Goal: Task Accomplishment & Management: Complete application form

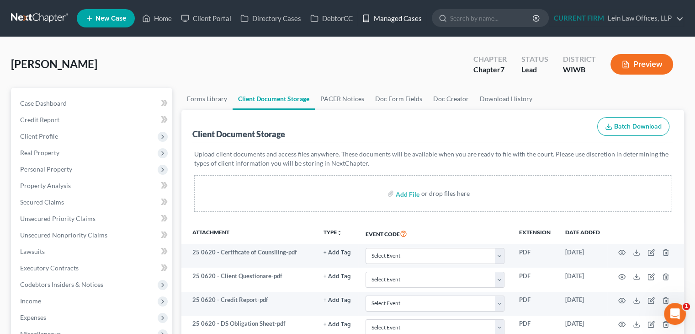
click at [412, 21] on link "Managed Cases" at bounding box center [391, 18] width 69 height 16
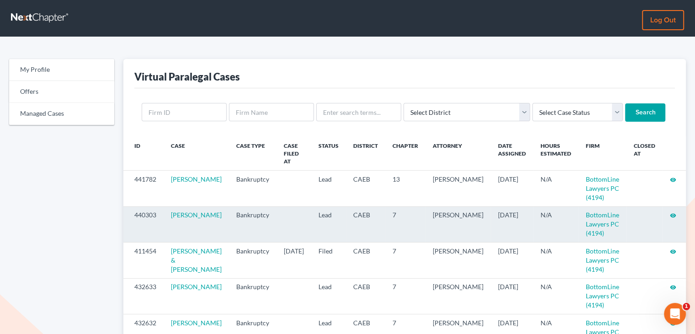
click at [673, 212] on icon "visibility" at bounding box center [673, 215] width 6 height 6
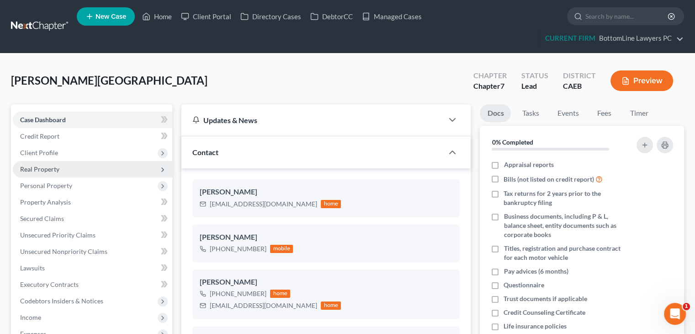
scroll to position [436, 0]
click at [49, 166] on span "Real Property" at bounding box center [39, 169] width 39 height 8
click at [60, 176] on span "Real Property" at bounding box center [93, 169] width 160 height 16
click at [56, 170] on span "Real Property" at bounding box center [39, 169] width 39 height 8
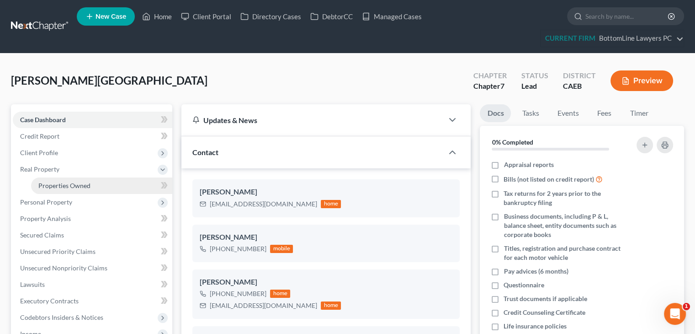
click at [56, 181] on span "Properties Owned" at bounding box center [64, 185] width 52 height 8
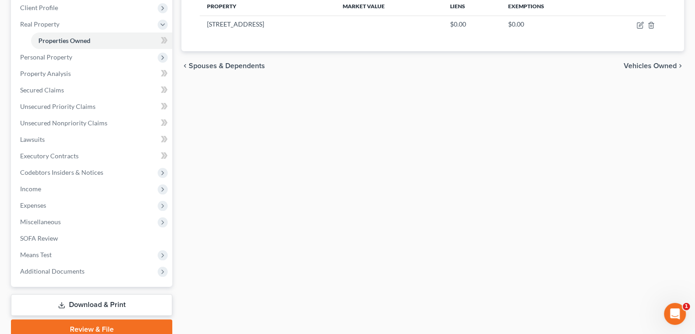
scroll to position [184, 0]
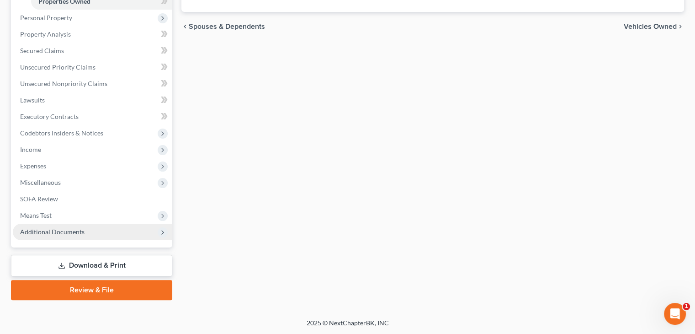
click at [80, 233] on span "Additional Documents" at bounding box center [52, 232] width 64 height 8
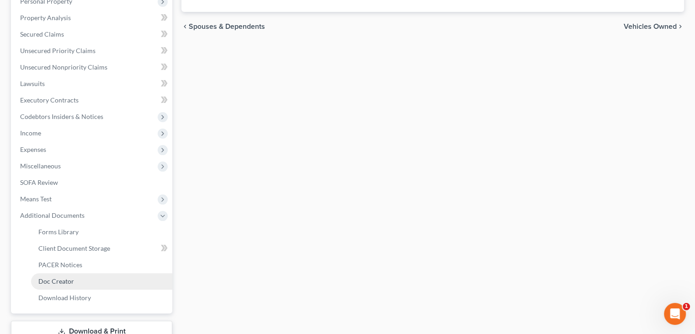
scroll to position [230, 0]
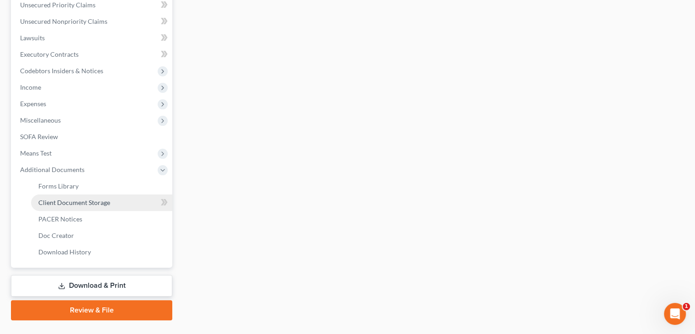
click at [82, 202] on span "Client Document Storage" at bounding box center [74, 202] width 72 height 8
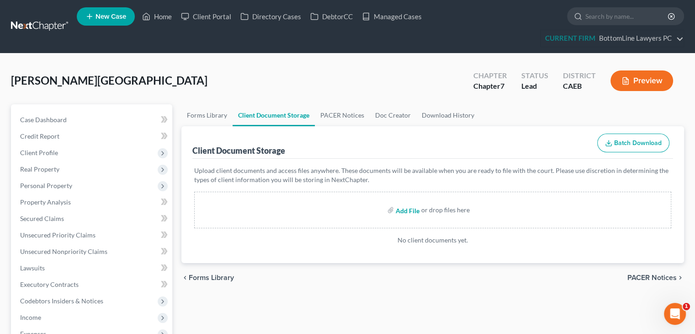
click at [406, 208] on input "file" at bounding box center [407, 210] width 22 height 16
type input "C:\fakepath\20250818_USAA Classic Checking 8493_Koski.pdf"
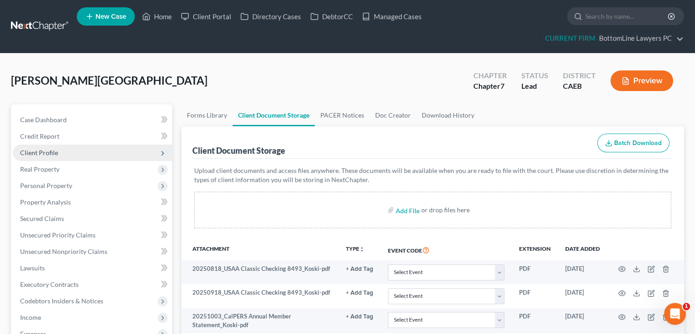
click at [49, 156] on span "Client Profile" at bounding box center [93, 152] width 160 height 16
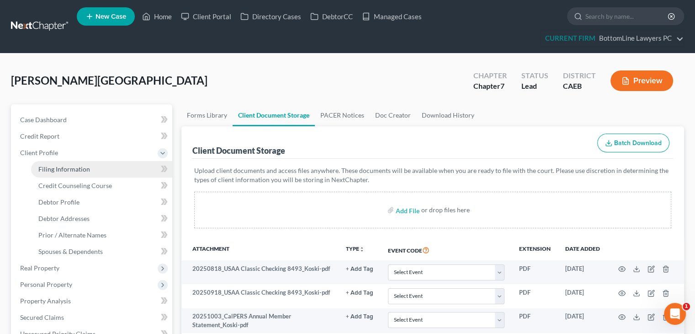
click at [58, 170] on span "Filing Information" at bounding box center [64, 169] width 52 height 8
select select "1"
select select "0"
select select "8"
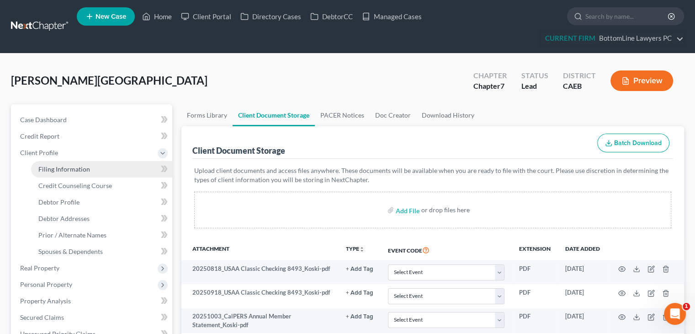
select select "0"
select select "4"
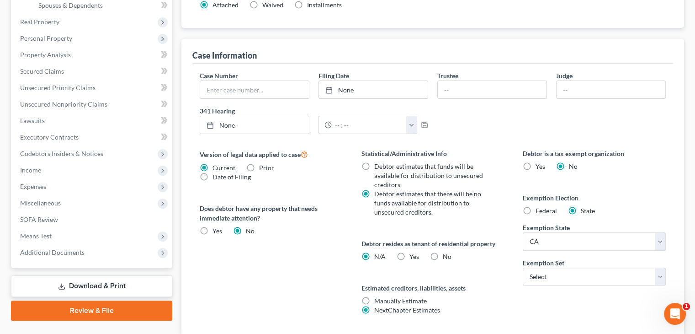
scroll to position [274, 0]
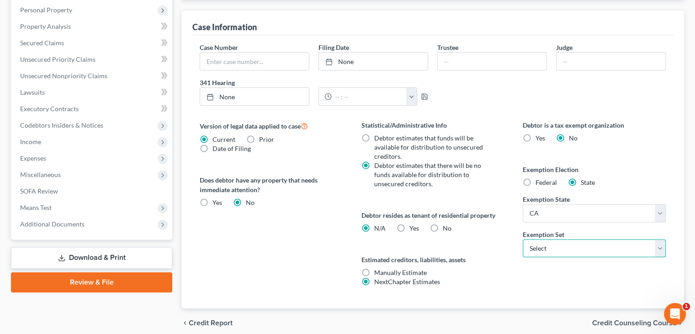
click at [563, 251] on select "Select 703 704" at bounding box center [594, 248] width 143 height 18
select select "1"
click at [523, 239] on select "Select 703 704" at bounding box center [594, 248] width 143 height 18
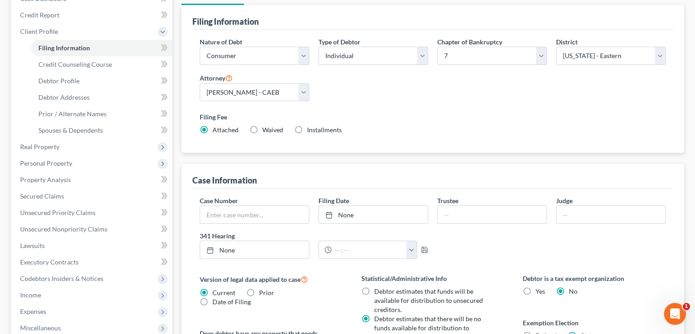
scroll to position [91, 0]
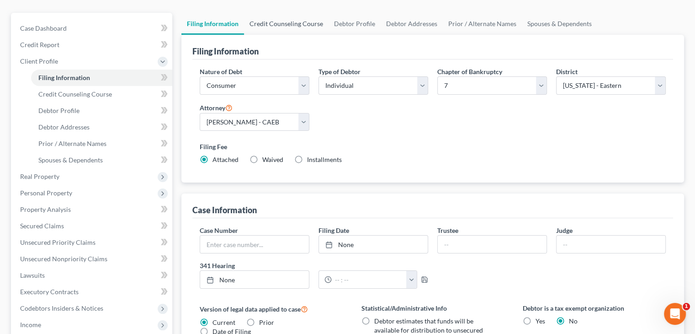
click at [292, 21] on link "Credit Counseling Course" at bounding box center [286, 24] width 85 height 22
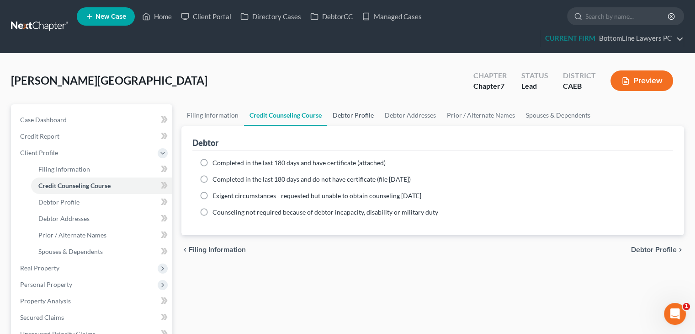
click at [357, 114] on link "Debtor Profile" at bounding box center [353, 115] width 52 height 22
select select "0"
select select "5"
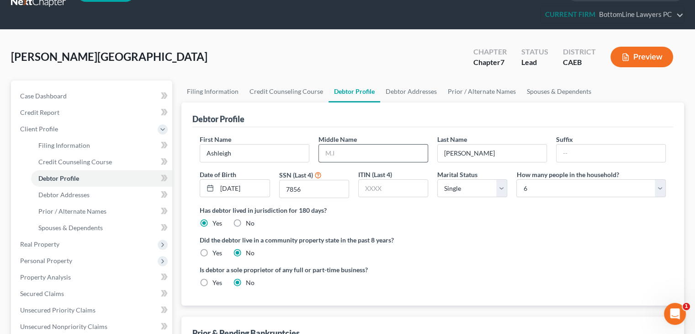
scroll to position [46, 0]
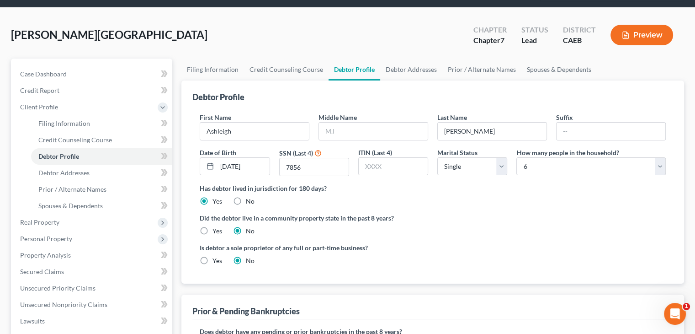
click at [211, 227] on div "Yes" at bounding box center [211, 230] width 22 height 9
click at [213, 233] on label "Yes" at bounding box center [218, 230] width 10 height 9
click at [216, 232] on input "Yes" at bounding box center [219, 229] width 6 height 6
radio input "true"
radio input "false"
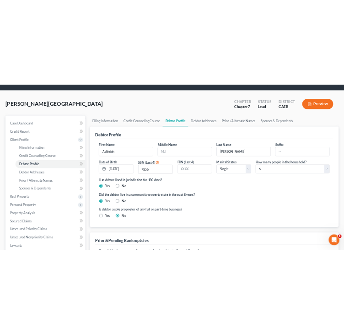
scroll to position [0, 0]
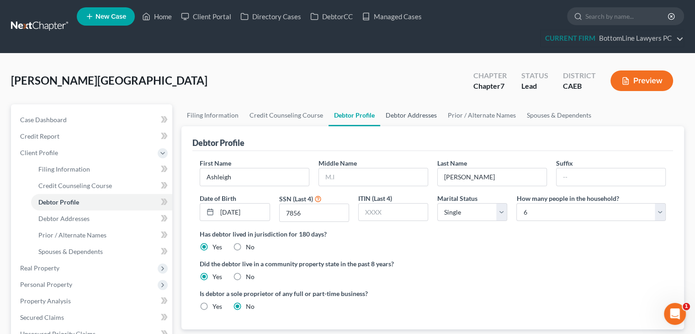
click at [405, 110] on link "Debtor Addresses" at bounding box center [411, 115] width 62 height 22
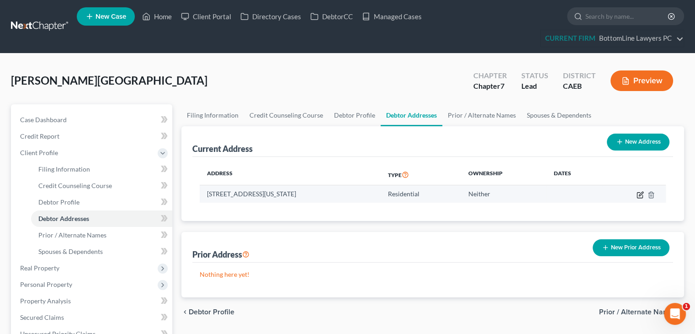
click at [639, 192] on icon "button" at bounding box center [639, 194] width 5 height 5
select select "4"
select select "28"
select select "0"
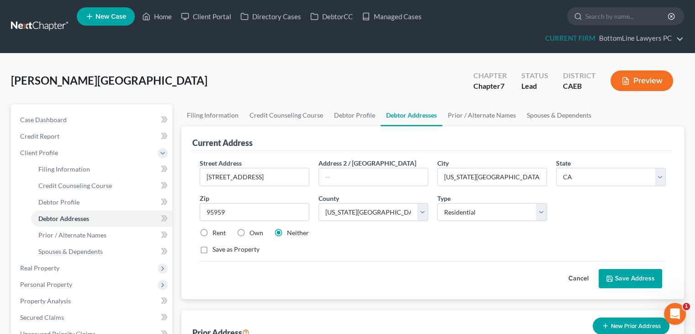
click at [250, 236] on label "Own" at bounding box center [257, 232] width 14 height 9
click at [253, 234] on input "Own" at bounding box center [256, 231] width 6 height 6
radio input "true"
click at [303, 176] on input "11530 Banner Lava Cap RD" at bounding box center [254, 176] width 109 height 17
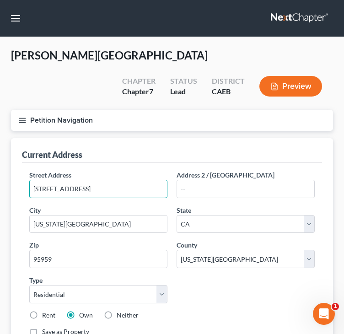
type input "11530 Banner Lava Cap Rd"
click at [229, 279] on div "Street Address * 11530 Banner Lava Cap Rd Address 2 / PO Box City * Nevada City…" at bounding box center [172, 256] width 294 height 173
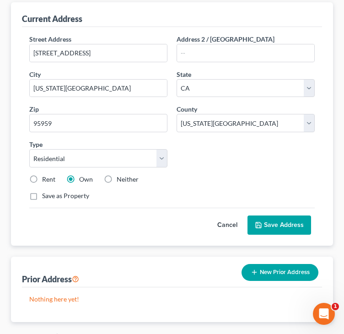
scroll to position [137, 0]
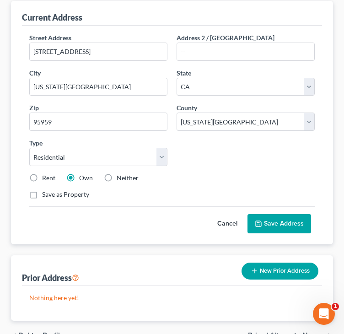
click at [46, 331] on span "Debtor Profile" at bounding box center [41, 334] width 46 height 7
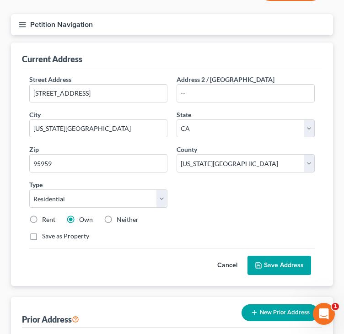
select select "0"
select select "5"
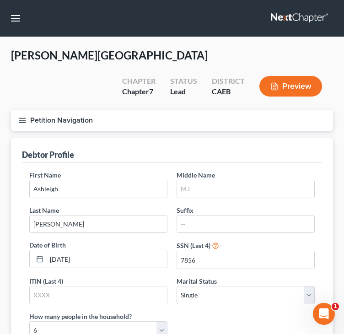
click at [215, 138] on div "Debtor Profile" at bounding box center [172, 150] width 300 height 25
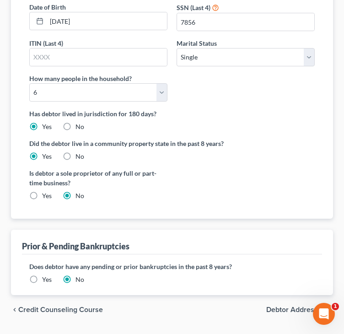
scroll to position [240, 0]
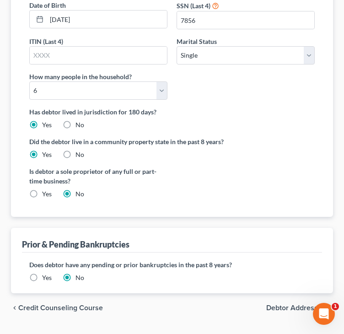
click at [284, 304] on span "Debtor Addresses" at bounding box center [295, 307] width 59 height 7
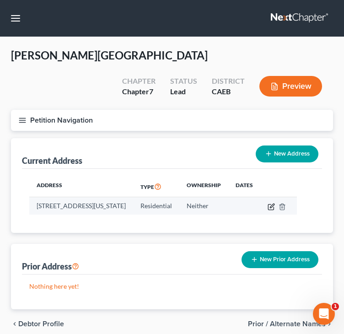
click at [275, 203] on icon "button" at bounding box center [270, 206] width 7 height 7
select select "4"
select select "28"
select select "0"
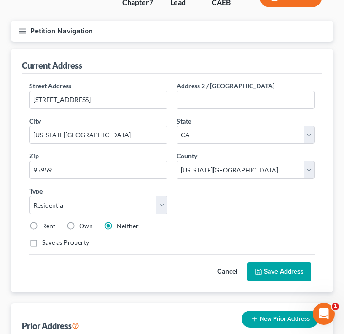
scroll to position [91, 0]
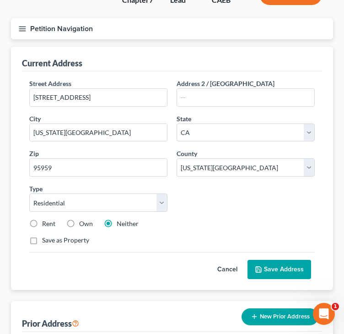
click at [79, 219] on label "Own" at bounding box center [86, 223] width 14 height 9
click at [83, 219] on input "Own" at bounding box center [86, 222] width 6 height 6
radio input "true"
click at [264, 260] on button "Save Address" at bounding box center [279, 269] width 64 height 19
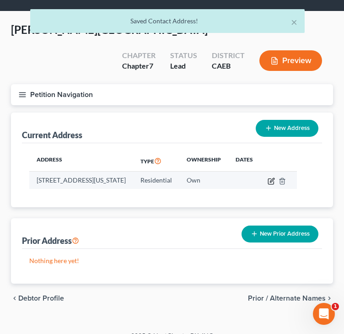
click at [274, 178] on icon "button" at bounding box center [272, 180] width 4 height 4
select select "4"
select select "28"
select select "0"
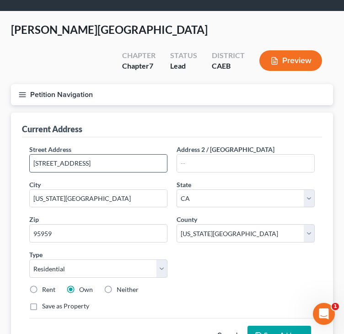
click at [102, 154] on input "11530 Banner Lava Cap RD" at bounding box center [98, 162] width 137 height 17
type input "11530 Banner Lava Cap Rd"
click at [272, 325] on button "Save Address" at bounding box center [279, 334] width 64 height 19
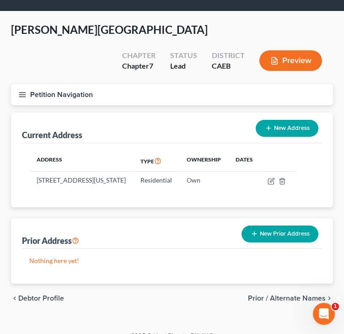
click at [293, 294] on span "Prior / Alternate Names" at bounding box center [287, 297] width 78 height 7
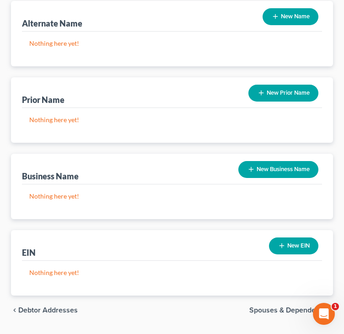
click at [273, 306] on span "Spouses & Dependents" at bounding box center [287, 309] width 76 height 7
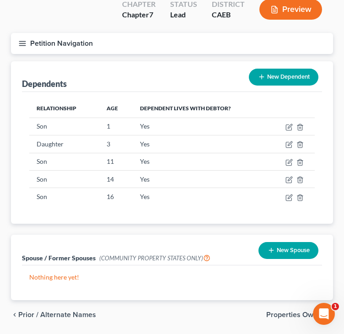
scroll to position [84, 0]
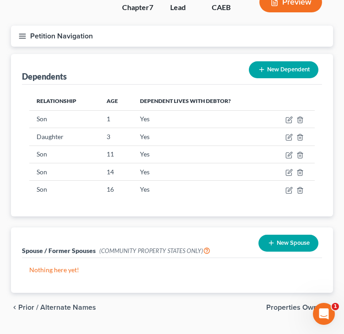
click at [282, 303] on span "Properties Owned" at bounding box center [295, 306] width 59 height 7
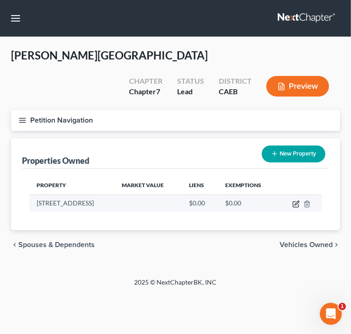
click at [295, 201] on icon "button" at bounding box center [296, 203] width 4 height 4
select select "4"
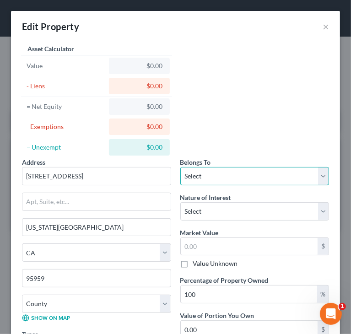
click at [215, 178] on select "Select Debtor 1 Only Debtor 2 Only Debtor 1 And Debtor 2 Only At Least One Of T…" at bounding box center [254, 176] width 149 height 18
select select "0"
click at [180, 167] on select "Select Debtor 1 Only Debtor 2 Only Debtor 1 And Debtor 2 Only At Least One Of T…" at bounding box center [254, 176] width 149 height 18
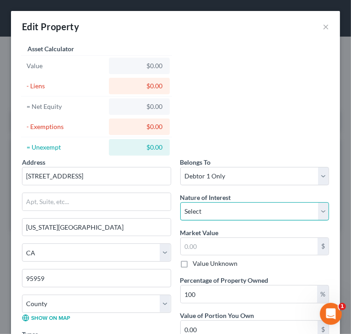
click at [209, 208] on select "Select Fee Simple Joint Tenant Life Estate Equitable Interest Future Interest T…" at bounding box center [254, 211] width 149 height 18
select select "0"
click at [180, 202] on select "Select Fee Simple Joint Tenant Life Estate Equitable Interest Future Interest T…" at bounding box center [254, 211] width 149 height 18
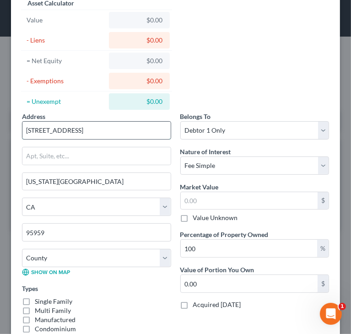
click at [110, 126] on input "11530 Banner Lava Cap RD" at bounding box center [96, 130] width 148 height 17
type input "11530 Banner Lava Cap Rd"
click at [197, 80] on div "Address * 11530 Banner Lava Cap Rd Nevada City State AL AK AR AZ CA CO CT DE DC…" at bounding box center [175, 194] width 316 height 397
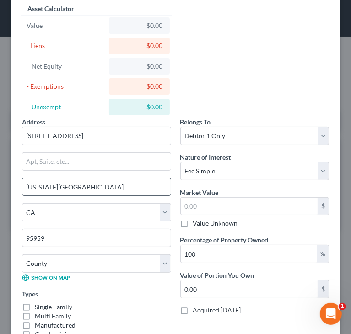
scroll to position [24, 0]
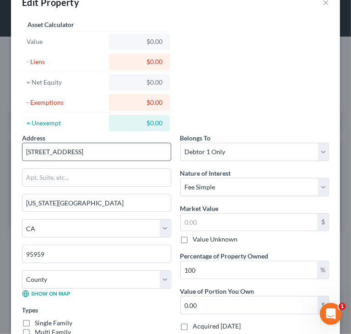
click at [128, 154] on input "11530 Banner Lava Cap Rd" at bounding box center [96, 151] width 148 height 17
drag, startPoint x: 128, startPoint y: 154, endPoint x: 0, endPoint y: 166, distance: 129.0
click at [0, 166] on html "Home New Case Client Portal Directory Cases DebtorCC Managed Cases BottomLine L…" at bounding box center [175, 167] width 351 height 334
click at [248, 90] on div "Address * 11530 Banner Lava Cap Rd Nevada City State AL AK AR AZ CA CO CT DE DC…" at bounding box center [175, 216] width 316 height 397
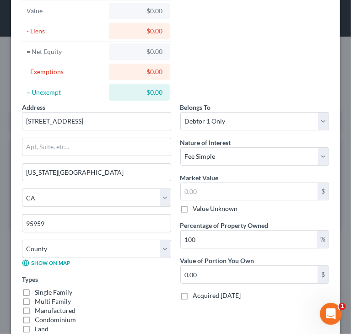
scroll to position [116, 0]
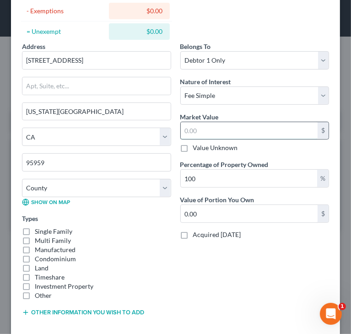
click at [226, 129] on input "text" at bounding box center [249, 130] width 137 height 17
paste input "11530 Banner Lava Cap Rd"
type input "11530 Banner Lava Cap Rd"
type input "11,530.00"
type input "11,530"
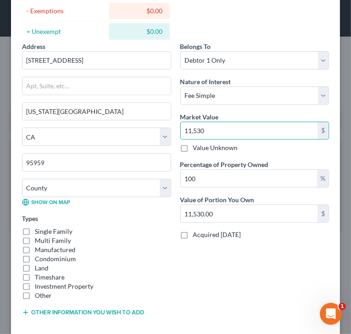
click at [59, 229] on label "Single Family" at bounding box center [53, 231] width 37 height 9
click at [44, 229] on input "Single Family" at bounding box center [41, 230] width 6 height 6
checkbox input "true"
click at [270, 134] on input "11,530" at bounding box center [249, 130] width 137 height 17
paste input "530 Banner Lava Cap Rd"
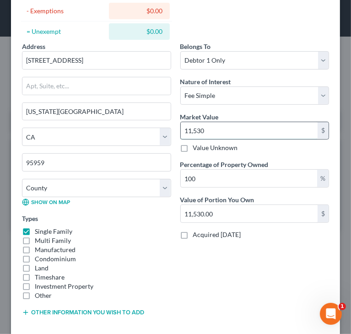
paste input "591,80"
type input "591,800"
type input "591,800.00"
type input "591,800"
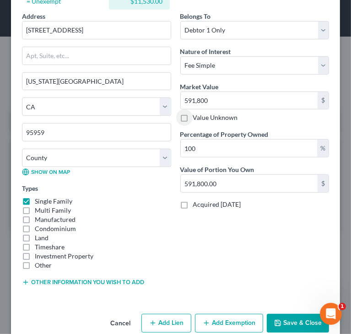
scroll to position [161, 0]
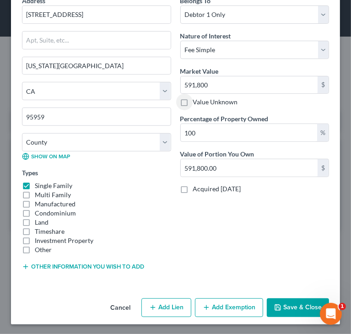
click at [287, 305] on button "Save & Close" at bounding box center [297, 307] width 62 height 19
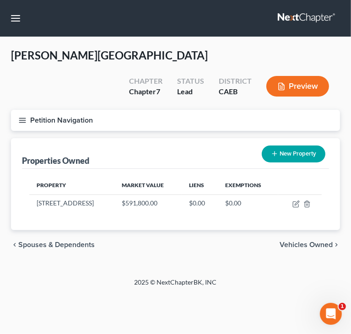
click at [26, 245] on div "Koski, Ashleigh Upgraded Chapter Chapter 7 Status Lead District CAEB Preview Pe…" at bounding box center [175, 157] width 351 height 240
click at [300, 241] on span "Vehicles Owned" at bounding box center [305, 244] width 53 height 7
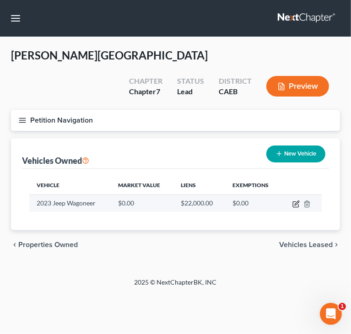
click at [294, 201] on icon "button" at bounding box center [296, 203] width 4 height 4
select select "0"
select select "3"
select select "1"
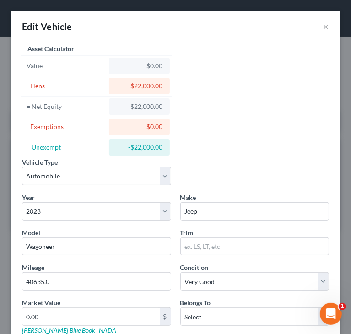
click at [238, 123] on div "Vehicle Type Select Automobile Truck Trailer Watercraft Aircraft Motor Home Atv…" at bounding box center [175, 213] width 316 height 343
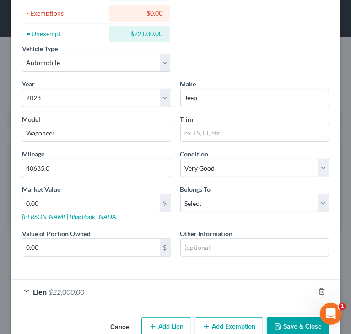
scroll to position [132, 0]
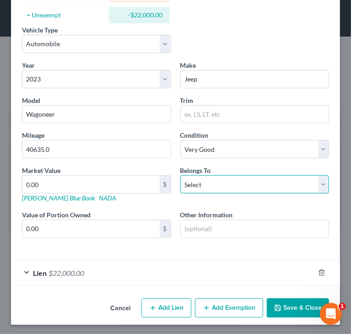
click at [245, 189] on select "Select Debtor 1 Only Debtor 2 Only Debtor 1 And Debtor 2 Only At Least One Of T…" at bounding box center [254, 184] width 149 height 18
select select "0"
click at [180, 175] on select "Select Debtor 1 Only Debtor 2 Only Debtor 1 And Debtor 2 Only At Least One Of T…" at bounding box center [254, 184] width 149 height 18
click at [250, 12] on div "Vehicle Type Select Automobile Truck Trailer Watercraft Aircraft Motor Home Atv…" at bounding box center [175, 81] width 316 height 343
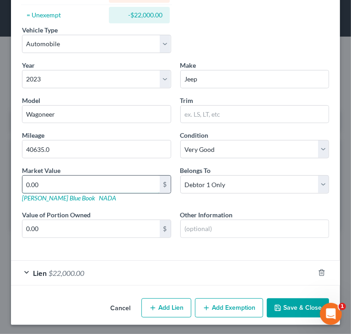
click at [132, 181] on input "0.00" at bounding box center [90, 184] width 137 height 17
type input "3"
type input "3.00"
type input "39"
type input "39.00"
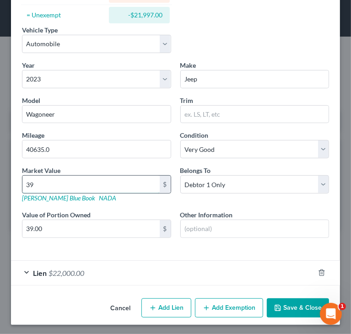
type input "398"
type input "398.00"
type input "3980"
type input "3,980.00"
type input "3,9808"
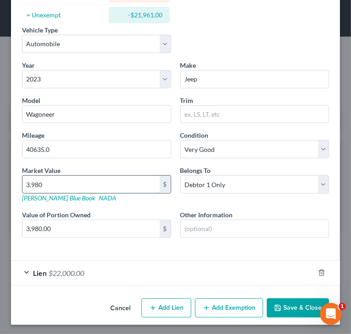
type input "39,808.00"
type input "39,808"
click at [58, 271] on span "$22,000.00" at bounding box center [66, 272] width 36 height 9
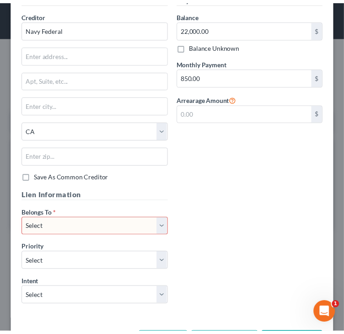
scroll to position [470, 0]
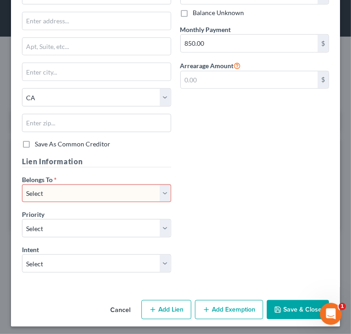
click at [159, 190] on select "Select Debtor 1 Only Debtor 2 Only Debtor 1 And Debtor 2 Only At Least One Of T…" at bounding box center [96, 193] width 149 height 18
select select "0"
click at [22, 184] on select "Select Debtor 1 Only Debtor 2 Only Debtor 1 And Debtor 2 Only At Least One Of T…" at bounding box center [96, 193] width 149 height 18
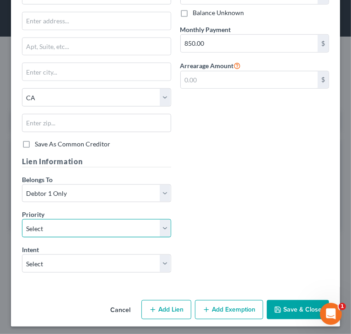
click at [133, 229] on select "Select 1st 2nd 3rd 4th 5th 6th 7th 8th 9th 10th 11th 12th 13th 14th 15th 16th 1…" at bounding box center [96, 228] width 149 height 18
select select "0"
click at [22, 219] on select "Select 1st 2nd 3rd 4th 5th 6th 7th 8th 9th 10th 11th 12th 13th 14th 15th 16th 1…" at bounding box center [96, 228] width 149 height 18
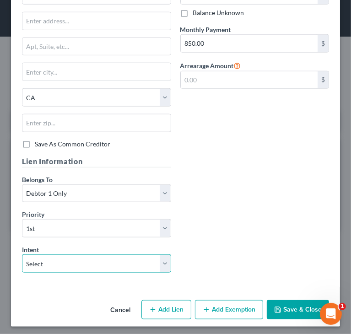
click at [75, 266] on select "Select Surrender Redeem Reaffirm Avoid Other" at bounding box center [96, 263] width 149 height 18
select select "2"
click at [22, 254] on select "Select Surrender Redeem Reaffirm Avoid Other" at bounding box center [96, 263] width 149 height 18
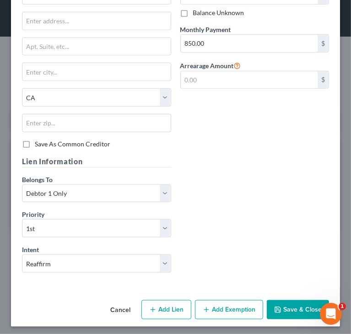
click at [287, 305] on button "Save & Close" at bounding box center [297, 309] width 62 height 19
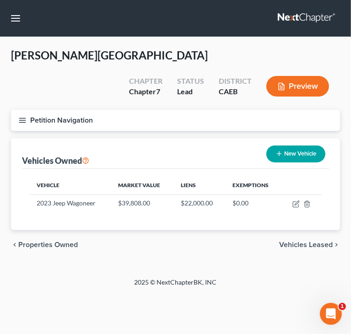
click at [19, 273] on div "Home New Case Client Portal Directory Cases DebtorCC Managed Cases BottomLine L…" at bounding box center [175, 167] width 351 height 334
click at [295, 241] on span "Vehicles Leased" at bounding box center [305, 244] width 53 height 7
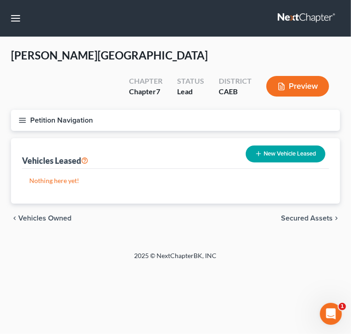
click at [300, 214] on span "Secured Assets" at bounding box center [307, 217] width 52 height 7
click at [292, 214] on span "Personal Items" at bounding box center [307, 217] width 49 height 7
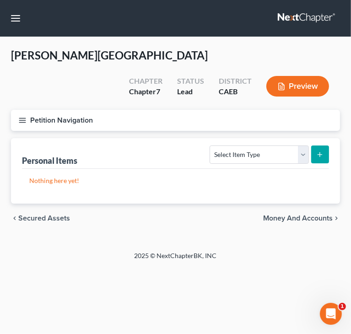
click at [292, 214] on span "Money and Accounts" at bounding box center [297, 217] width 69 height 7
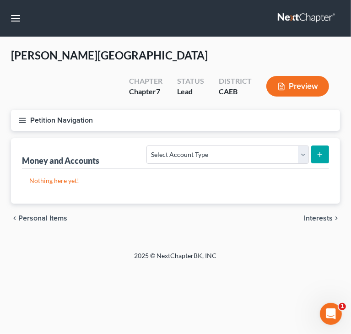
click at [314, 214] on span "Interests" at bounding box center [317, 217] width 29 height 7
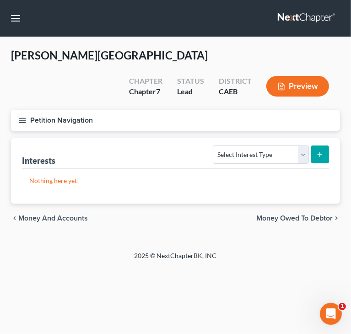
click at [311, 214] on span "Money Owed to Debtor" at bounding box center [294, 217] width 76 height 7
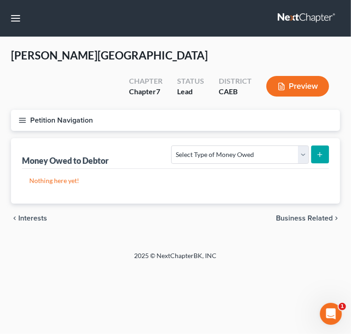
click at [300, 214] on span "Business Related" at bounding box center [304, 217] width 57 height 7
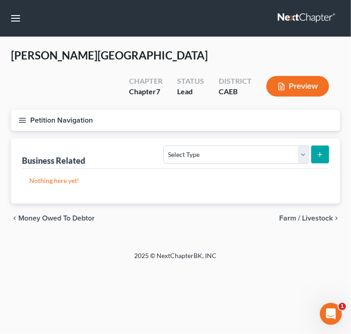
click at [300, 214] on span "Farm / Livestock" at bounding box center [305, 217] width 53 height 7
click at [300, 214] on span "Miscellaneous Property" at bounding box center [293, 217] width 77 height 7
click at [46, 214] on span "Farm / Livestock" at bounding box center [44, 217] width 53 height 7
click at [46, 214] on span "Business Related" at bounding box center [46, 217] width 57 height 7
click at [46, 214] on span "Money Owed to Debtor" at bounding box center [56, 217] width 76 height 7
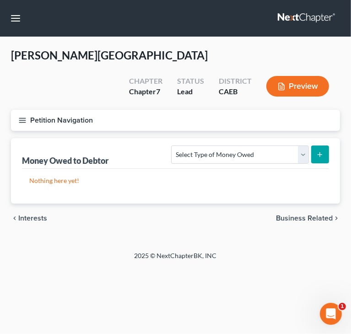
click at [46, 214] on span "Interests" at bounding box center [32, 217] width 29 height 7
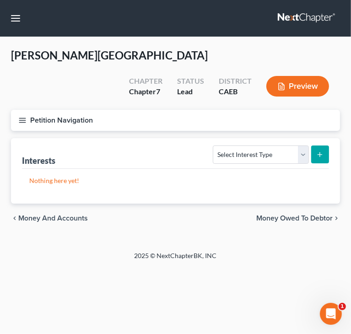
click at [60, 214] on span "Money and Accounts" at bounding box center [52, 217] width 69 height 7
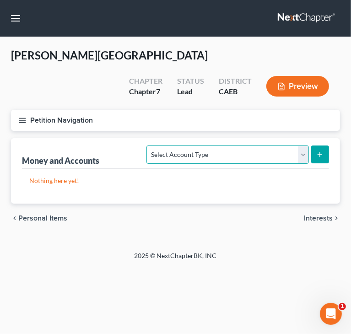
click at [301, 145] on select "Select Account Type Brokerage Cash on Hand Certificates of Deposit Checking Acc…" at bounding box center [227, 154] width 162 height 18
click at [282, 145] on select "Select Account Type Brokerage Cash on Hand Certificates of Deposit Checking Acc…" at bounding box center [227, 154] width 162 height 18
select select "checking"
click at [149, 145] on select "Select Account Type Brokerage Cash on Hand Certificates of Deposit Checking Acc…" at bounding box center [227, 154] width 162 height 18
click at [322, 151] on icon "submit" at bounding box center [319, 154] width 7 height 7
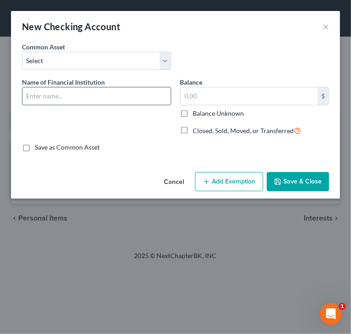
click at [83, 97] on input "text" at bounding box center [96, 95] width 148 height 17
type input "USAA Fed Savings Bank - 8493"
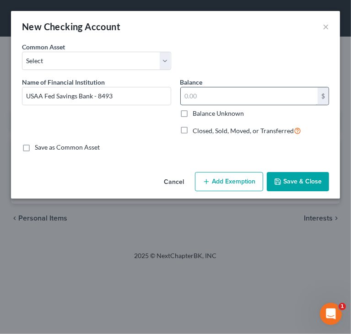
click at [223, 96] on input "text" at bounding box center [249, 95] width 137 height 17
click at [269, 96] on input "text" at bounding box center [249, 95] width 137 height 17
paste input "1,891"
type input "1,891"
click at [293, 181] on button "Save & Close" at bounding box center [297, 181] width 62 height 19
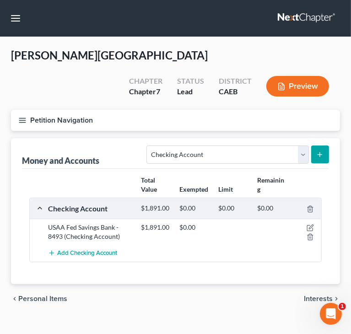
click at [27, 110] on button "Petition Navigation" at bounding box center [175, 120] width 329 height 21
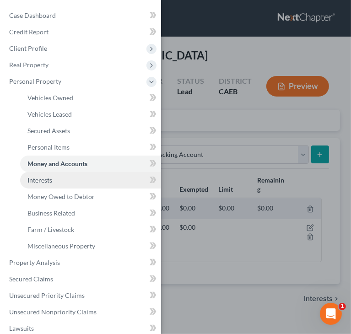
click at [68, 179] on link "Interests" at bounding box center [90, 180] width 141 height 16
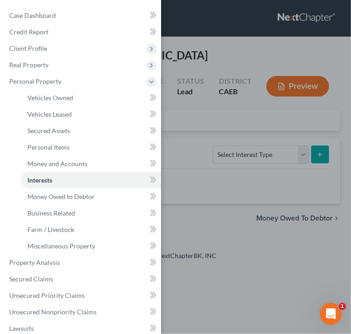
drag, startPoint x: 234, startPoint y: 164, endPoint x: 241, endPoint y: 162, distance: 7.4
click at [235, 164] on div "Case Dashboard Payments Invoices Payments Payments Credit Report Client Profile" at bounding box center [175, 167] width 351 height 334
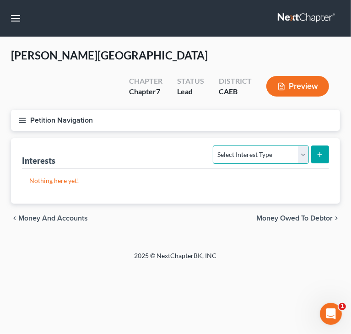
click at [292, 145] on select "Select Interest Type 401K Annuity Bond Education IRA Government Bond Government…" at bounding box center [261, 154] width 96 height 18
click at [302, 145] on select "Select Interest Type 401K Annuity Bond Education IRA Government Bond Government…" at bounding box center [261, 154] width 96 height 18
select select "government_pension_plan"
click at [214, 145] on select "Select Interest Type 401K Annuity Bond Education IRA Government Bond Government…" at bounding box center [261, 154] width 96 height 18
click at [322, 151] on icon "submit" at bounding box center [319, 154] width 7 height 7
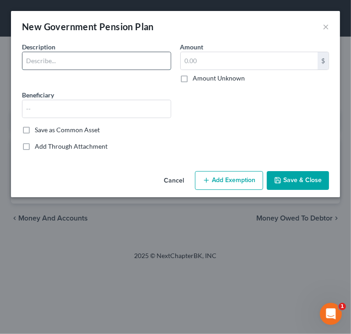
click at [83, 62] on input "text" at bounding box center [96, 60] width 148 height 17
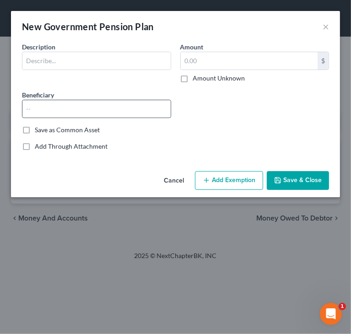
click at [38, 106] on input "text" at bounding box center [96, 108] width 148 height 17
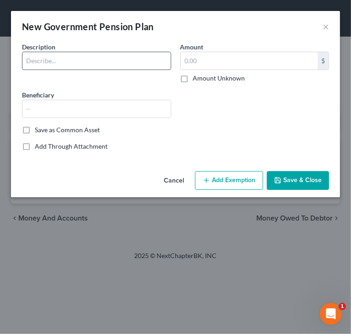
click at [67, 62] on input "text" at bounding box center [96, 60] width 148 height 17
type input "CalPERS Retirement"
click at [225, 64] on input "text" at bounding box center [249, 60] width 137 height 17
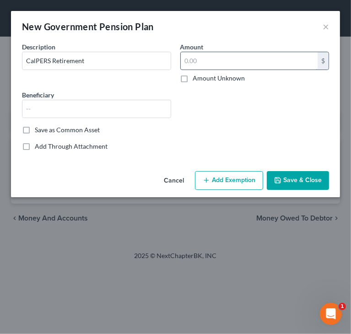
click at [208, 59] on input "text" at bounding box center [249, 60] width 137 height 17
paste input "$50,973.80"
drag, startPoint x: 203, startPoint y: 60, endPoint x: 268, endPoint y: 57, distance: 64.6
click at [261, 58] on input "50,973.80" at bounding box center [249, 60] width 137 height 17
type input "50,973"
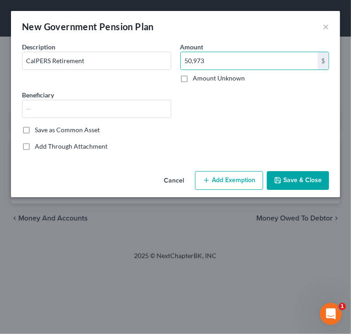
click at [300, 184] on button "Save & Close" at bounding box center [297, 180] width 62 height 19
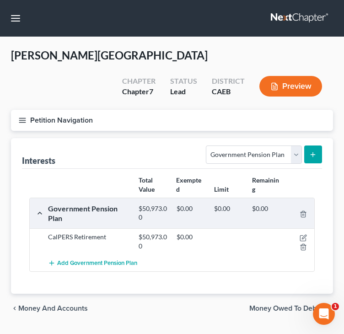
click at [24, 116] on icon "button" at bounding box center [22, 120] width 8 height 8
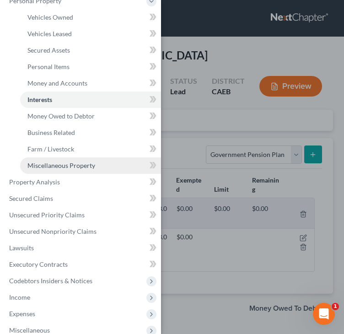
scroll to position [91, 0]
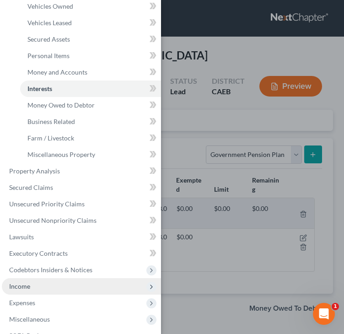
click at [40, 289] on span "Income" at bounding box center [81, 286] width 159 height 16
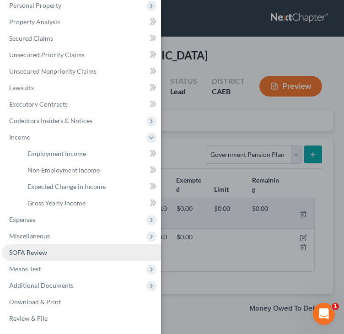
scroll to position [76, 0]
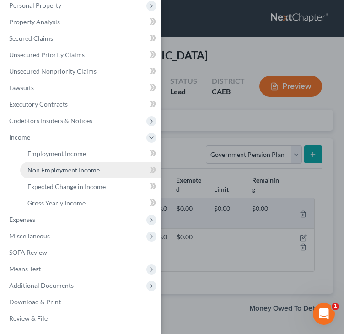
click at [48, 169] on span "Non Employment Income" at bounding box center [63, 170] width 72 height 8
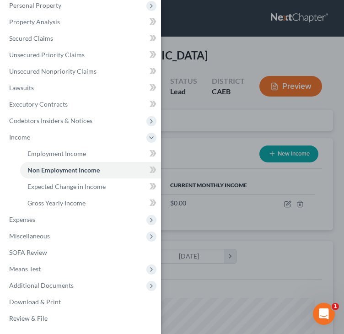
scroll to position [143, 303]
click at [197, 114] on div "Case Dashboard Payments Invoices Payments Payments Credit Report Client Profile" at bounding box center [172, 167] width 344 height 334
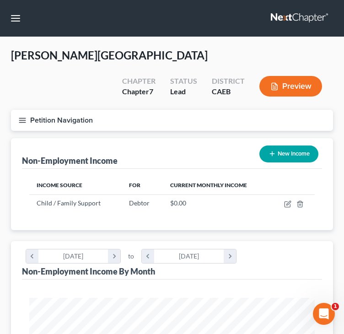
click at [277, 145] on button "New Income" at bounding box center [288, 153] width 59 height 17
select select "0"
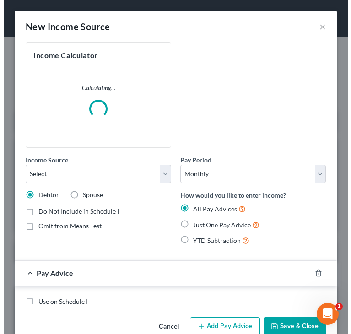
scroll to position [146, 310]
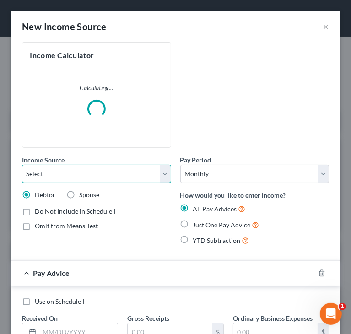
click at [105, 179] on select "Select Unemployment Disability (from employer) Pension Retirement Social Securi…" at bounding box center [96, 174] width 149 height 18
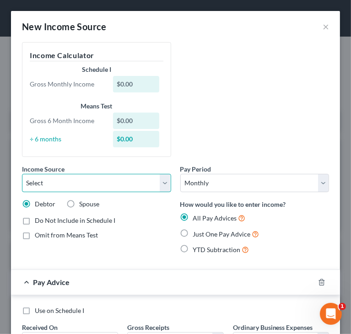
select select "4"
click at [22, 174] on select "Select Unemployment Disability (from employer) Pension Retirement Social Securi…" at bounding box center [96, 183] width 149 height 18
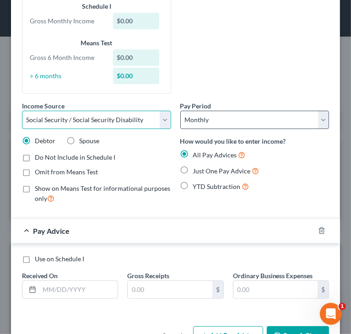
scroll to position [91, 0]
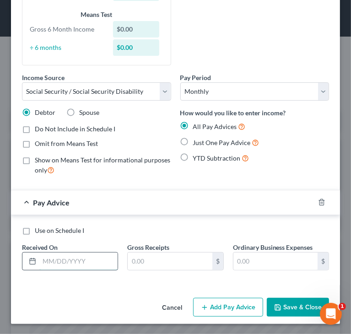
click at [88, 264] on input "text" at bounding box center [78, 260] width 78 height 17
type input "06/03/2025"
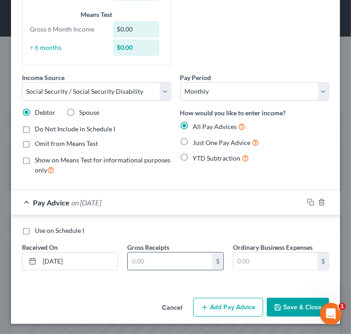
click at [163, 260] on input "text" at bounding box center [170, 260] width 84 height 17
type input "214"
click at [307, 200] on icon "button" at bounding box center [310, 201] width 7 height 7
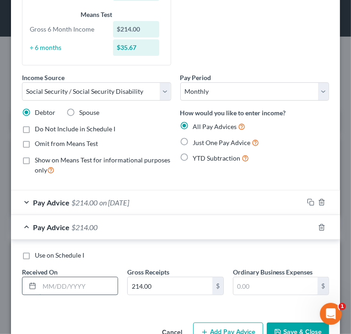
click at [73, 279] on input "text" at bounding box center [78, 285] width 78 height 17
type input "09/03/2025"
click at [307, 225] on icon "button" at bounding box center [310, 227] width 7 height 7
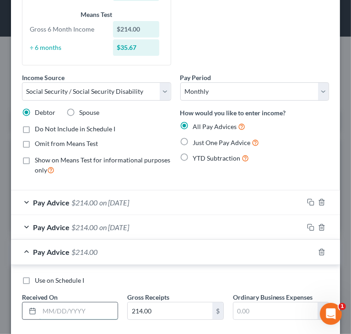
click at [42, 309] on input "text" at bounding box center [78, 310] width 78 height 17
drag, startPoint x: 97, startPoint y: 307, endPoint x: 16, endPoint y: 311, distance: 80.6
click at [16, 311] on div "Use on Schedule I Received On * 08/03/2025 Gross Receipts 214.00 $ Ordinary Bus…" at bounding box center [175, 300] width 329 height 70
type input "08/03/2025"
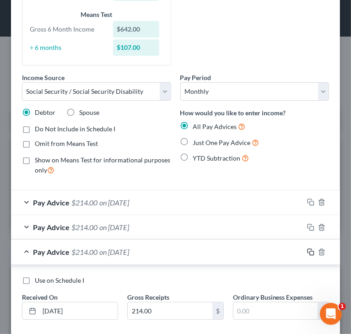
click at [307, 250] on icon "button" at bounding box center [310, 251] width 7 height 7
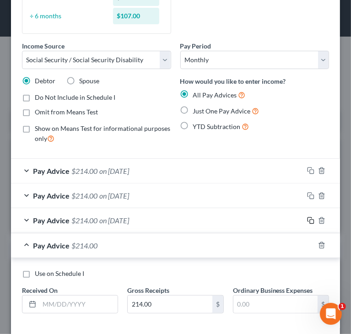
scroll to position [137, 0]
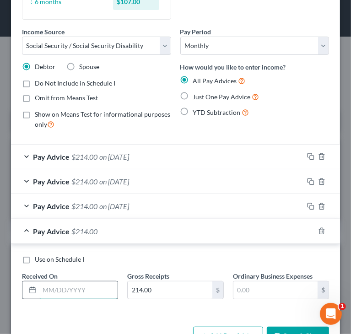
click at [94, 285] on input "text" at bounding box center [78, 289] width 78 height 17
paste input "08/03/2025"
click at [48, 287] on input "08/03/2025" at bounding box center [78, 289] width 78 height 17
type input "07/03/2025"
click at [307, 231] on icon "button" at bounding box center [310, 230] width 7 height 7
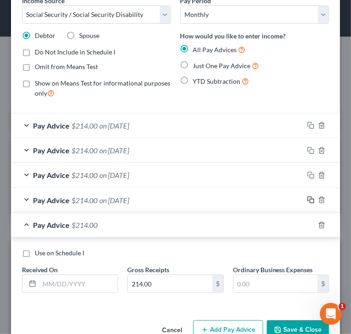
scroll to position [183, 0]
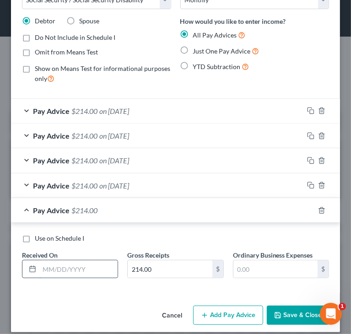
click at [82, 270] on input "text" at bounding box center [78, 268] width 78 height 17
paste input "08/03/2025"
click at [49, 271] on input "08/03/2025" at bounding box center [78, 268] width 78 height 17
type input "05/03/2025"
click at [102, 265] on input "05/03/2025" at bounding box center [78, 268] width 78 height 17
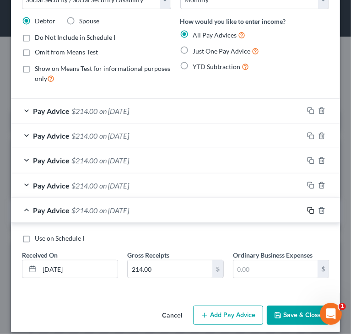
click at [307, 209] on icon "button" at bounding box center [310, 210] width 7 height 7
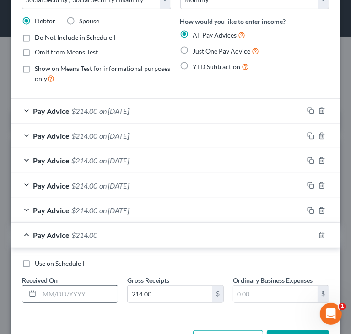
click at [64, 293] on input "text" at bounding box center [78, 293] width 78 height 17
paste input "08/03/2025"
drag, startPoint x: 45, startPoint y: 291, endPoint x: 49, endPoint y: 294, distance: 5.2
click at [49, 294] on input "08/03/2025" at bounding box center [78, 293] width 78 height 17
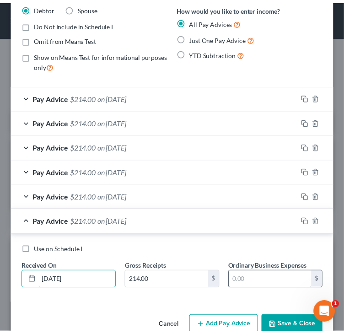
scroll to position [216, 0]
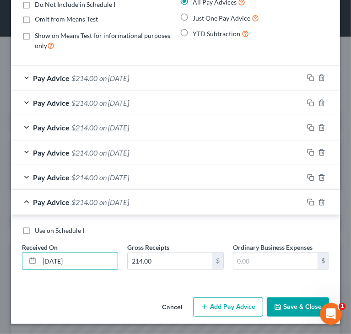
type input "04/03/2025"
click at [280, 306] on button "Save & Close" at bounding box center [297, 306] width 62 height 19
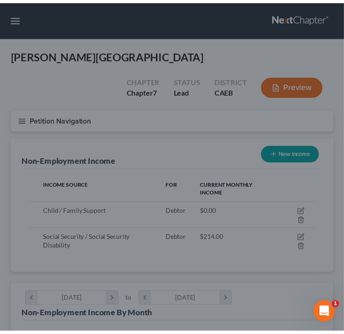
scroll to position [456924, 456764]
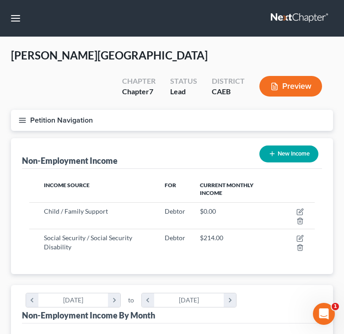
click at [20, 228] on div "Non-Employment Income New Income Income Source For Current Monthly Income Child…" at bounding box center [172, 206] width 322 height 136
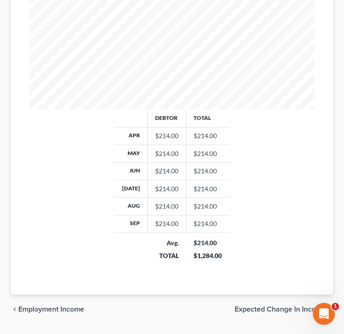
scroll to position [377, 0]
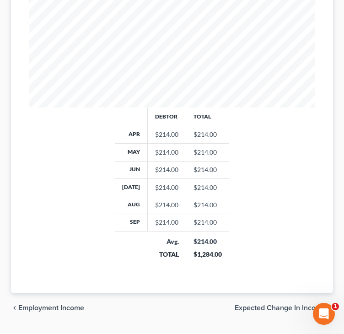
click at [74, 293] on div "chevron_left Employment Income Expected Change in Income chevron_right" at bounding box center [172, 307] width 322 height 29
click at [74, 304] on span "Employment Income" at bounding box center [51, 307] width 66 height 7
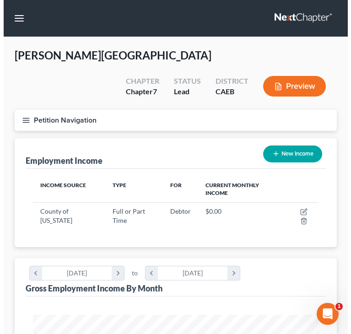
scroll to position [143, 303]
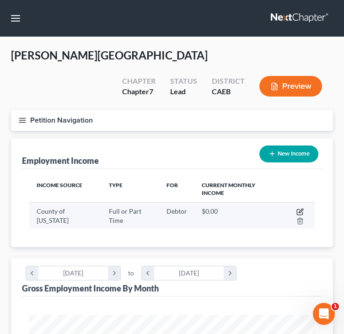
click at [300, 208] on icon "button" at bounding box center [300, 210] width 4 height 4
select select "0"
select select "4"
select select "0"
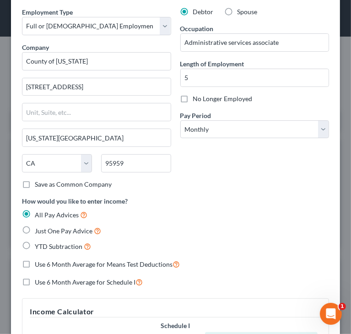
scroll to position [0, 0]
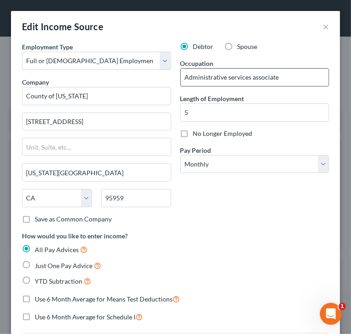
click at [223, 76] on input "Administrative services associate" at bounding box center [255, 77] width 148 height 17
click at [249, 76] on input "Administrative Services associate" at bounding box center [255, 77] width 148 height 17
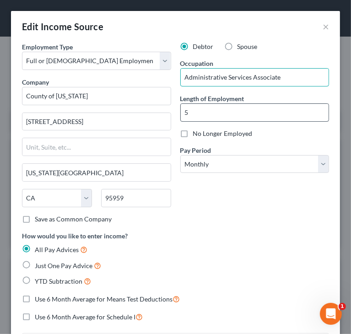
type input "Administrative Services Associate"
click at [252, 114] on input "5" at bounding box center [255, 112] width 148 height 17
type input "5 years"
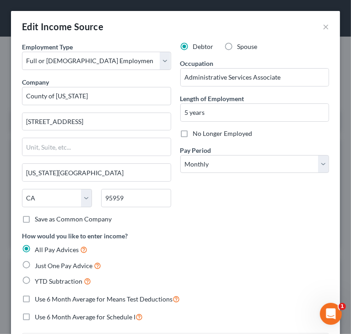
click at [248, 209] on div "Debtor Spouse Occupation Administrative Services Associate Length of Employment…" at bounding box center [255, 136] width 158 height 189
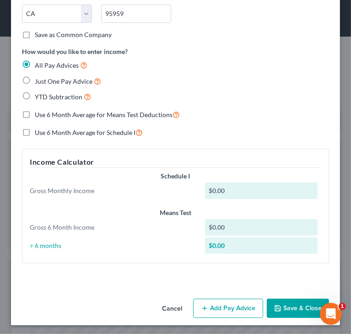
scroll to position [185, 0]
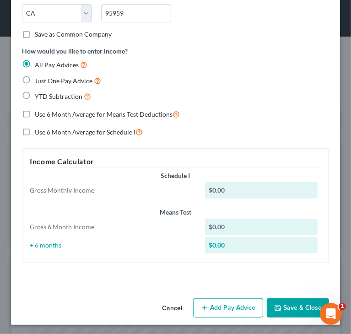
click at [218, 303] on button "Add Pay Advice" at bounding box center [228, 307] width 70 height 19
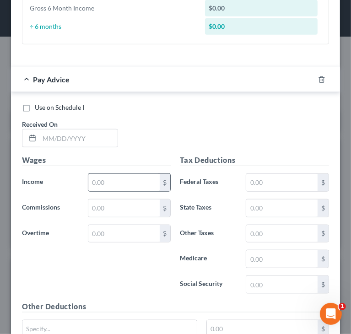
scroll to position [413, 0]
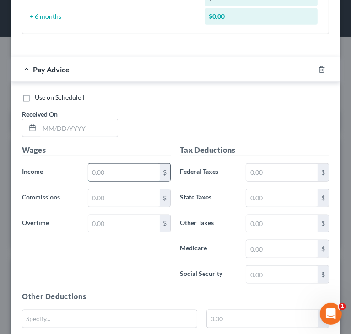
click at [112, 170] on input "text" at bounding box center [123, 172] width 71 height 17
paste input "3,804.47"
type input "3,804.47"
click at [195, 117] on div "Use on Schedule I Received On *" at bounding box center [175, 119] width 316 height 52
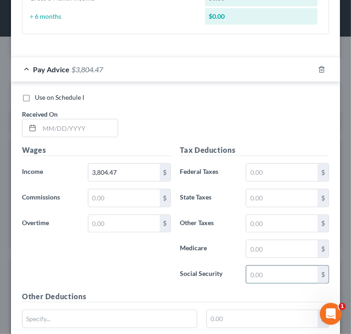
click at [271, 266] on input "text" at bounding box center [281, 274] width 71 height 17
paste input "226.32"
type input "226.32"
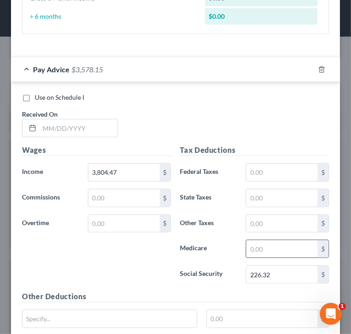
click at [265, 245] on input "text" at bounding box center [281, 248] width 71 height 17
paste input "52.93"
type input "52.93"
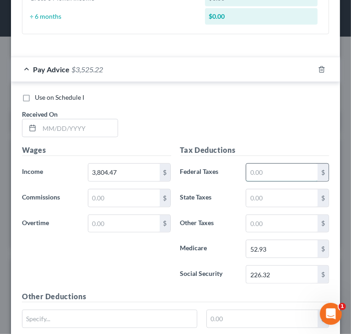
click at [302, 164] on input "text" at bounding box center [281, 172] width 71 height 17
paste input "162.08"
type input "162.08"
click at [288, 194] on input "text" at bounding box center [281, 197] width 71 height 17
paste input "111.36"
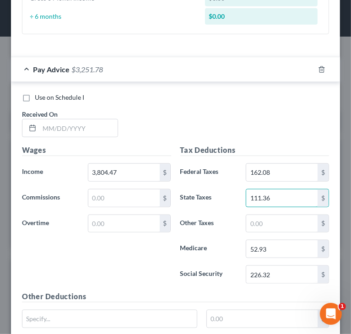
type input "111.36"
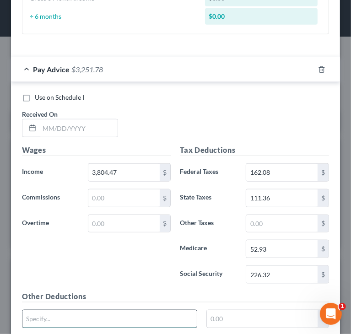
click at [73, 314] on input "text" at bounding box center [109, 318] width 174 height 17
paste input "SDI"
type input "SDI"
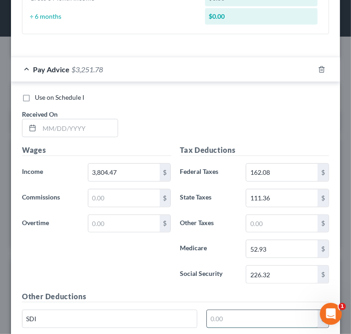
click at [262, 314] on input "text" at bounding box center [262, 318] width 111 height 17
paste input "45.65"
type input "45.65"
click at [145, 265] on div "Wages Income * 3,804.47 $ Commissions $ Overtime $" at bounding box center [96, 217] width 158 height 146
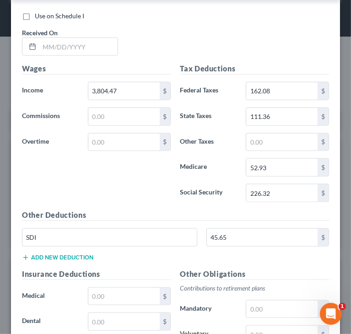
scroll to position [505, 0]
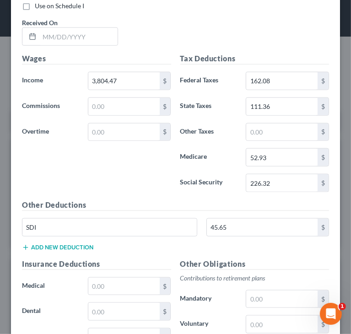
click at [133, 185] on div "Wages Income * 3,804.47 $ Commissions $ Overtime $" at bounding box center [96, 126] width 158 height 146
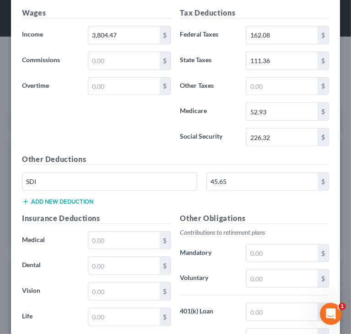
scroll to position [596, 0]
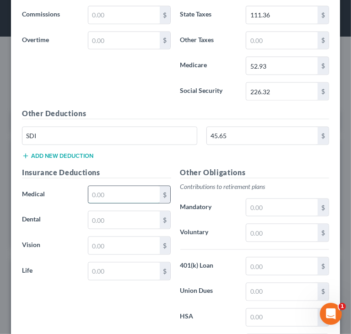
click at [130, 191] on input "text" at bounding box center [123, 194] width 71 height 17
paste input "104.17"
type input "104.17"
click at [112, 224] on input "text" at bounding box center [123, 219] width 71 height 17
paste input "22.12"
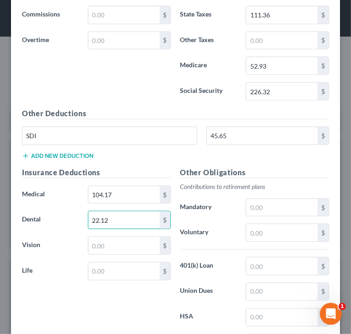
type input "22.12"
click at [135, 245] on input "text" at bounding box center [123, 245] width 71 height 17
paste input "5.76"
type input "5.76"
click at [106, 270] on input "text" at bounding box center [123, 270] width 71 height 17
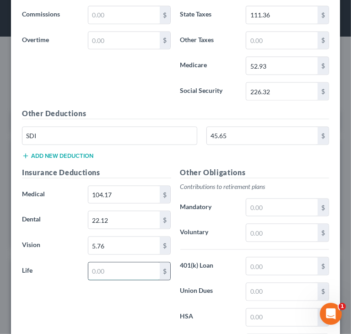
paste input "1.09"
type input "1.09"
click at [261, 201] on input "text" at bounding box center [281, 207] width 71 height 17
paste input "323.38"
type input "323.38"
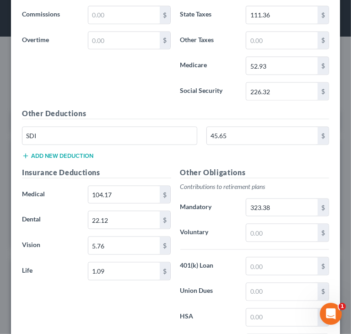
click at [197, 154] on div "Other Deductions SDI 45.65 $ Add new deduction" at bounding box center [175, 137] width 316 height 59
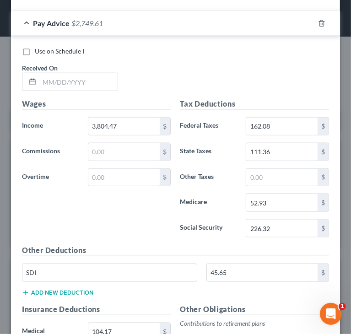
scroll to position [459, 0]
drag, startPoint x: 90, startPoint y: 199, endPoint x: 93, endPoint y: 202, distance: 5.2
click at [90, 199] on div "Wages Income * 3,804.47 $ Commissions $ Overtime $" at bounding box center [96, 172] width 158 height 146
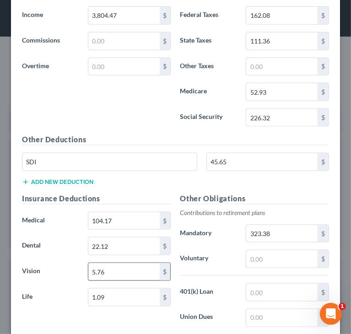
scroll to position [596, 0]
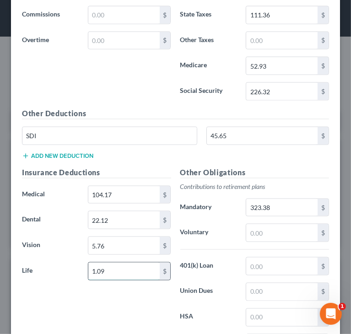
click at [108, 271] on input "1.09" at bounding box center [123, 270] width 71 height 17
paste input "23.2"
type input "23.2"
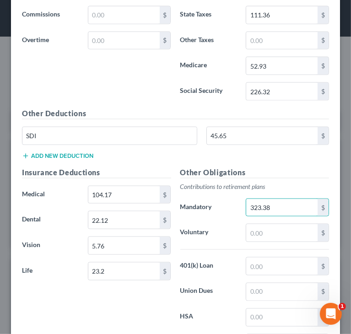
click at [139, 73] on div "Wages Income * 3,804.47 $ Commissions $ Overtime $" at bounding box center [96, 35] width 158 height 146
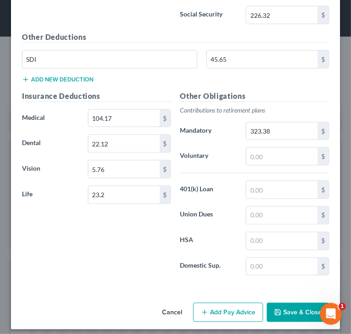
scroll to position [675, 0]
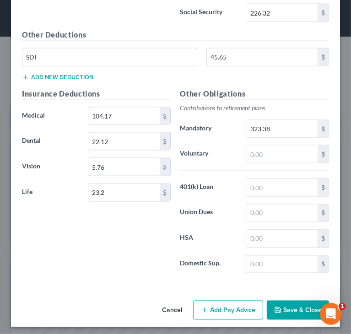
click at [287, 305] on button "Save & Close" at bounding box center [297, 309] width 62 height 19
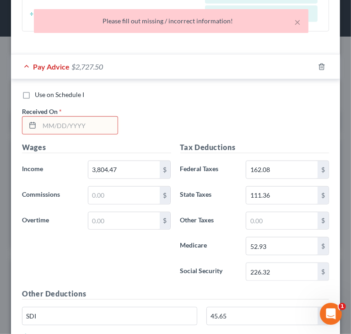
scroll to position [400, 0]
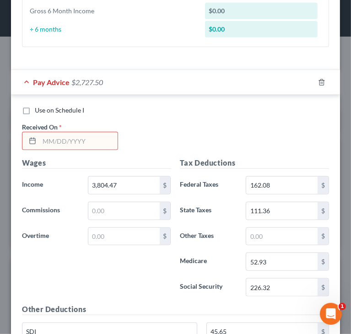
click at [102, 138] on input "text" at bounding box center [78, 140] width 78 height 17
paste input "9/19/2025"
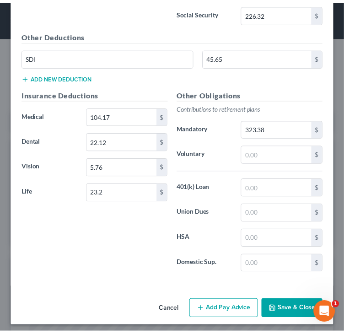
scroll to position [675, 0]
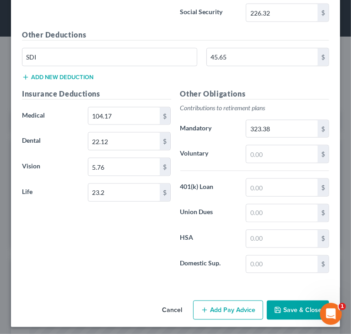
type input "9/19/2025"
click at [306, 306] on button "Save & Close" at bounding box center [297, 309] width 62 height 19
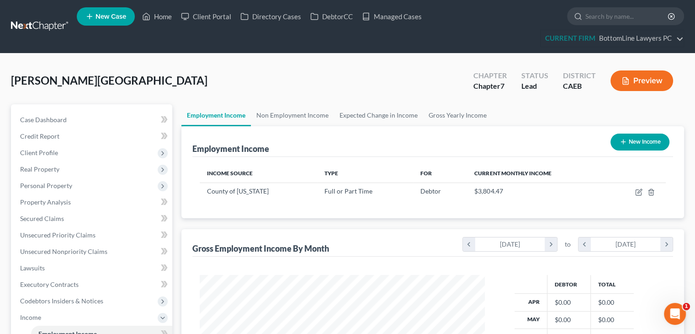
scroll to position [163, 282]
click at [390, 16] on link "Managed Cases" at bounding box center [391, 16] width 69 height 16
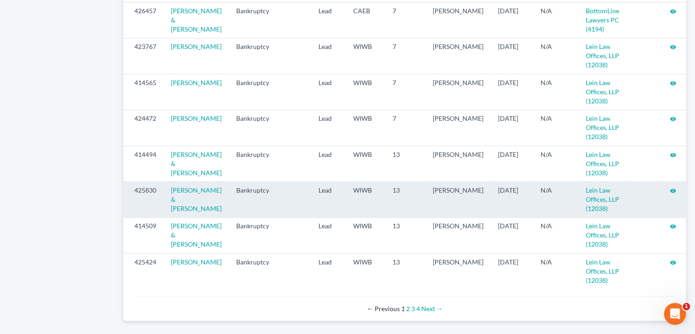
scroll to position [1007, 0]
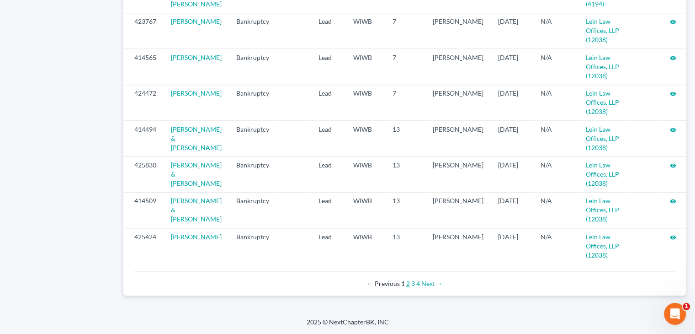
click at [408, 284] on link "2" at bounding box center [408, 283] width 4 height 8
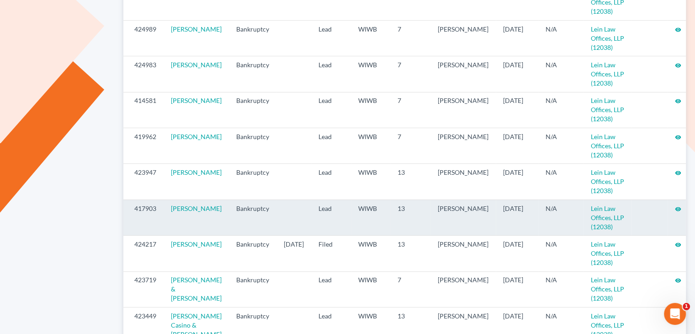
scroll to position [366, 0]
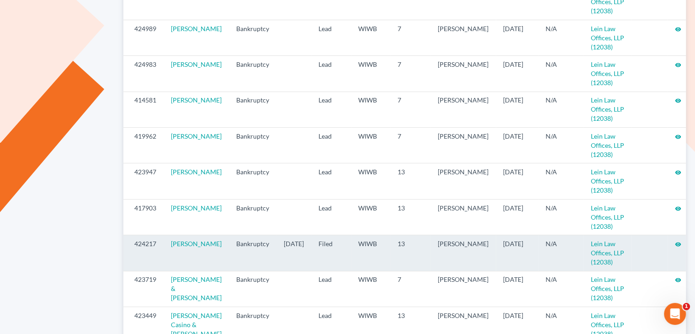
click at [675, 241] on icon "visibility" at bounding box center [678, 244] width 6 height 6
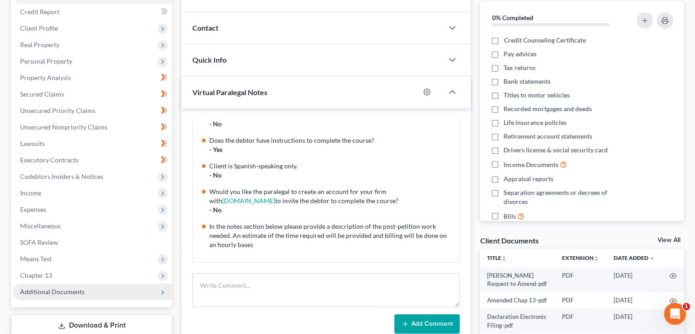
scroll to position [137, 0]
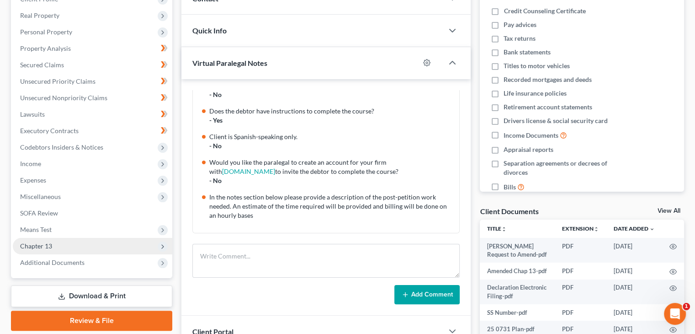
click at [59, 239] on span "Chapter 13" at bounding box center [93, 246] width 160 height 16
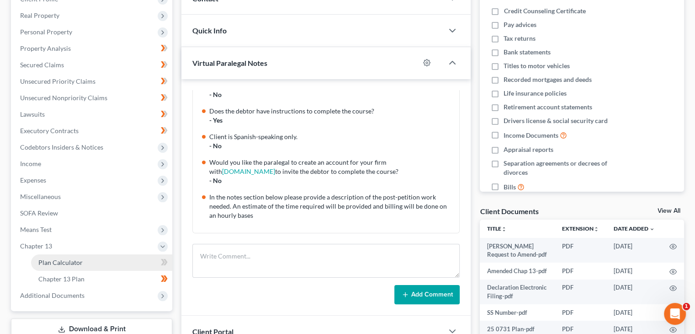
click at [58, 260] on span "Plan Calculator" at bounding box center [60, 262] width 44 height 8
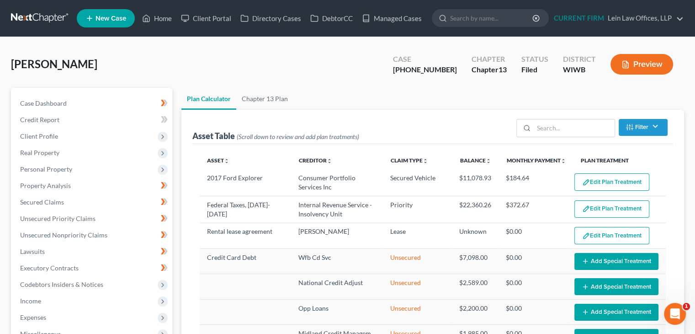
select select "59"
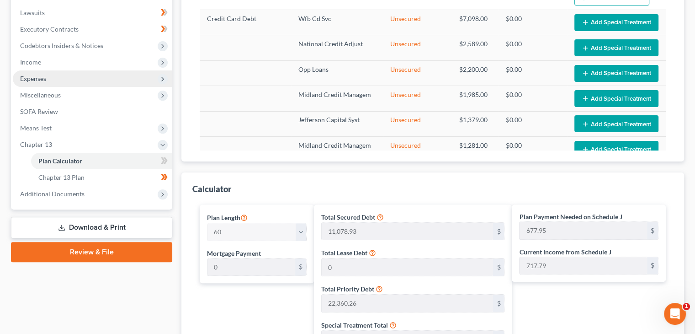
scroll to position [229, 0]
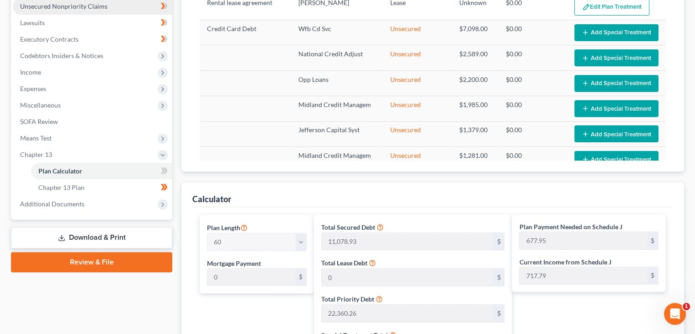
click at [91, 6] on span "Unsecured Nonpriority Claims" at bounding box center [63, 6] width 87 height 8
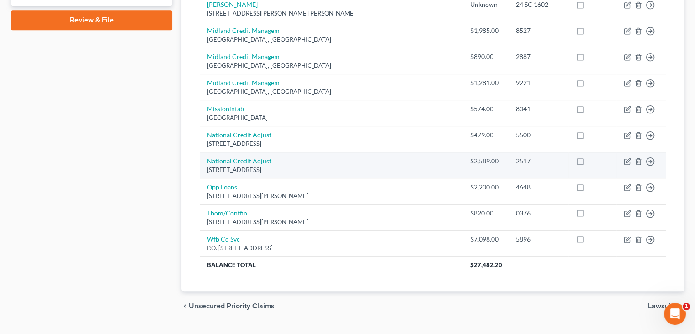
scroll to position [447, 0]
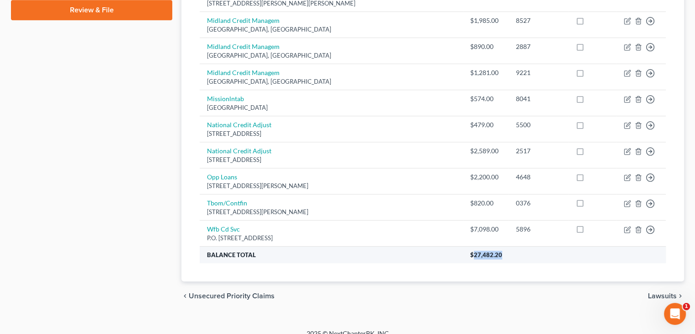
drag, startPoint x: 473, startPoint y: 241, endPoint x: 508, endPoint y: 237, distance: 35.4
click at [508, 246] on th "$27,482.20" at bounding box center [564, 254] width 203 height 16
copy span "27,482.20"
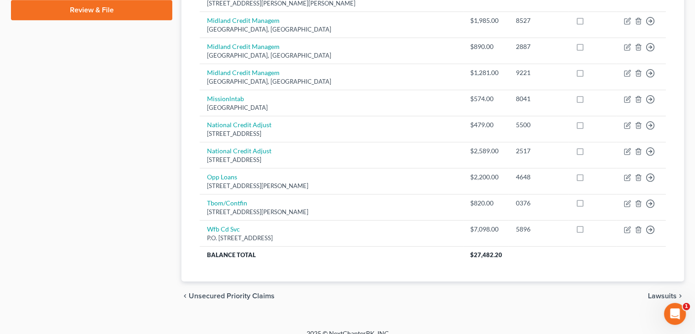
click at [219, 292] on span "Unsecured Priority Claims" at bounding box center [232, 295] width 86 height 7
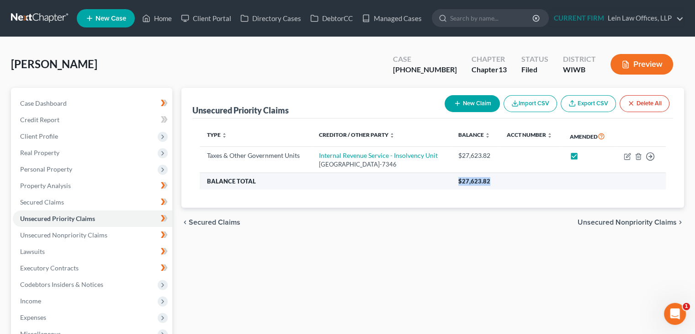
drag, startPoint x: 457, startPoint y: 181, endPoint x: 495, endPoint y: 181, distance: 37.9
click at [495, 181] on th "$27,623.82" at bounding box center [558, 181] width 215 height 16
copy span "$27,623.82"
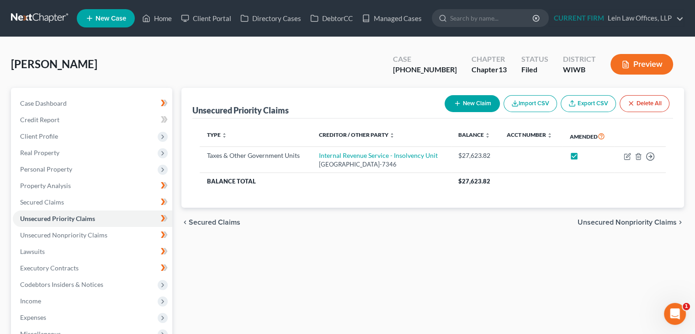
click at [559, 257] on div "Unsecured Priority Claims New Claim Import CSV Export CSV Delete All Type expan…" at bounding box center [433, 278] width 512 height 380
click at [239, 222] on span "Secured Claims" at bounding box center [215, 221] width 52 height 7
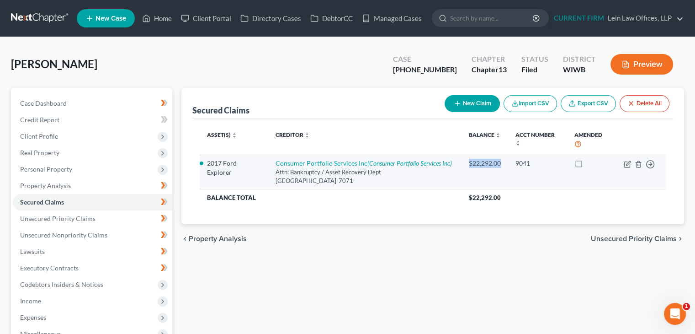
drag, startPoint x: 471, startPoint y: 162, endPoint x: 509, endPoint y: 164, distance: 37.5
click at [508, 164] on td "$22,292.00" at bounding box center [485, 171] width 47 height 35
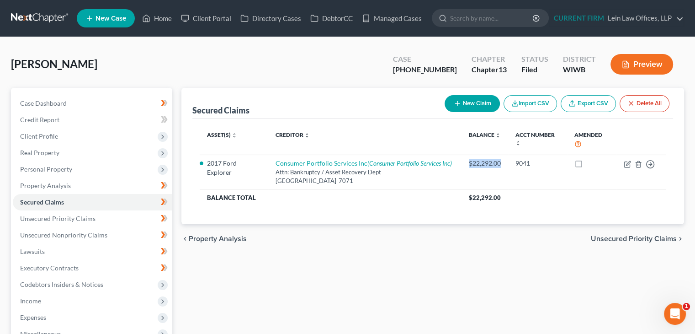
click at [628, 235] on span "Unsecured Priority Claims" at bounding box center [634, 238] width 86 height 7
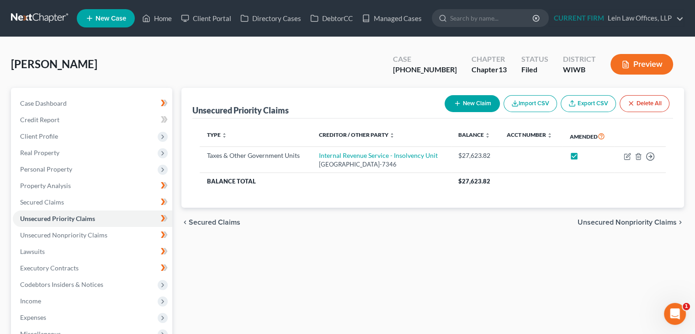
click at [622, 224] on span "Unsecured Nonpriority Claims" at bounding box center [627, 221] width 99 height 7
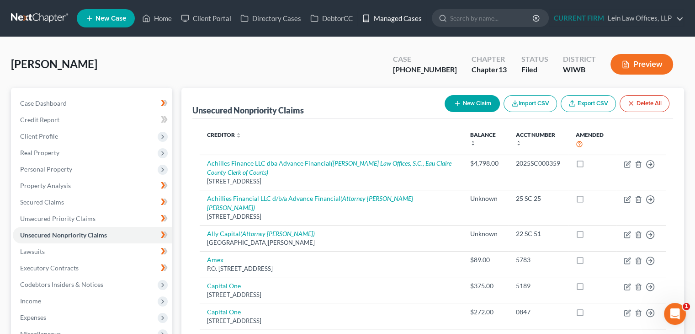
click at [392, 17] on link "Managed Cases" at bounding box center [391, 18] width 69 height 16
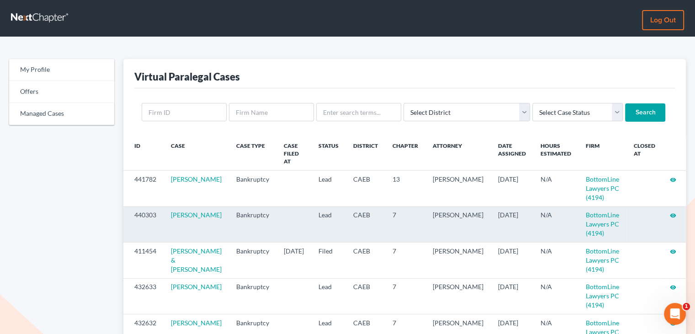
click at [673, 212] on icon "visibility" at bounding box center [673, 215] width 6 height 6
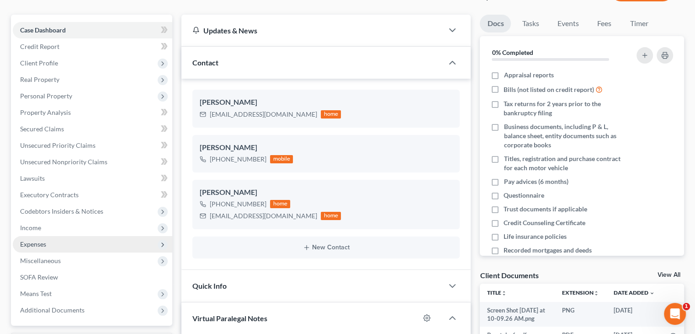
scroll to position [91, 0]
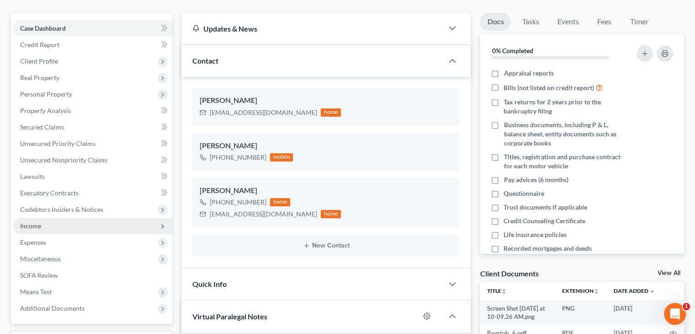
click at [70, 226] on span "Income" at bounding box center [93, 226] width 160 height 16
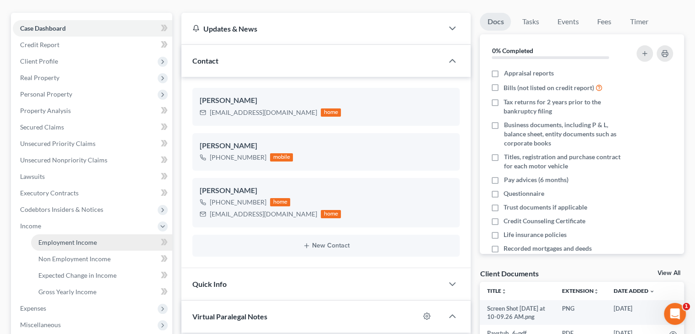
click at [66, 240] on span "Employment Income" at bounding box center [67, 242] width 59 height 8
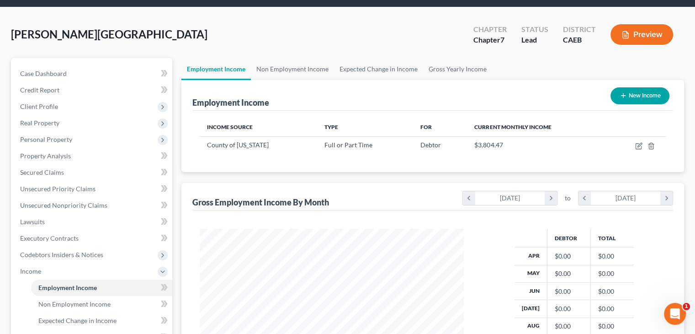
scroll to position [91, 0]
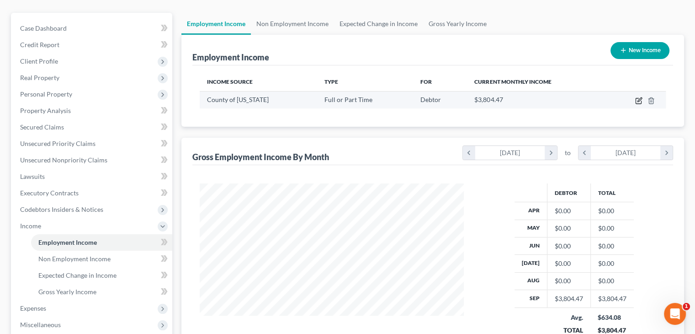
click at [638, 101] on icon "button" at bounding box center [638, 100] width 7 height 7
select select "0"
select select "4"
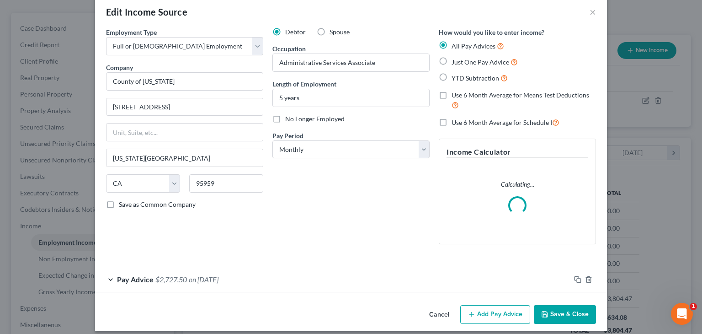
scroll to position [22, 0]
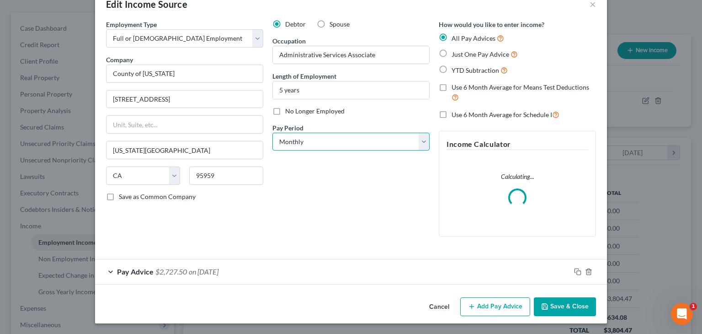
click at [308, 138] on select "Select Monthly Twice Monthly Every Other Week Weekly" at bounding box center [350, 142] width 157 height 18
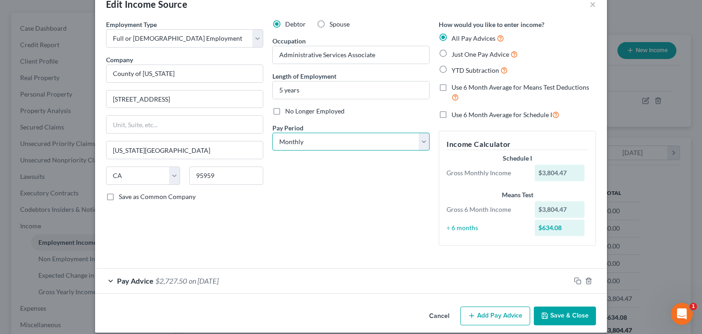
select select "2"
click at [272, 133] on select "Select Monthly Twice Monthly Every Other Week Weekly" at bounding box center [350, 142] width 157 height 18
click at [359, 198] on div "Debtor Spouse Occupation Administrative Services Associate Length of Employment…" at bounding box center [351, 136] width 166 height 233
click at [572, 281] on form "Employment Type * Select Full or Part Time Employment Self Employment Company *…" at bounding box center [351, 157] width 490 height 274
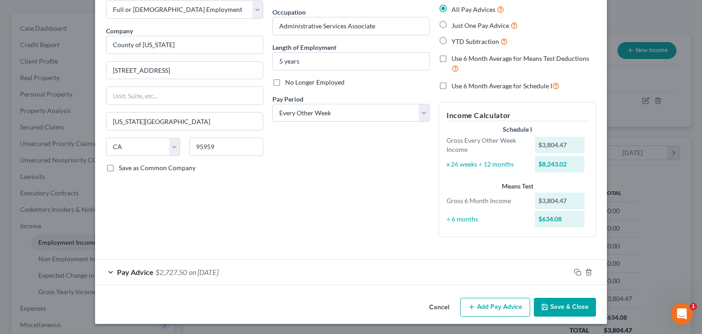
scroll to position [52, 0]
click at [574, 271] on icon "button" at bounding box center [577, 271] width 7 height 7
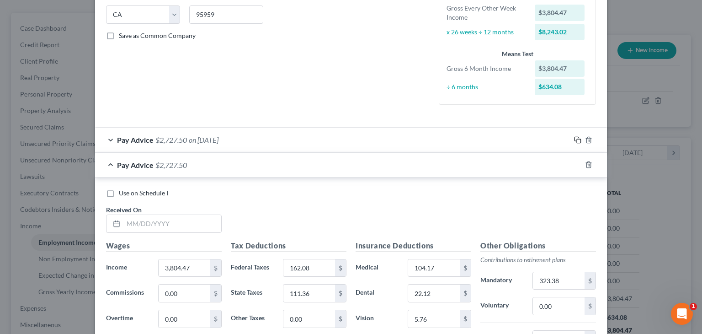
scroll to position [189, 0]
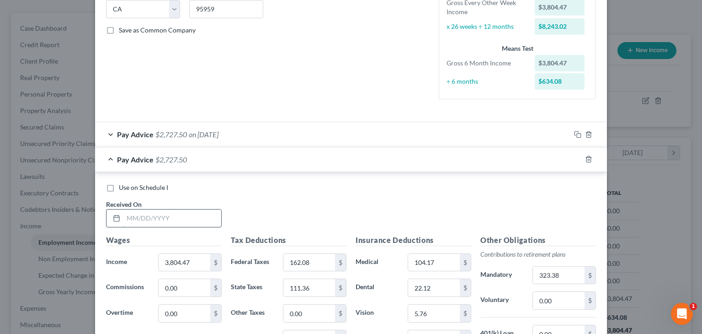
click at [191, 216] on input "text" at bounding box center [172, 217] width 98 height 17
paste input "9/5/2025"
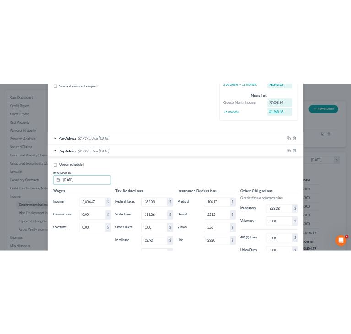
scroll to position [234, 0]
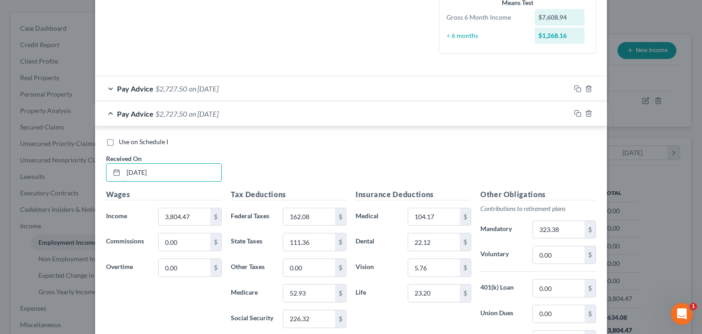
type input "9/5/2025"
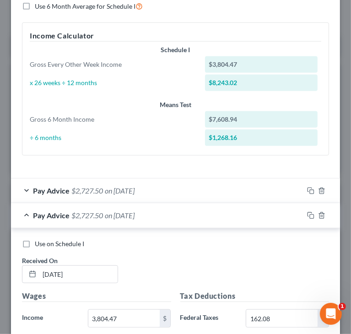
scroll to position [326, 0]
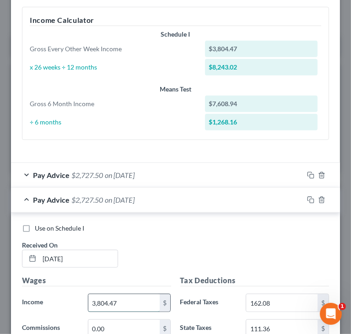
click at [133, 302] on input "3,804.47" at bounding box center [123, 302] width 71 height 17
click at [122, 298] on input "3,804.47" at bounding box center [123, 302] width 71 height 17
type input "3,804.46"
click at [176, 249] on div "Use on Schedule I Received On * 9/5/2025" at bounding box center [175, 250] width 316 height 52
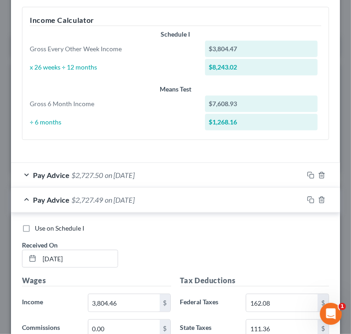
click at [214, 251] on div "Use on Schedule I Received On * 9/5/2025" at bounding box center [175, 250] width 316 height 52
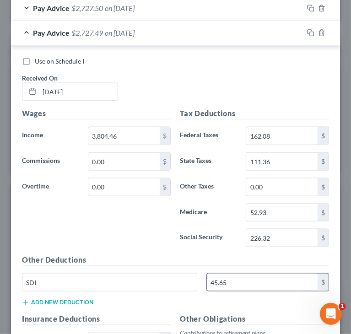
scroll to position [509, 0]
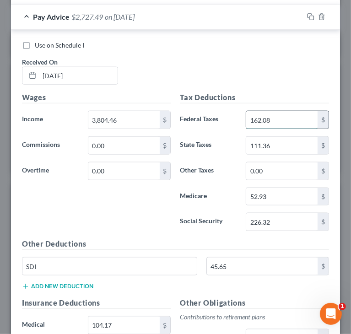
click at [261, 117] on input "162.08" at bounding box center [281, 119] width 71 height 17
drag, startPoint x: 261, startPoint y: 116, endPoint x: 273, endPoint y: 117, distance: 12.0
click at [273, 117] on input "162.08" at bounding box center [281, 119] width 71 height 17
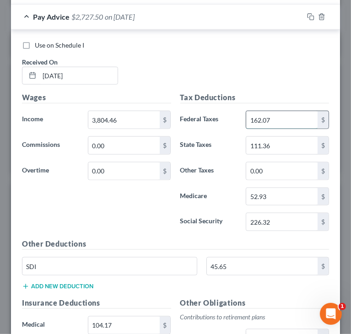
type input "162.07"
click at [156, 223] on div "Wages Income * 3,804.46 $ Commissions 0.00 $ Overtime 0.00 $" at bounding box center [96, 165] width 158 height 146
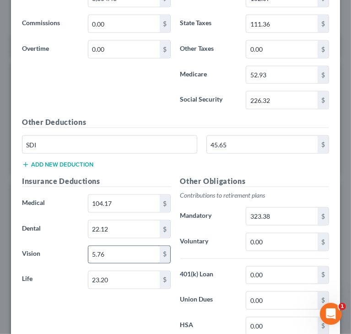
scroll to position [646, 0]
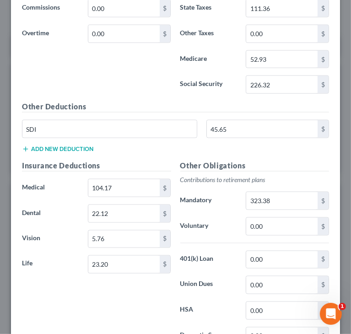
click at [105, 80] on div "Wages Income * 3,804.46 $ Commissions 0.00 $ Overtime 0.00 $" at bounding box center [96, 28] width 158 height 146
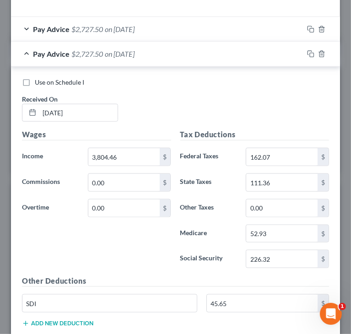
scroll to position [443, 0]
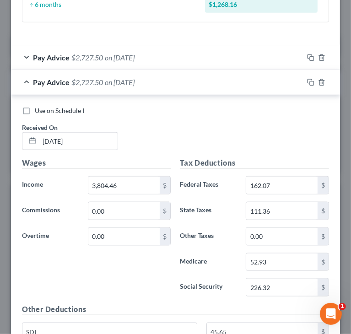
click at [24, 80] on div "Pay Advice $2,727.50 on 09/05/2025" at bounding box center [157, 82] width 292 height 24
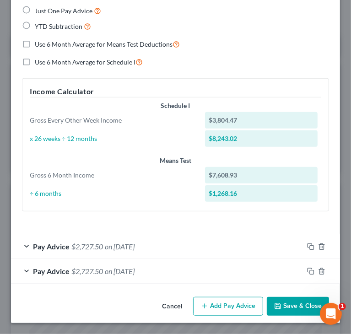
scroll to position [253, 0]
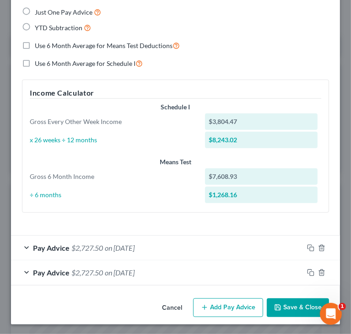
click at [96, 308] on div "Cancel Add Pay Advice Save & Close" at bounding box center [175, 309] width 329 height 30
click at [309, 271] on rect "button" at bounding box center [311, 273] width 4 height 4
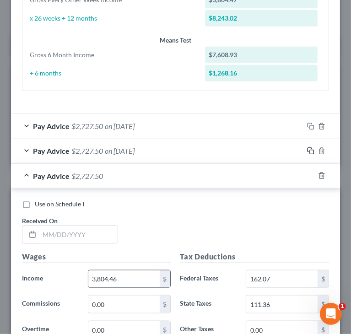
scroll to position [390, 0]
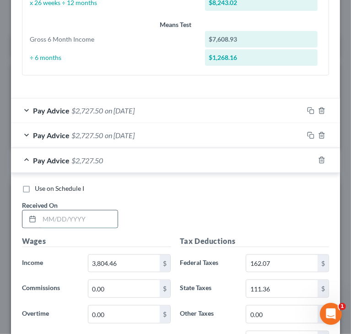
click at [94, 218] on input "text" at bounding box center [78, 218] width 78 height 17
paste input "8/22/2025"
type input "8/22/2025"
click at [252, 214] on div "Use on Schedule I Received On * 8/22/2025" at bounding box center [175, 210] width 316 height 52
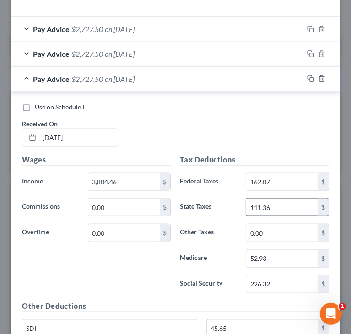
scroll to position [482, 0]
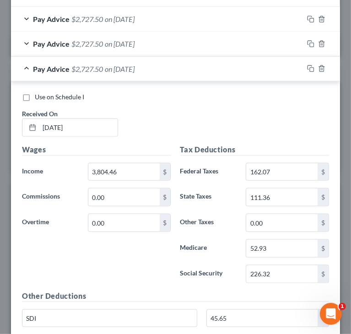
click at [23, 67] on div "Pay Advice $2,727.50 on 08/22/2025" at bounding box center [157, 69] width 292 height 24
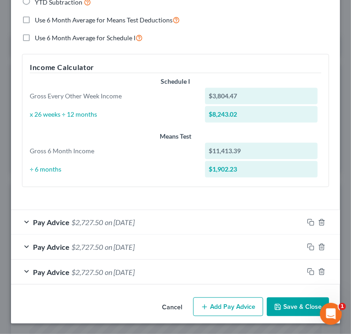
scroll to position [278, 0]
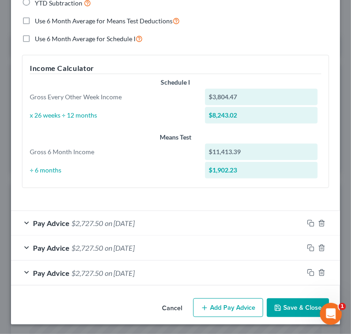
click at [19, 51] on div "How would you like to enter income? All Pay Advices Just One Pay Advice YTD Sub…" at bounding box center [175, 74] width 316 height 242
click at [309, 222] on rect "button" at bounding box center [311, 224] width 4 height 4
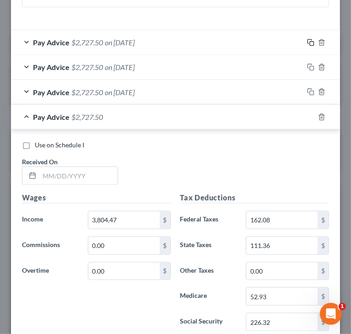
scroll to position [461, 0]
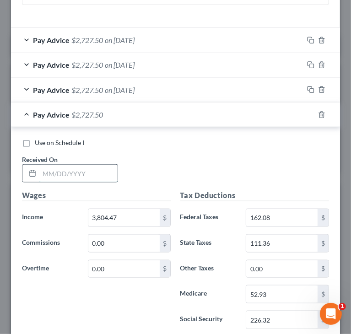
click at [84, 165] on input "text" at bounding box center [78, 173] width 78 height 17
paste input "8/8/2025"
type input "8/8/2025"
click at [190, 149] on div "Use on Schedule I Received On * 8/8/2025" at bounding box center [175, 164] width 316 height 52
click at [252, 163] on div "Use on Schedule I Received On * 8/8/2025" at bounding box center [175, 164] width 316 height 52
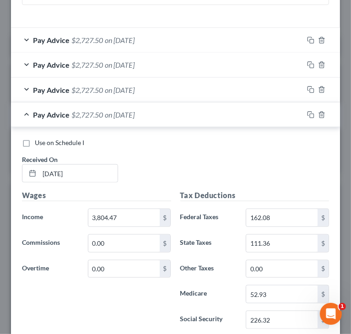
click at [267, 167] on div "Use on Schedule I Received On * 8/8/2025" at bounding box center [175, 164] width 316 height 52
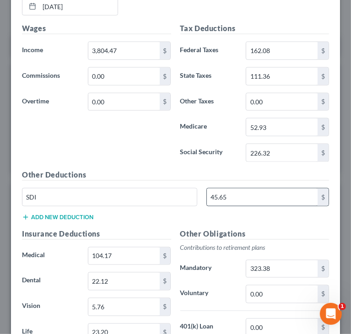
scroll to position [644, 0]
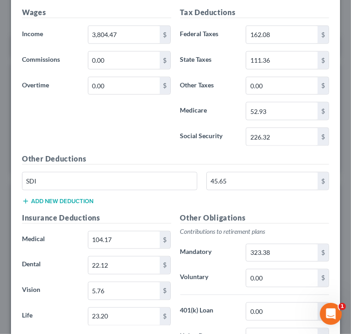
click at [161, 144] on div "Wages Income * 3,804.47 $ Commissions 0.00 $ Overtime 0.00 $" at bounding box center [96, 80] width 158 height 146
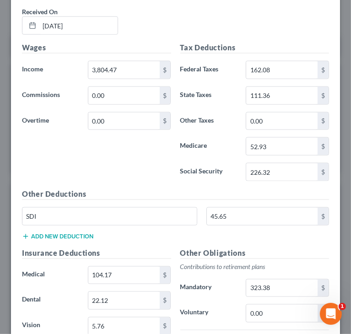
scroll to position [552, 0]
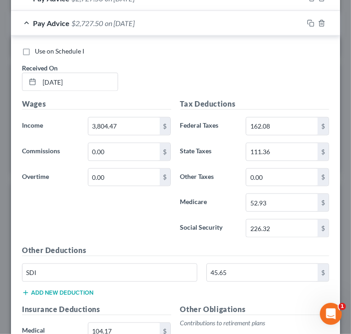
click at [23, 21] on div "Pay Advice $2,727.50 on 08/08/2025" at bounding box center [157, 23] width 292 height 24
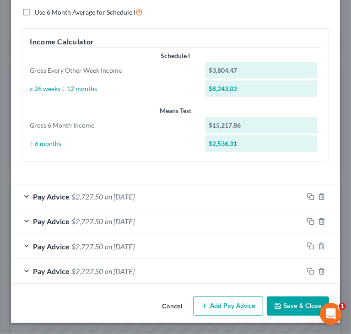
scroll to position [303, 0]
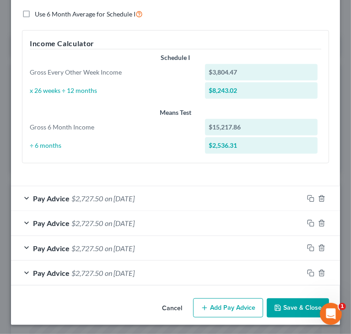
click at [80, 304] on div "Cancel Add Pay Advice Save & Close" at bounding box center [175, 309] width 329 height 30
click at [37, 271] on span "Pay Advice" at bounding box center [51, 272] width 37 height 9
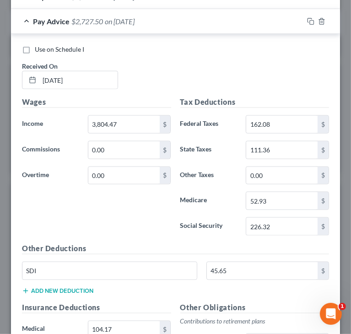
scroll to position [538, 0]
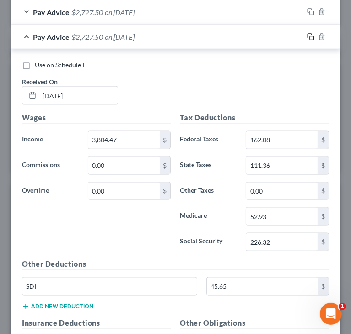
click at [307, 35] on icon "button" at bounding box center [310, 36] width 7 height 7
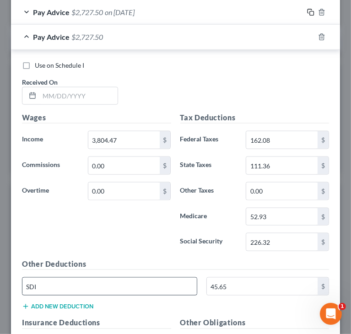
scroll to position [584, 0]
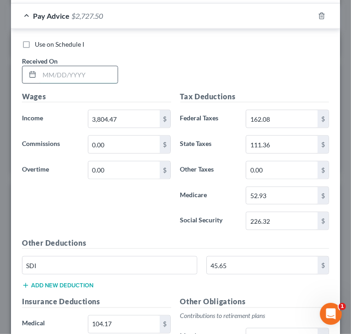
click at [101, 68] on input "text" at bounding box center [78, 74] width 78 height 17
paste input "7/25/2025"
type input "7/25/2025"
click at [163, 216] on div "Wages Income * 3,804.47 $ Commissions 0.00 $ Overtime 0.00 $" at bounding box center [96, 164] width 158 height 146
click at [130, 211] on div "Wages Income * 3,804.47 $ Commissions 0.00 $ Overtime 0.00 $" at bounding box center [96, 164] width 158 height 146
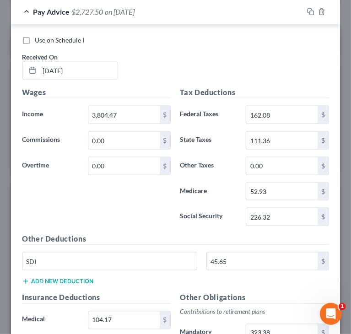
scroll to position [538, 0]
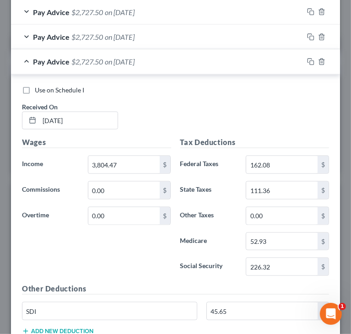
click at [25, 59] on div "Pay Advice $2,727.50 on 07/25/2025" at bounding box center [157, 61] width 292 height 24
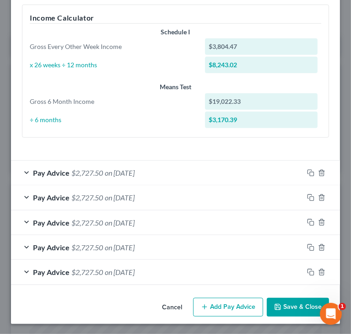
scroll to position [327, 0]
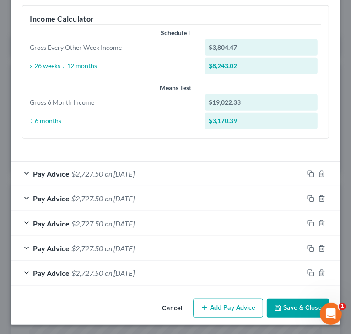
click at [22, 271] on div "Pay Advice $2,727.50 on 07/25/2025" at bounding box center [157, 273] width 292 height 24
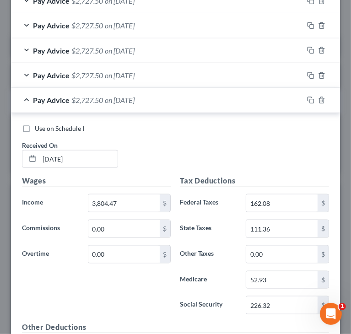
scroll to position [493, 0]
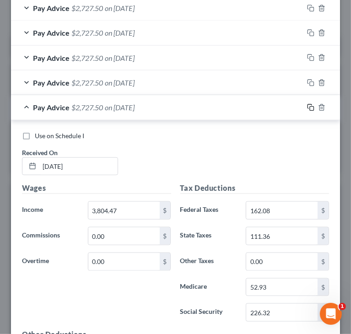
click at [307, 104] on icon "button" at bounding box center [310, 107] width 7 height 7
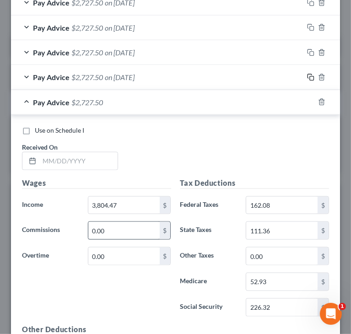
scroll to position [538, 0]
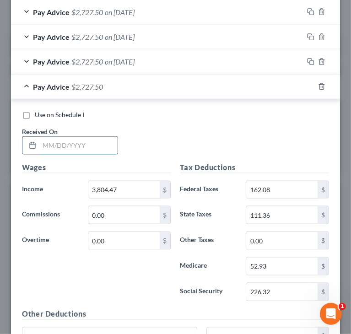
click at [76, 141] on input "text" at bounding box center [78, 145] width 78 height 17
paste input "7/11/2025"
type input "7/11/2025"
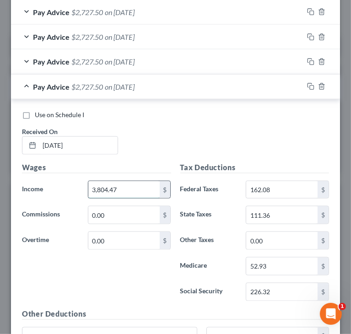
click at [138, 192] on input "3,804.47" at bounding box center [123, 189] width 71 height 17
paste input "658.13"
type input "3,658.13"
click at [255, 137] on div "Use on Schedule I Received On * 7/11/2025" at bounding box center [175, 136] width 316 height 52
click at [282, 287] on input "226.32" at bounding box center [281, 291] width 71 height 17
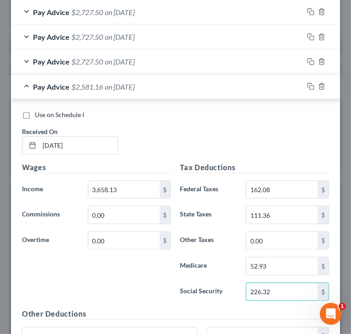
paste input "17.25"
type input "217.25"
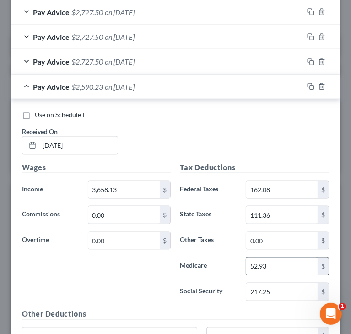
click at [279, 263] on input "52.93" at bounding box center [281, 265] width 71 height 17
paste input "0.81"
type input "50.81"
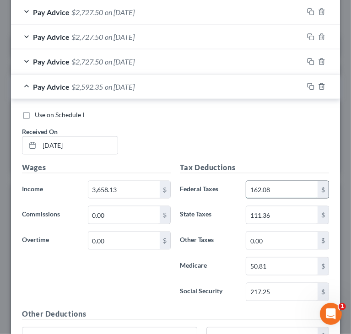
click at [280, 185] on input "162.08" at bounding box center [281, 189] width 71 height 17
paste input "46.01"
type input "146.01"
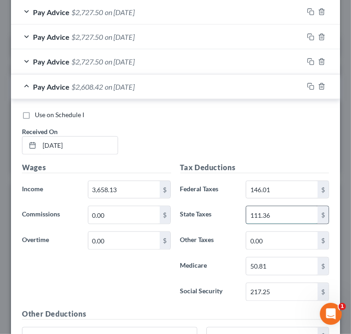
click at [283, 213] on input "111.36" at bounding box center [281, 214] width 71 height 17
paste input "97.6"
type input "97.66"
click at [132, 277] on div "Wages Income * 3,658.13 $ Commissions 0.00 $ Overtime 0.00 $" at bounding box center [96, 235] width 158 height 146
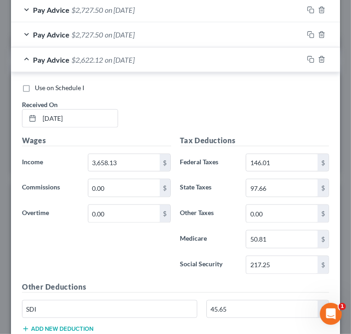
scroll to position [630, 0]
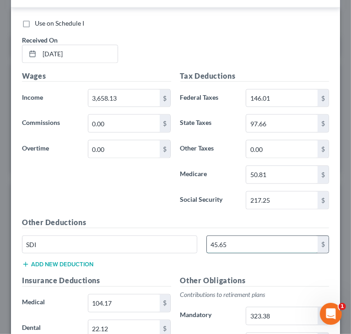
click at [239, 245] on input "45.65" at bounding box center [262, 244] width 111 height 17
paste input "3.90"
type input "43.90"
click at [115, 192] on div "Wages Income * 3,658.13 $ Commissions 0.00 $ Overtime 0.00 $" at bounding box center [96, 143] width 158 height 146
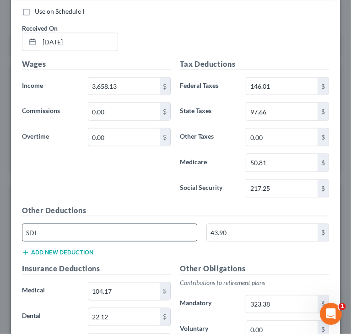
scroll to position [676, 0]
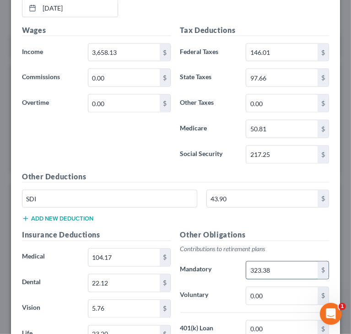
click at [274, 266] on input "323.38" at bounding box center [281, 269] width 71 height 17
paste input "10.94"
type input "310.94"
click at [185, 221] on div "Other Deductions SDI 43.90 $ Add new deduction" at bounding box center [175, 200] width 316 height 59
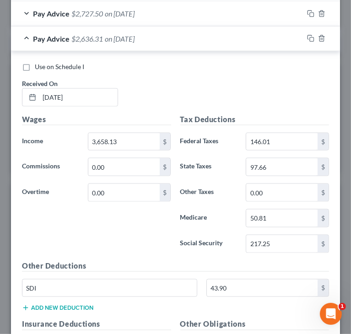
scroll to position [584, 0]
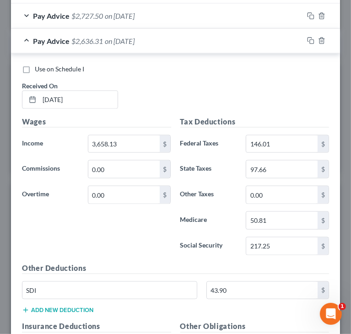
click at [24, 39] on div "Pay Advice $2,636.31 on 07/11/2025" at bounding box center [157, 41] width 292 height 24
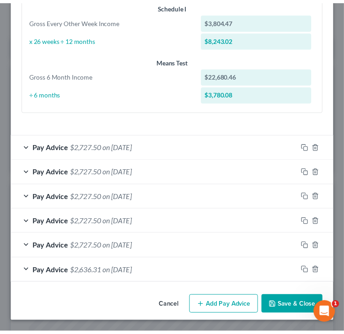
scroll to position [352, 0]
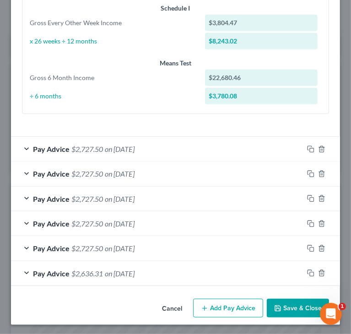
click at [275, 303] on button "Save & Close" at bounding box center [297, 307] width 62 height 19
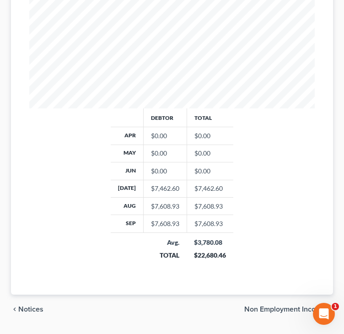
scroll to position [350, 0]
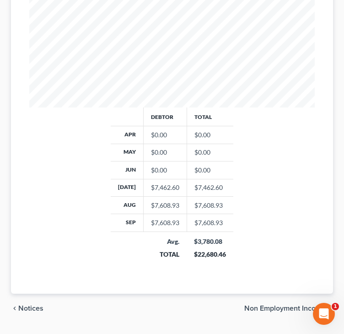
click at [277, 304] on span "Non Employment Income" at bounding box center [284, 307] width 81 height 7
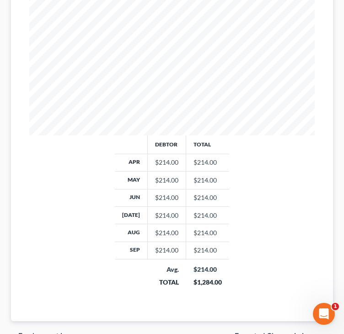
scroll to position [377, 0]
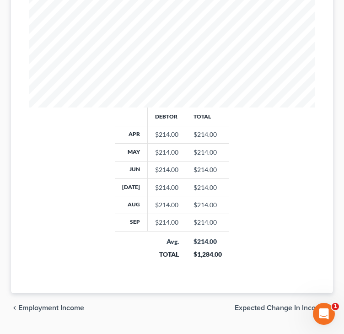
click at [283, 304] on span "Expected Change in Income" at bounding box center [279, 307] width 91 height 7
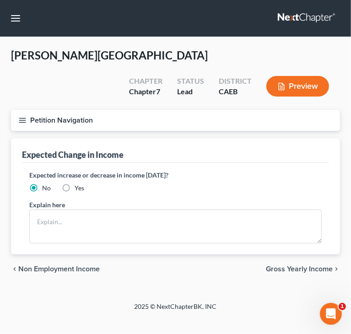
click at [289, 265] on span "Gross Yearly Income" at bounding box center [299, 268] width 67 height 7
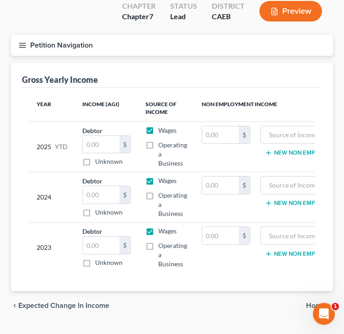
scroll to position [80, 0]
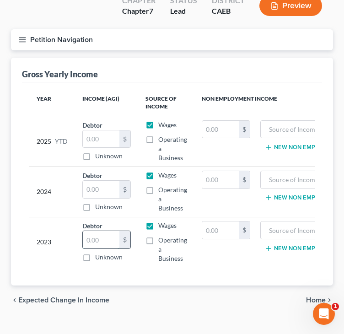
click at [101, 231] on input "text" at bounding box center [101, 239] width 37 height 17
paste input "76,323."
type input "76,323."
click at [16, 101] on div "Gross Yearly Income Year Income (AGI) Source of Income Non Employment Income 20…" at bounding box center [172, 172] width 322 height 228
click at [103, 181] on input "text" at bounding box center [101, 189] width 37 height 17
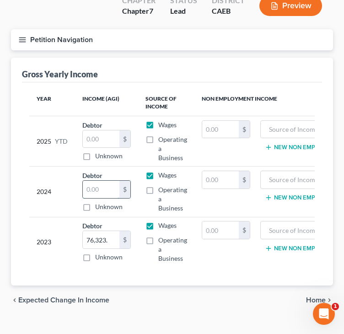
paste input "78,528."
type input "78,528."
click at [71, 309] on div "Koski, Ashleigh Upgraded Chapter Chapter 7 Status Lead District CAEB Preview Pe…" at bounding box center [172, 145] width 344 height 376
click at [99, 130] on input "text" at bounding box center [101, 138] width 37 height 17
paste input "70,236.27"
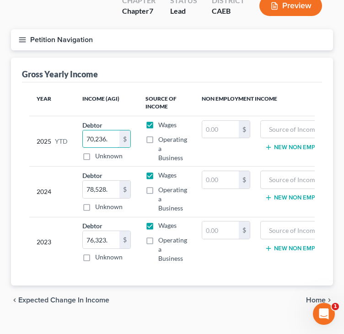
type input "70,236."
click at [185, 285] on div "chevron_left Expected Change in Income Home chevron_right" at bounding box center [172, 299] width 322 height 29
click at [315, 296] on span "Home" at bounding box center [316, 299] width 20 height 7
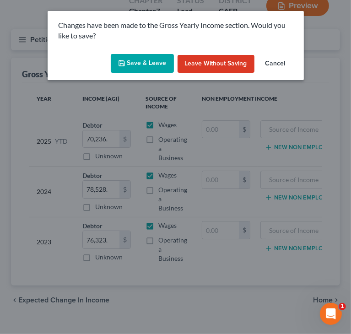
click at [158, 69] on button "Save & Leave" at bounding box center [142, 63] width 63 height 19
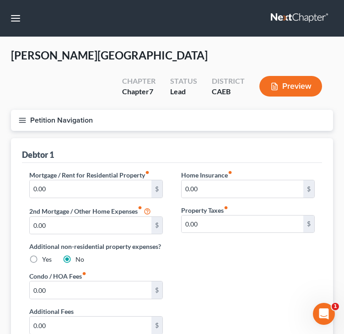
click at [287, 315] on div "Mortgage / Rent for Residential Property fiber_manual_record 0.00 $ 2nd Mortgag…" at bounding box center [171, 273] width 303 height 207
click at [20, 122] on line "button" at bounding box center [22, 122] width 6 height 0
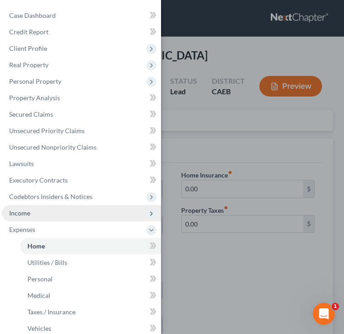
click at [31, 214] on span "Income" at bounding box center [81, 213] width 159 height 16
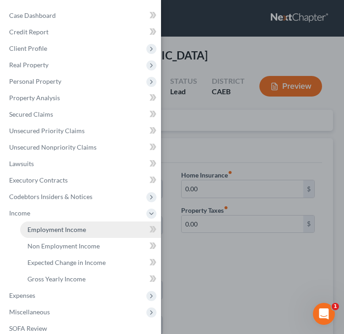
click at [38, 226] on span "Employment Income" at bounding box center [56, 229] width 59 height 8
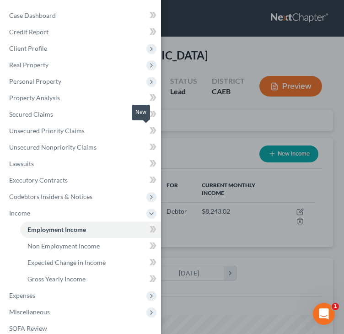
scroll to position [143, 303]
click at [185, 127] on div "Case Dashboard Payments Invoices Payments Payments Credit Report Client Profile" at bounding box center [172, 167] width 344 height 334
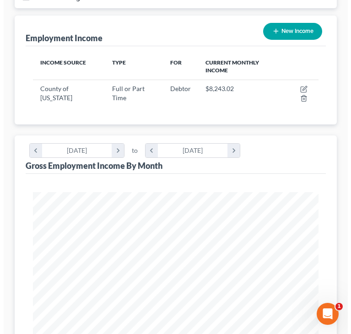
scroll to position [137, 0]
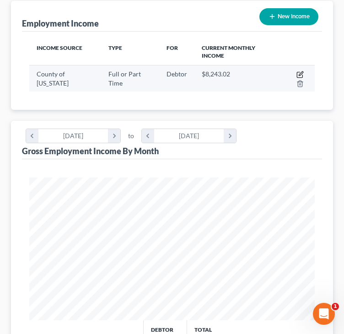
click at [298, 71] on icon "button" at bounding box center [299, 74] width 7 height 7
select select "0"
select select "4"
select select "2"
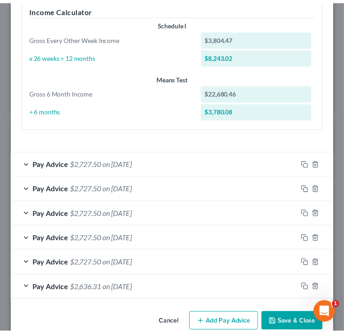
scroll to position [352, 0]
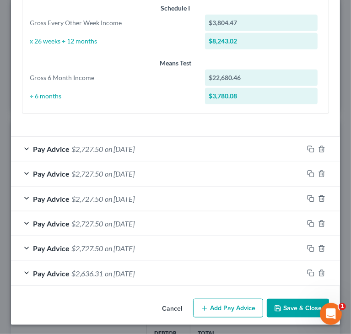
click at [274, 305] on icon "button" at bounding box center [277, 307] width 7 height 7
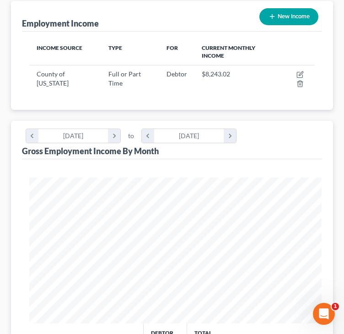
scroll to position [456924, 456764]
click at [18, 96] on div "Employment Income New Income Income Source Type For Current Monthly Income Coun…" at bounding box center [172, 253] width 322 height 505
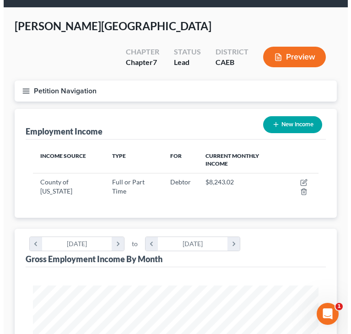
scroll to position [0, 0]
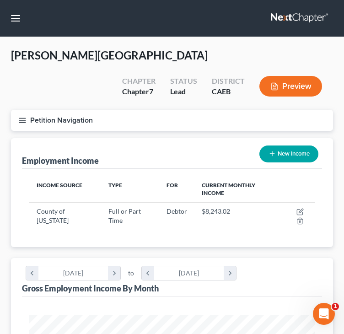
click at [23, 116] on icon "button" at bounding box center [22, 120] width 8 height 8
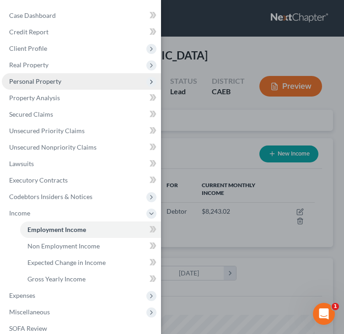
click at [63, 85] on span "Personal Property" at bounding box center [81, 81] width 159 height 16
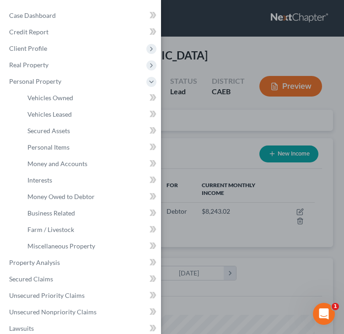
click at [223, 38] on div "Case Dashboard Payments Invoices Payments Payments Credit Report Client Profile" at bounding box center [172, 167] width 344 height 334
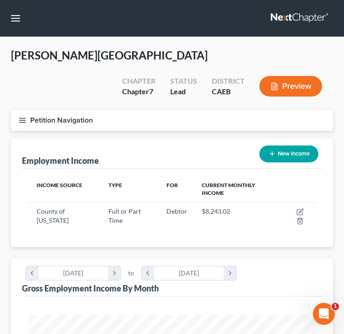
click at [22, 116] on icon "button" at bounding box center [22, 120] width 8 height 8
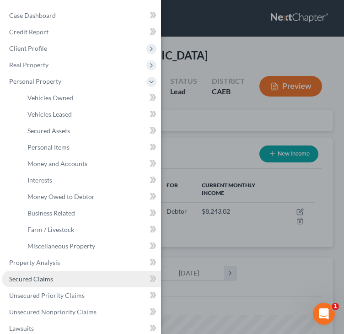
click at [36, 278] on span "Secured Claims" at bounding box center [31, 279] width 44 height 8
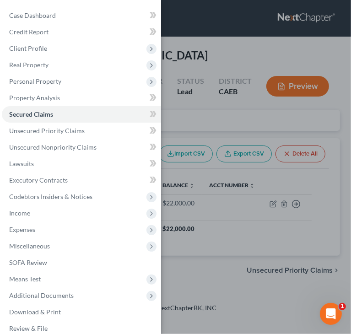
click at [219, 95] on div "Case Dashboard Payments Invoices Payments Payments Credit Report Client Profile" at bounding box center [175, 167] width 351 height 334
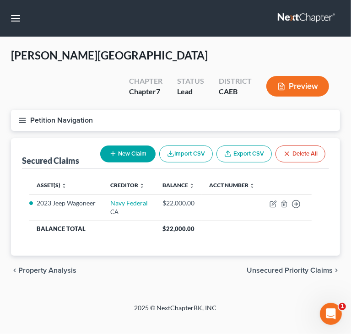
click at [120, 145] on button "New Claim" at bounding box center [127, 153] width 55 height 17
select select "0"
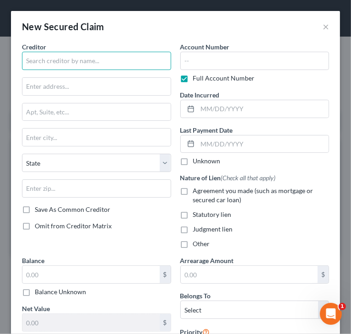
click at [112, 57] on input "text" at bounding box center [96, 61] width 149 height 18
type input "Movement Mortgage LLC"
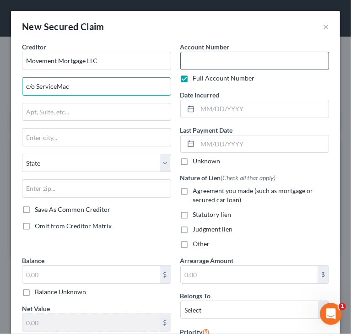
type input "c/o ServiceMac"
click at [232, 64] on input "text" at bounding box center [254, 61] width 149 height 18
type input "3"
type input "8542"
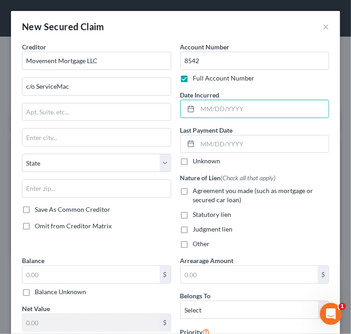
click at [210, 193] on span "Agreement you made (such as mortgage or secured car loan)" at bounding box center [253, 194] width 120 height 17
click at [202, 192] on input "Agreement you made (such as mortgage or secured car loan)" at bounding box center [200, 189] width 6 height 6
checkbox input "true"
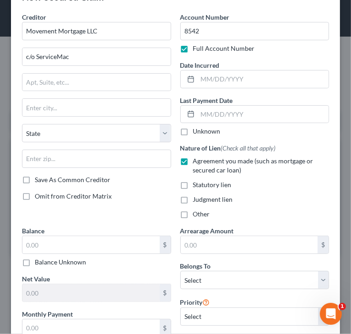
scroll to position [46, 0]
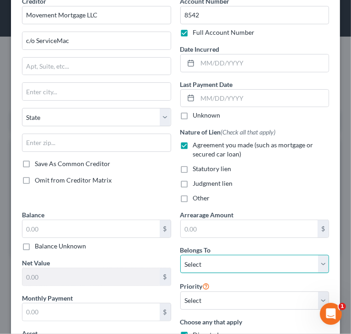
click at [239, 267] on select "Select Debtor 1 Only Debtor 2 Only Debtor 1 And Debtor 2 Only At Least One Of T…" at bounding box center [254, 264] width 149 height 18
select select "0"
click at [180, 255] on select "Select Debtor 1 Only Debtor 2 Only Debtor 1 And Debtor 2 Only At Least One Of T…" at bounding box center [254, 264] width 149 height 18
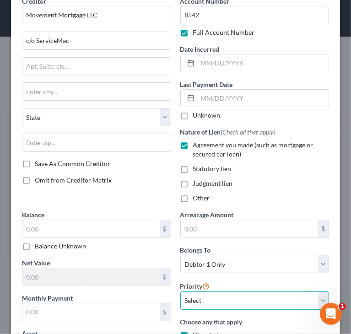
click at [213, 300] on select "Select 1st 2nd 3rd 4th 5th 6th 7th 8th 9th 10th 11th 12th 13th 14th 15th 16th 1…" at bounding box center [254, 300] width 149 height 18
select select "0"
click at [180, 291] on select "Select 1st 2nd 3rd 4th 5th 6th 7th 8th 9th 10th 11th 12th 13th 14th 15th 16th 1…" at bounding box center [254, 300] width 149 height 18
click at [277, 189] on div "Nature of Lien (Check all that apply) Agreement you made (such as mortgage or s…" at bounding box center [254, 164] width 149 height 75
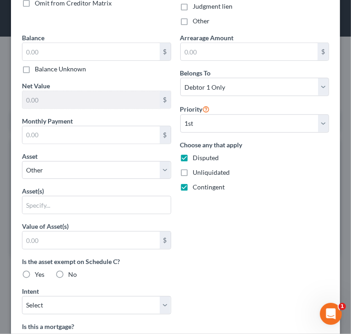
scroll to position [229, 0]
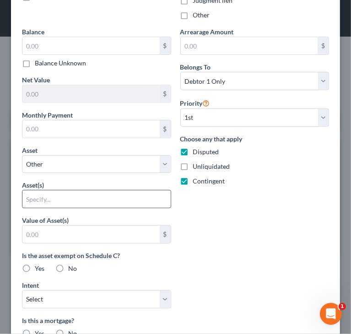
click at [118, 199] on input "text" at bounding box center [96, 198] width 148 height 17
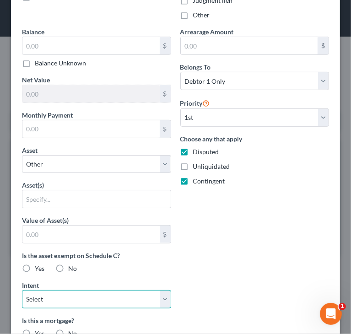
click at [95, 293] on select "Select Surrender Redeem Reaffirm Avoid Other" at bounding box center [96, 299] width 149 height 18
select select "2"
click at [22, 290] on select "Select Surrender Redeem Reaffirm Avoid Other" at bounding box center [96, 299] width 149 height 18
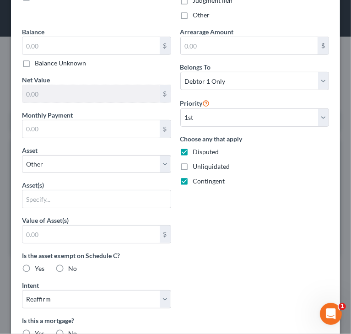
click at [261, 220] on div "Arrearage Amount $ Belongs To * Select Debtor 1 Only Debtor 2 Only Debtor 1 And…" at bounding box center [255, 231] width 158 height 408
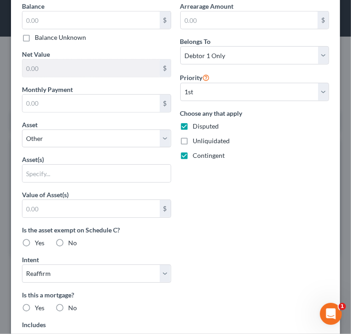
scroll to position [274, 0]
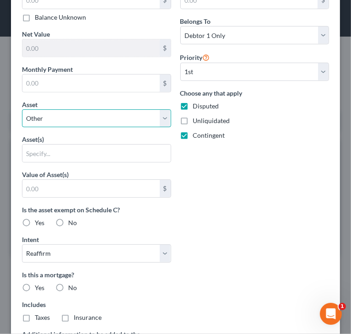
click at [161, 117] on select "Select Other Multiple Assets 11530 Banner Lava Cap Rd - $591800.0 2023 Jeep Wag…" at bounding box center [96, 118] width 149 height 18
select select "2"
click at [22, 109] on select "Select Other Multiple Assets 11530 Banner Lava Cap Rd - $591800.0 2023 Jeep Wag…" at bounding box center [96, 118] width 149 height 18
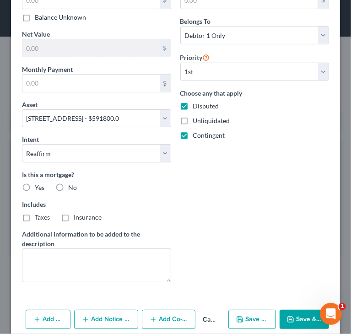
click at [35, 183] on label "Yes" at bounding box center [40, 187] width 10 height 9
click at [38, 183] on input "Yes" at bounding box center [41, 186] width 6 height 6
radio input "true"
click at [35, 216] on label "Taxes" at bounding box center [42, 217] width 15 height 9
click at [38, 216] on input "Taxes" at bounding box center [41, 216] width 6 height 6
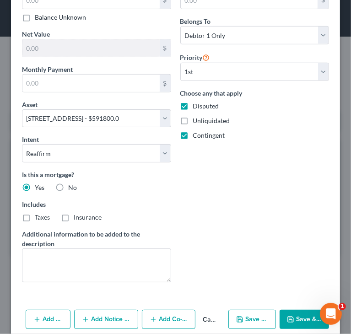
checkbox input "true"
click at [74, 216] on label "Insurance" at bounding box center [88, 217] width 28 height 9
click at [77, 216] on input "Insurance" at bounding box center [80, 216] width 6 height 6
checkbox input "true"
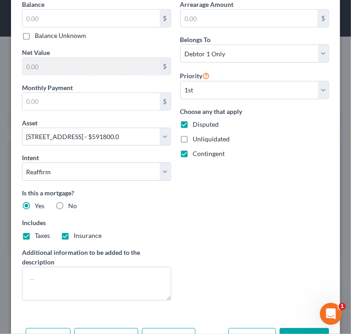
scroll to position [240, 0]
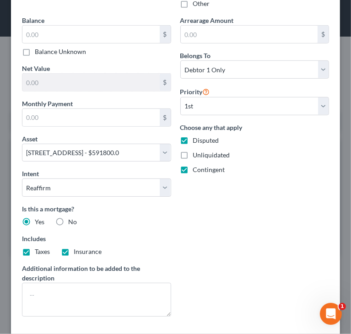
click at [201, 136] on span "Disputed" at bounding box center [206, 140] width 26 height 8
click at [201, 136] on input "Disputed" at bounding box center [200, 139] width 6 height 6
checkbox input "false"
click at [196, 165] on span "Contingent" at bounding box center [209, 169] width 32 height 8
click at [197, 165] on input "Contingent" at bounding box center [200, 168] width 6 height 6
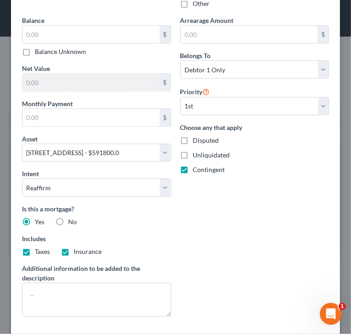
checkbox input "false"
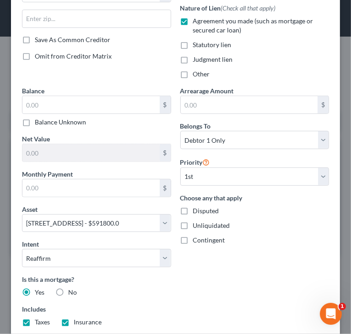
scroll to position [149, 0]
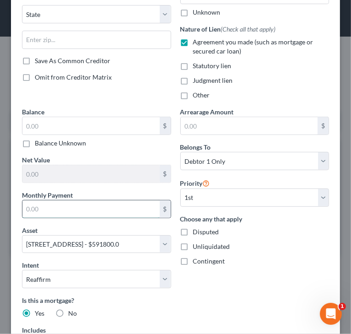
click at [146, 213] on input "text" at bounding box center [90, 208] width 137 height 17
type input "2,858"
click at [245, 267] on div "Arrearage Amount $ Belongs To * Select Debtor 1 Only Debtor 2 Only Debtor 1 And…" at bounding box center [255, 261] width 158 height 308
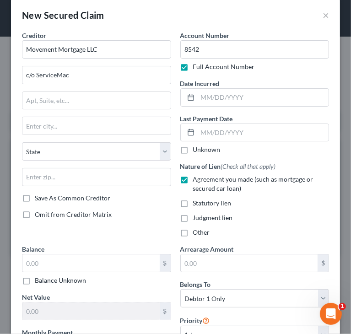
scroll to position [0, 0]
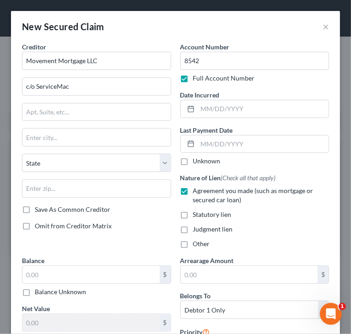
click at [279, 229] on div "Judgment lien" at bounding box center [254, 228] width 149 height 9
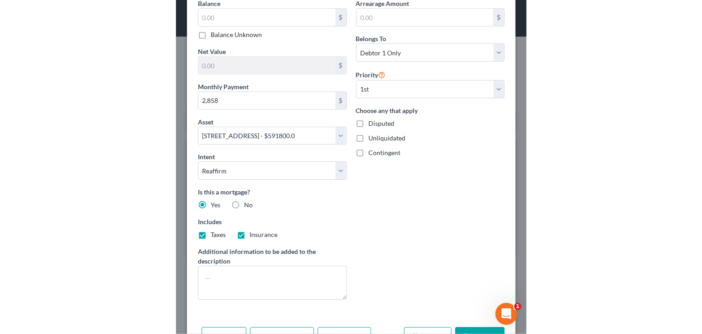
scroll to position [286, 0]
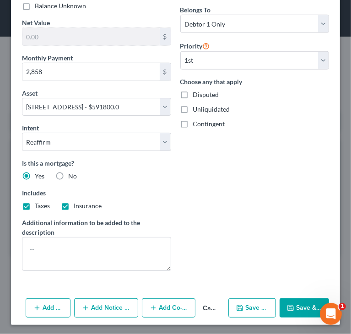
click at [282, 301] on button "Save & Close" at bounding box center [303, 307] width 49 height 19
select select
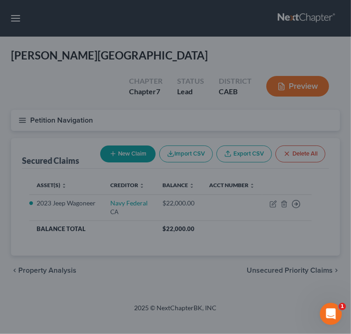
type input "0.00"
type input "591,800.00"
type input "2,858.00"
select select "2"
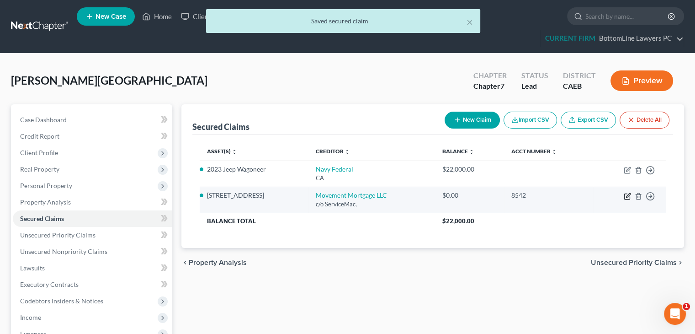
click at [627, 195] on icon "button" at bounding box center [627, 195] width 7 height 7
select select "2"
select select "0"
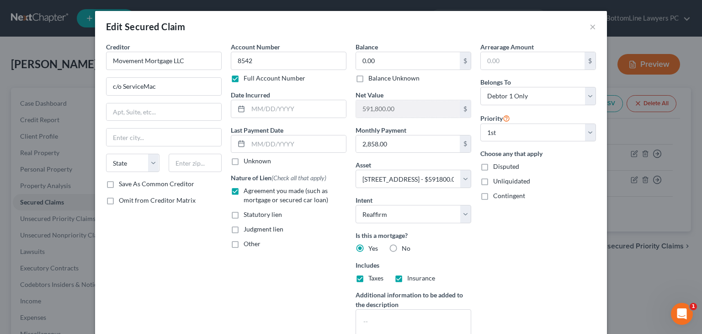
click at [276, 290] on div "Account Number 8542 Full Account Number Date Incurred Last Payment Date Unknown…" at bounding box center [288, 196] width 125 height 308
click at [527, 54] on input "text" at bounding box center [533, 60] width 104 height 17
type input "5,791"
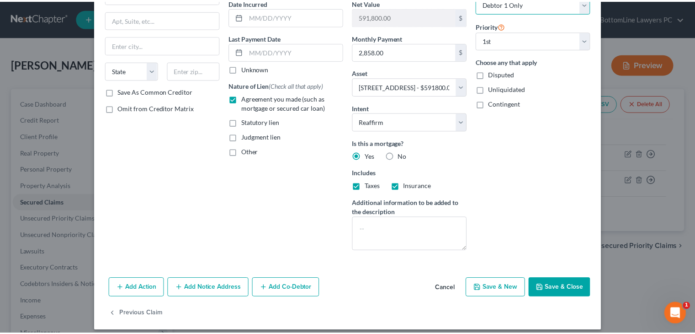
scroll to position [99, 0]
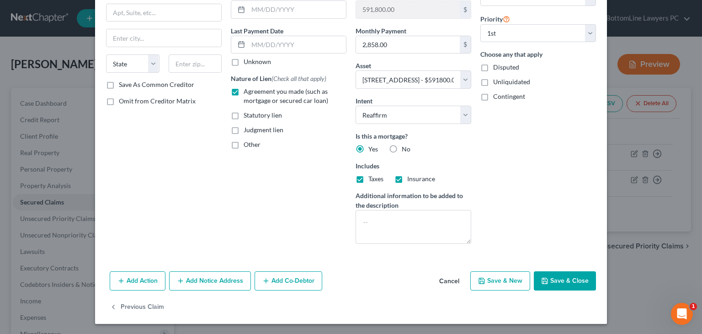
click at [556, 282] on button "Save & Close" at bounding box center [565, 280] width 62 height 19
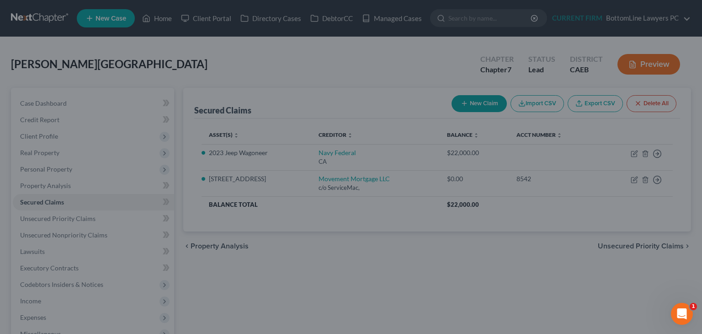
select select "2"
type input "5,791.00"
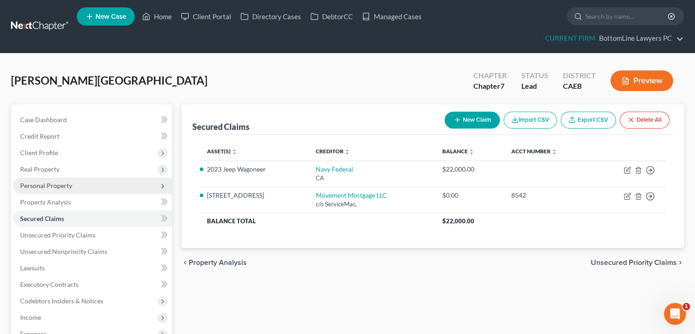
click at [53, 183] on span "Personal Property" at bounding box center [46, 185] width 52 height 8
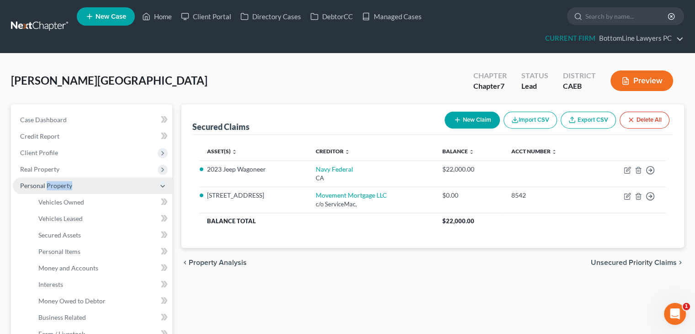
click at [53, 183] on span "Personal Property" at bounding box center [46, 185] width 52 height 8
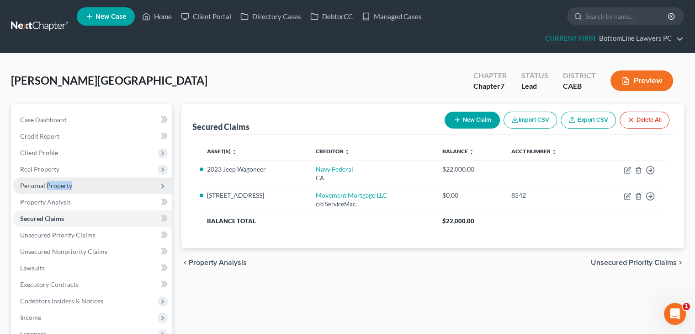
click at [62, 183] on span "Personal Property" at bounding box center [46, 185] width 52 height 8
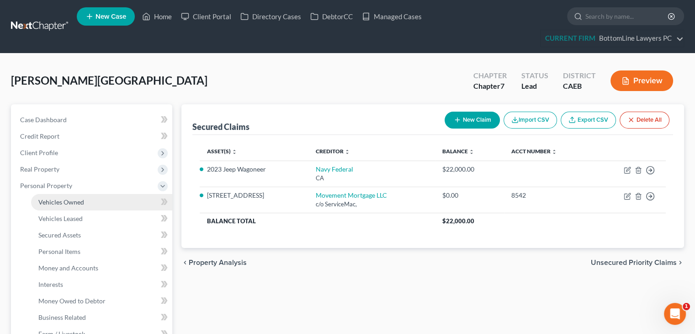
click at [64, 202] on span "Vehicles Owned" at bounding box center [61, 202] width 46 height 8
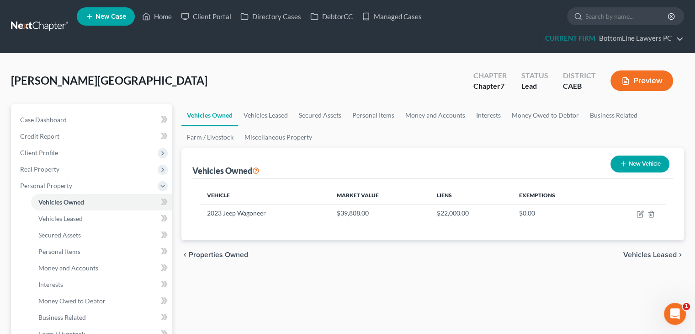
click at [644, 253] on span "Vehicles Leased" at bounding box center [649, 254] width 53 height 7
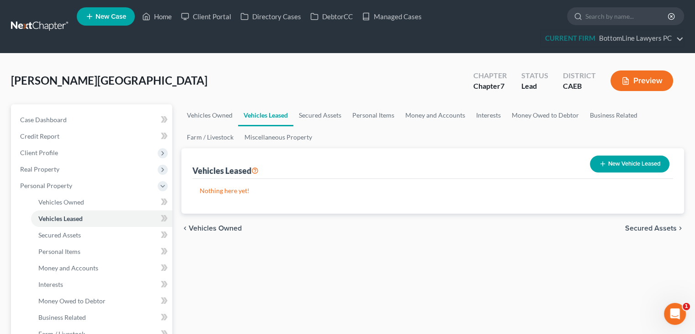
click at [651, 223] on div "chevron_left Vehicles Owned Secured Assets chevron_right" at bounding box center [432, 227] width 503 height 29
click at [648, 226] on span "Secured Assets" at bounding box center [651, 227] width 52 height 7
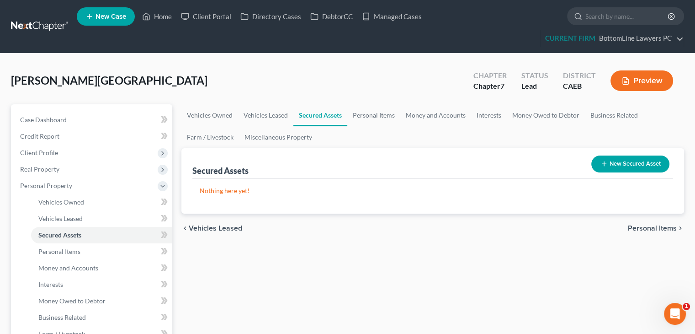
click at [648, 226] on span "Personal Items" at bounding box center [652, 227] width 49 height 7
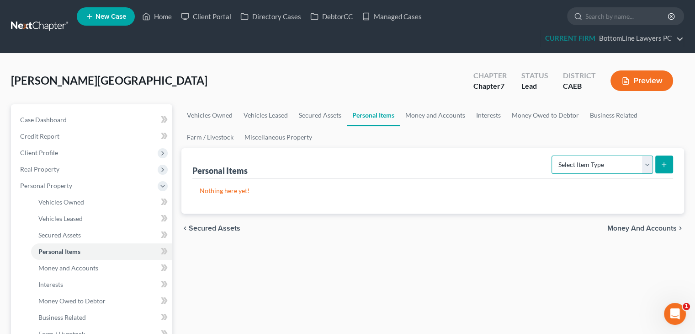
click at [622, 162] on select "Select Item Type Clothing Collectibles Of Value Electronics Firearms Household …" at bounding box center [602, 164] width 101 height 18
click at [585, 161] on select "Select Item Type Clothing Collectibles Of Value Electronics Firearms Household …" at bounding box center [602, 164] width 101 height 18
select select "electronics"
click at [553, 155] on select "Select Item Type Clothing Collectibles Of Value Electronics Firearms Household …" at bounding box center [602, 164] width 101 height 18
click at [667, 165] on icon "submit" at bounding box center [663, 164] width 7 height 7
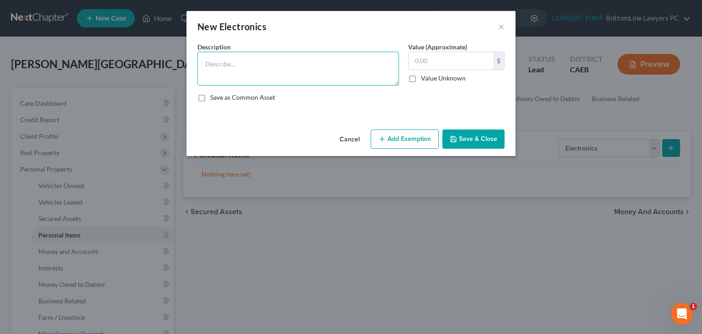
click at [327, 70] on textarea at bounding box center [298, 69] width 202 height 34
type textarea "TV"
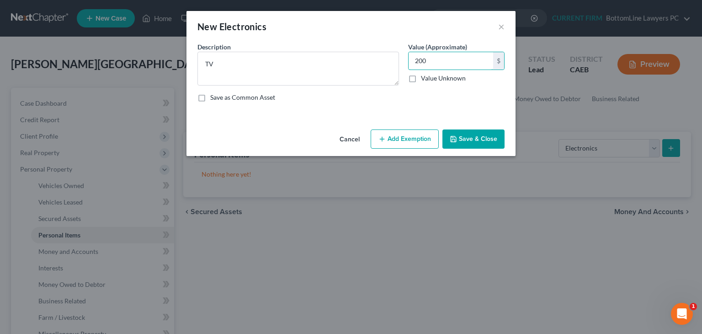
type input "200"
click at [468, 134] on button "Save & Close" at bounding box center [473, 138] width 62 height 19
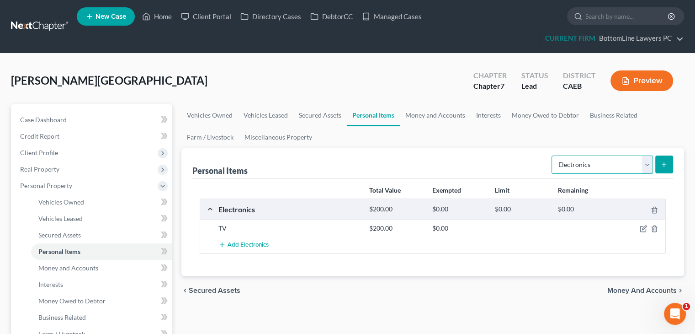
click at [600, 169] on select "Select Item Type Clothing Collectibles Of Value Electronics Firearms Household …" at bounding box center [602, 164] width 101 height 18
select select "household_goods"
click at [553, 155] on select "Select Item Type Clothing Collectibles Of Value Electronics Firearms Household …" at bounding box center [602, 164] width 101 height 18
click at [667, 164] on icon "submit" at bounding box center [663, 164] width 7 height 7
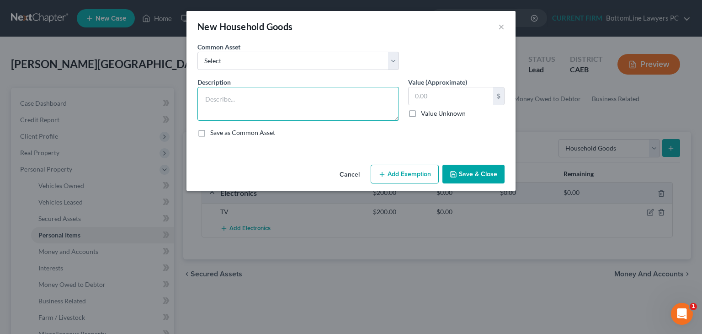
click at [295, 106] on textarea at bounding box center [298, 104] width 202 height 34
type textarea "Couch"
click at [456, 97] on input "text" at bounding box center [451, 95] width 85 height 17
type input "1,000"
click at [472, 170] on button "Save & Close" at bounding box center [473, 174] width 62 height 19
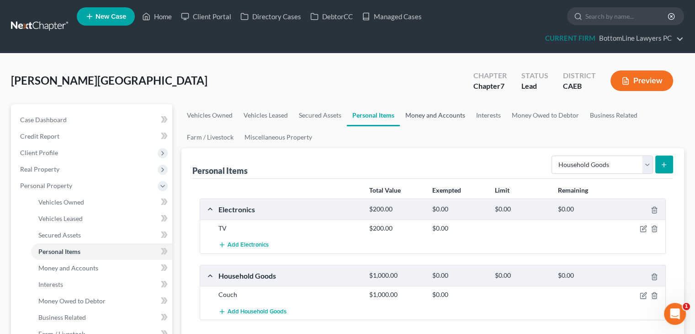
click at [432, 116] on link "Money and Accounts" at bounding box center [435, 115] width 71 height 22
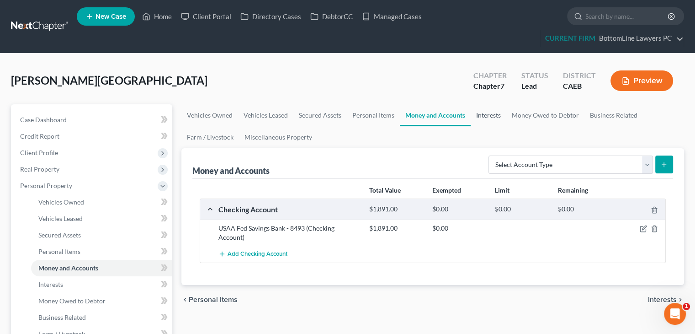
click at [490, 115] on link "Interests" at bounding box center [489, 115] width 36 height 22
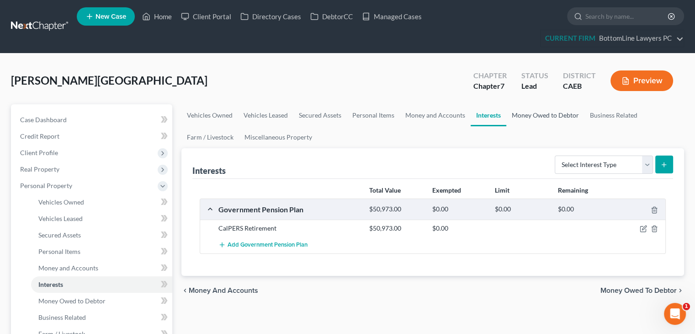
click at [546, 114] on link "Money Owed to Debtor" at bounding box center [545, 115] width 78 height 22
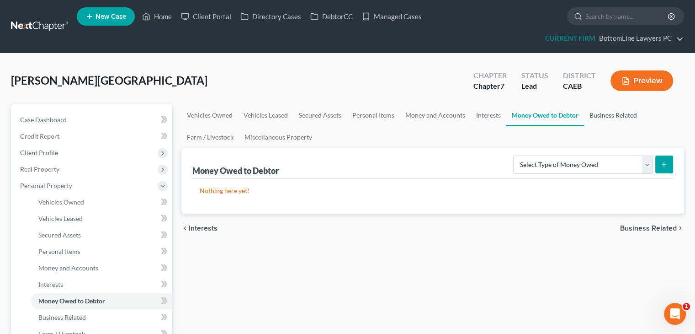
click at [613, 115] on link "Business Related" at bounding box center [613, 115] width 59 height 22
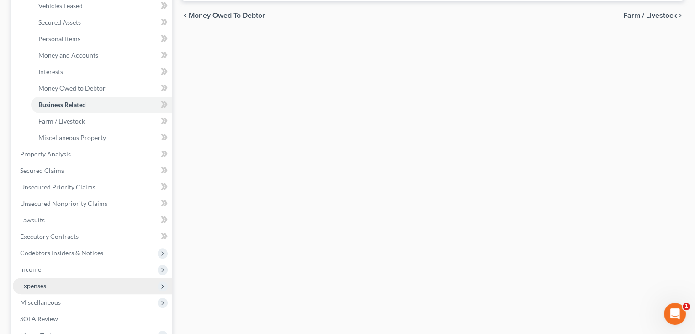
scroll to position [229, 0]
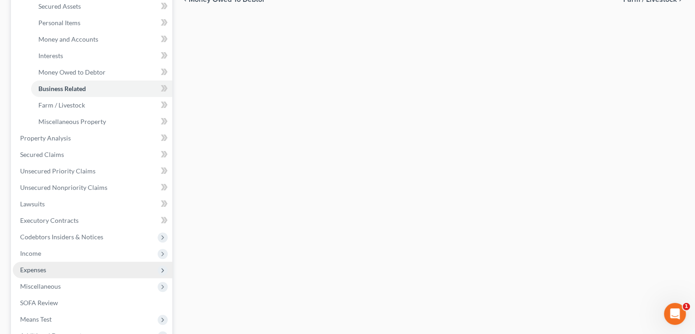
click at [47, 271] on span "Expenses" at bounding box center [93, 269] width 160 height 16
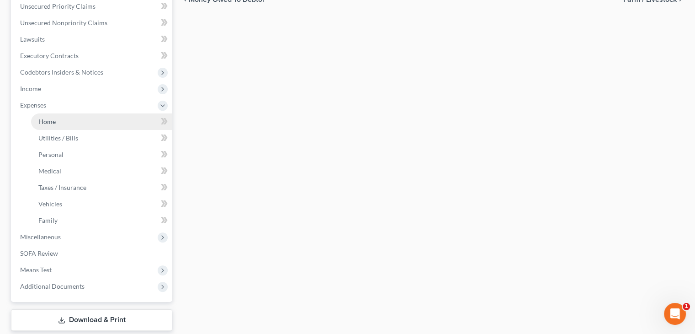
click at [66, 119] on link "Home" at bounding box center [101, 121] width 141 height 16
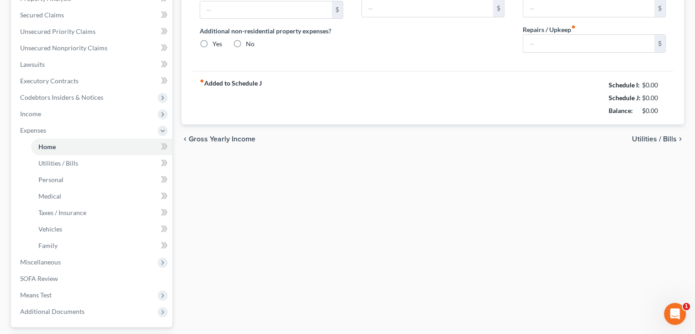
type input "0.00"
radio input "true"
type input "0.00"
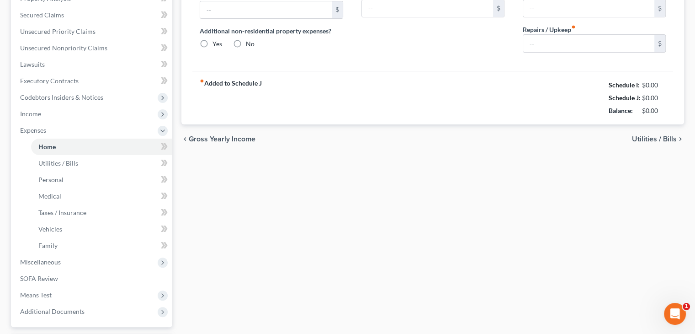
type input "0.00"
type input "0.01"
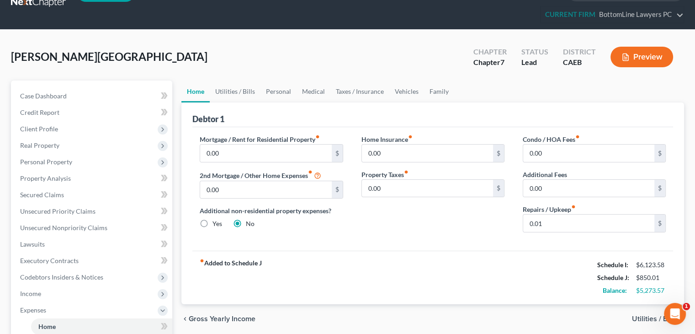
scroll to position [46, 0]
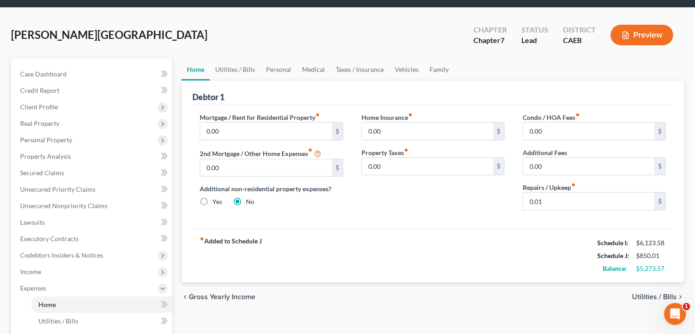
click at [645, 297] on span "Utilities / Bills" at bounding box center [654, 296] width 45 height 7
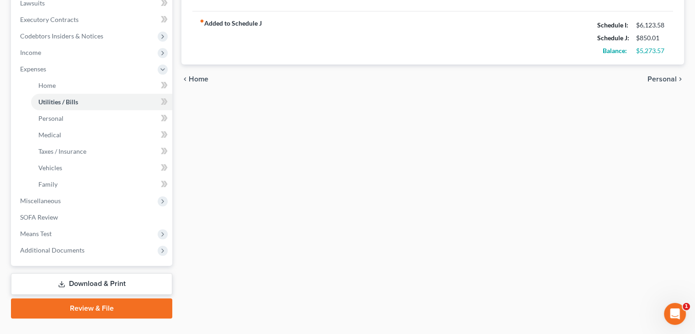
scroll to position [274, 0]
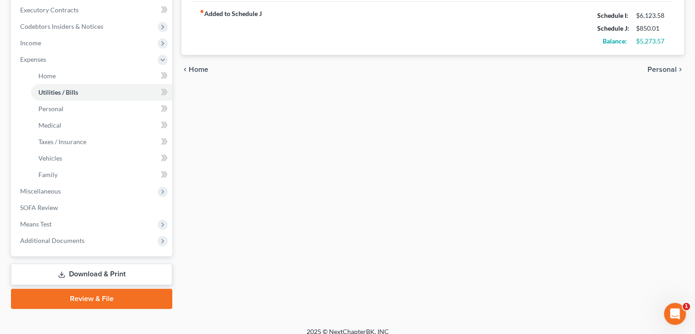
click at [661, 70] on span "Personal" at bounding box center [662, 69] width 29 height 7
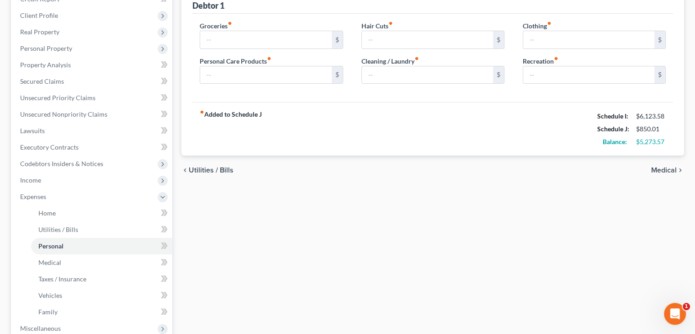
click at [665, 170] on span "Medical" at bounding box center [664, 169] width 26 height 7
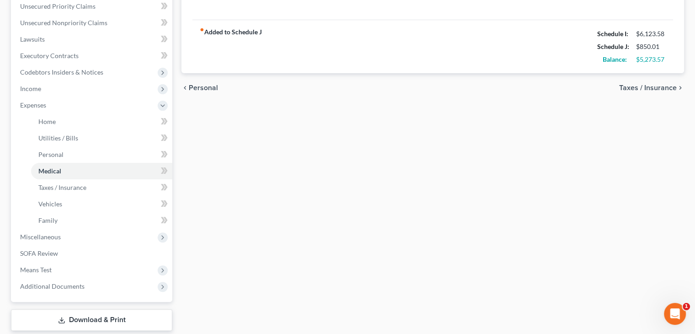
click at [664, 90] on span "Taxes / Insurance" at bounding box center [648, 87] width 58 height 7
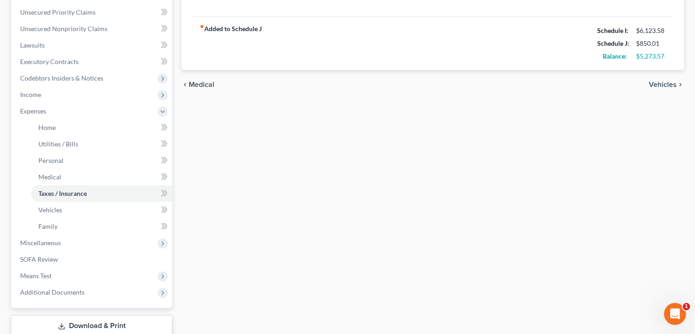
scroll to position [229, 0]
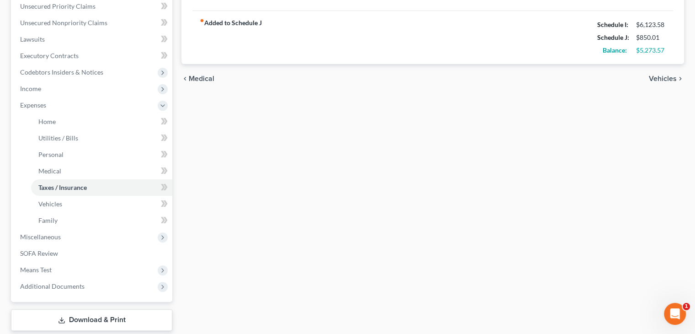
click at [680, 83] on div "chevron_left Medical Vehicles chevron_right" at bounding box center [432, 78] width 503 height 29
click at [670, 82] on span "Vehicles" at bounding box center [663, 78] width 28 height 7
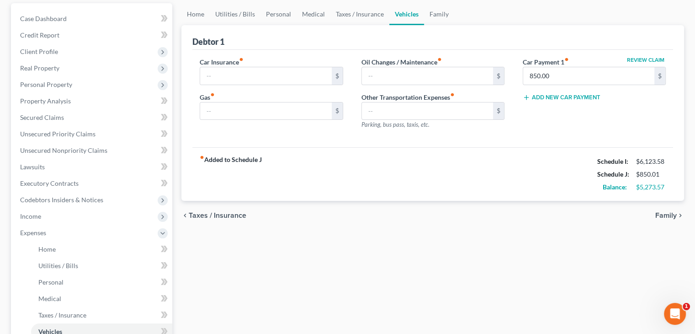
scroll to position [137, 0]
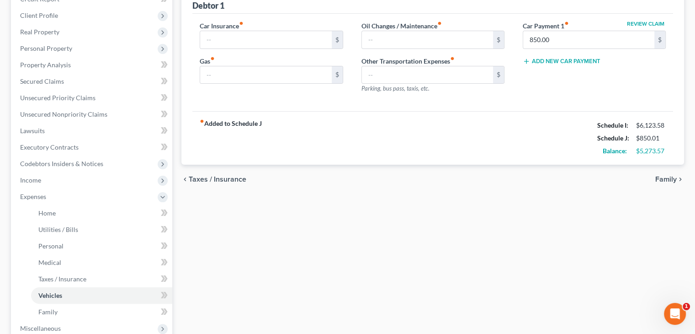
click at [667, 178] on span "Family" at bounding box center [665, 179] width 21 height 7
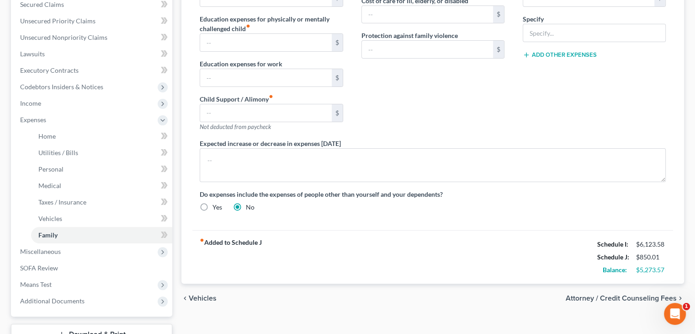
scroll to position [274, 0]
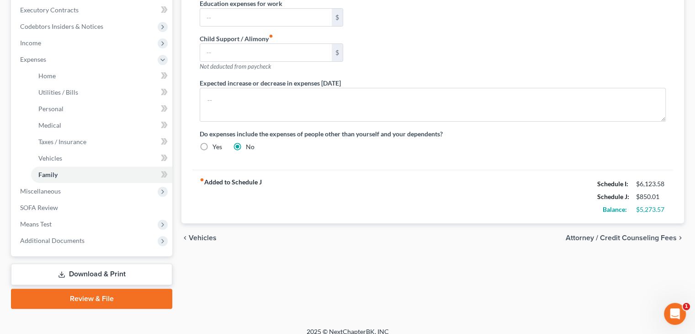
click at [645, 229] on div "chevron_left Vehicles Attorney / Credit Counseling Fees chevron_right" at bounding box center [432, 237] width 503 height 29
click at [634, 237] on span "Attorney / Credit Counseling Fees" at bounding box center [621, 237] width 111 height 7
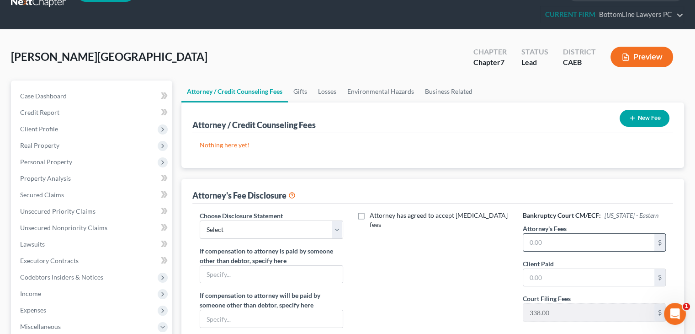
scroll to position [46, 0]
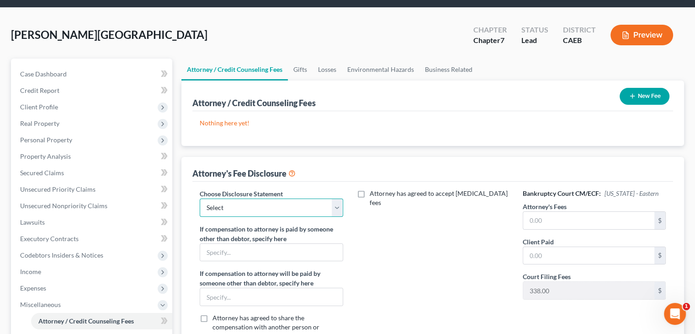
click at [341, 209] on select "Select CAEB Fee Disclosure" at bounding box center [271, 207] width 143 height 18
select select "0"
click at [200, 198] on select "Select CAEB Fee Disclosure" at bounding box center [271, 207] width 143 height 18
click at [620, 96] on button "New Fee" at bounding box center [645, 96] width 50 height 17
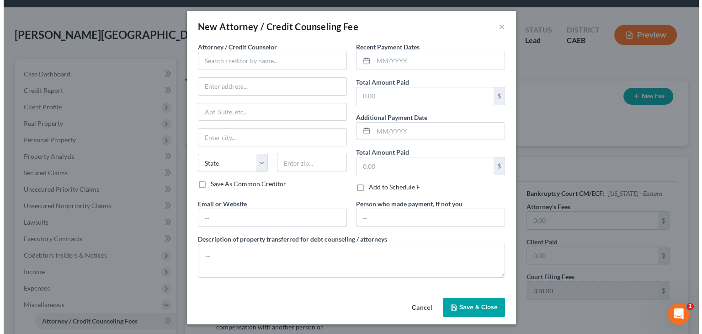
scroll to position [26, 0]
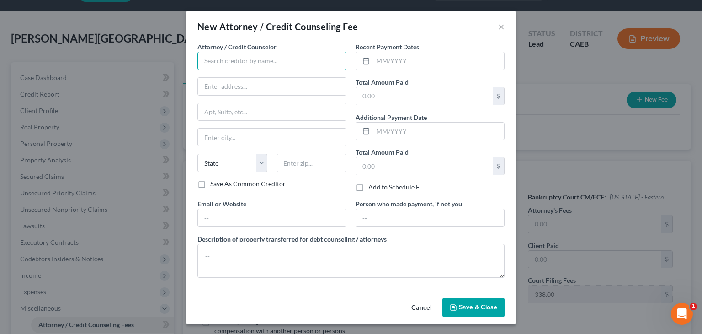
click at [259, 53] on input "text" at bounding box center [271, 61] width 149 height 18
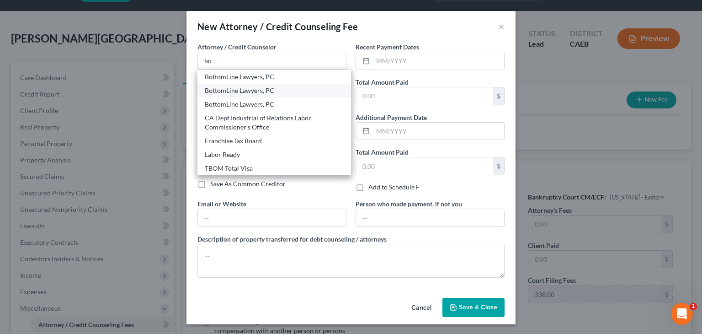
click at [236, 94] on div "BottomLine Lawyers, PC" at bounding box center [274, 90] width 139 height 9
type input "BottomLine Lawyers, PC"
type input "440 N Barranca Avenue @2045"
type input "Covina"
select select "4"
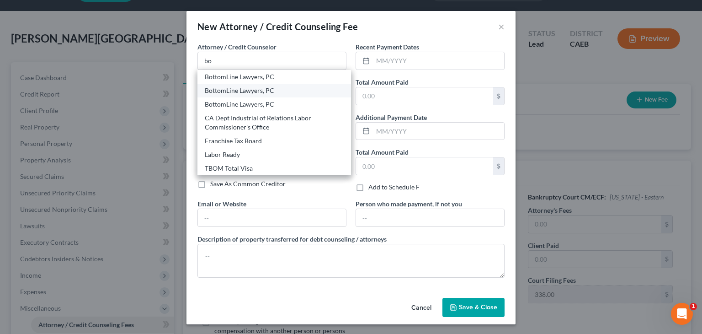
type input "91723"
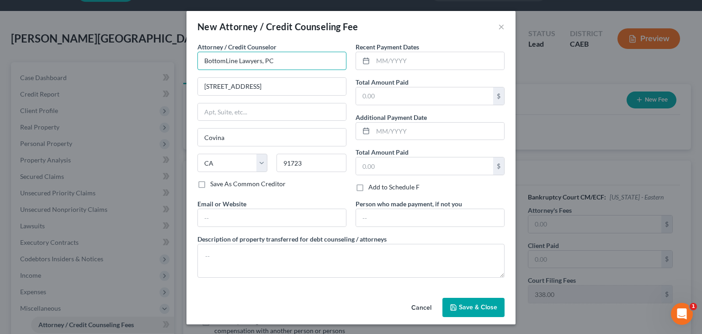
drag, startPoint x: 294, startPoint y: 59, endPoint x: 162, endPoint y: 61, distance: 132.6
click at [162, 61] on div "New Attorney / Credit Counseling Fee × Attorney / Credit Counselor * BottomLine…" at bounding box center [351, 167] width 702 height 334
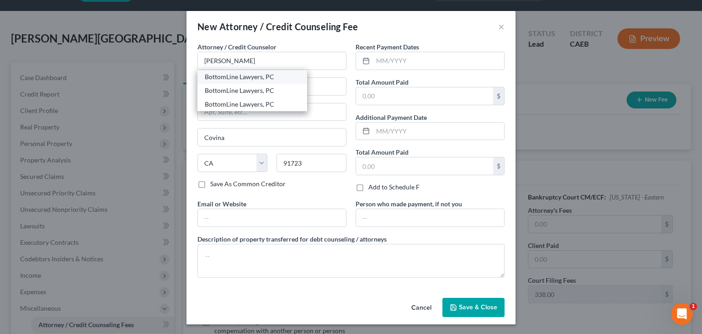
click at [266, 80] on div "BottomLine Lawyers, PC" at bounding box center [252, 76] width 95 height 9
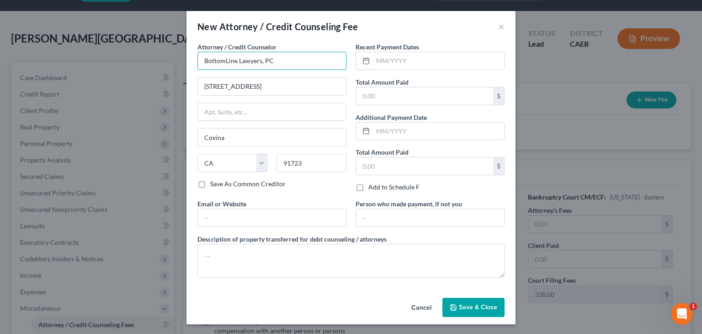
drag, startPoint x: 294, startPoint y: 55, endPoint x: 186, endPoint y: 70, distance: 108.5
click at [186, 70] on div "Attorney / Credit Counselor * BottomLine Lawyers, PC 440 N Barranca Avenue @204…" at bounding box center [350, 168] width 329 height 252
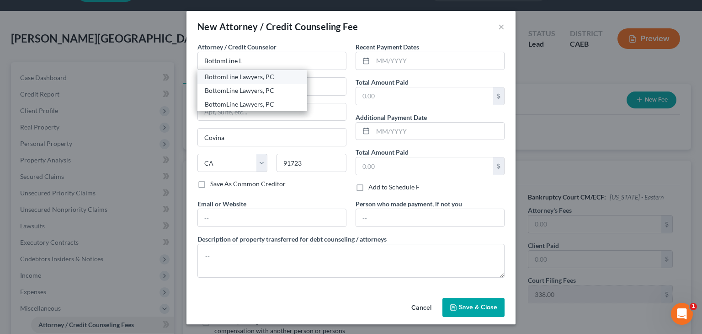
click at [242, 77] on div "BottomLine Lawyers, PC" at bounding box center [252, 76] width 95 height 9
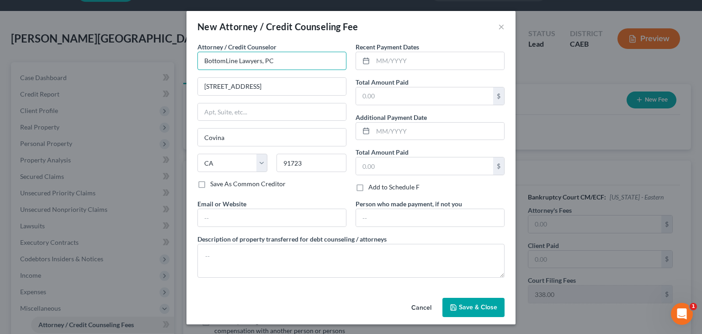
click at [296, 59] on input "BottomLine Lawyers, PC" at bounding box center [271, 61] width 149 height 18
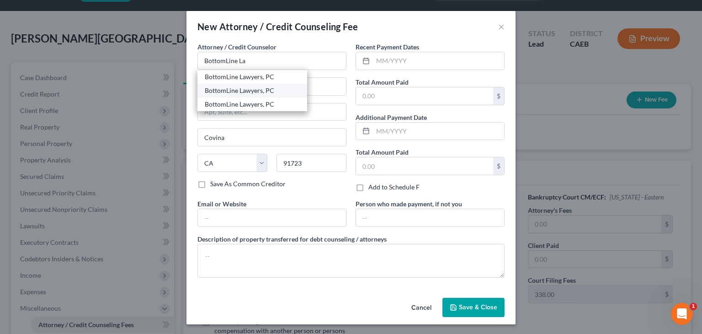
click at [258, 90] on div "BottomLine Lawyers, PC" at bounding box center [252, 90] width 95 height 9
type input "BottomLine Lawyers, PC"
type input "440 N Barranca Avenue"
type input "2045"
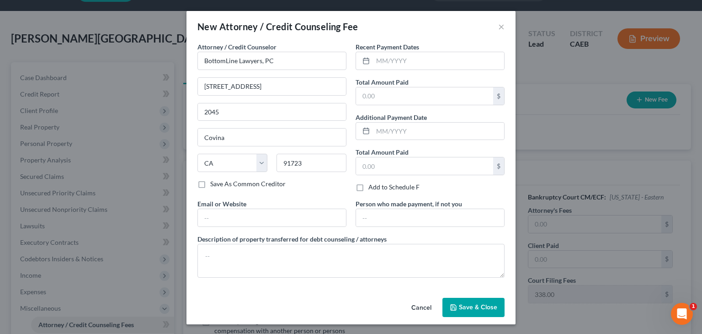
click at [462, 304] on span "Save & Close" at bounding box center [478, 307] width 38 height 8
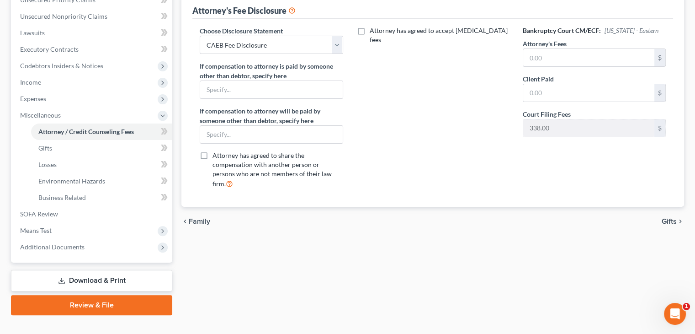
scroll to position [250, 0]
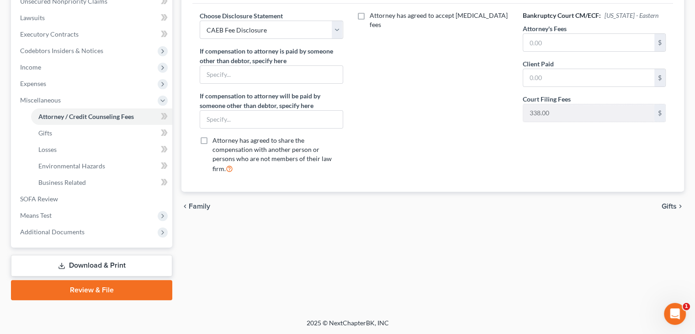
click at [673, 202] on span "Gifts" at bounding box center [669, 205] width 15 height 7
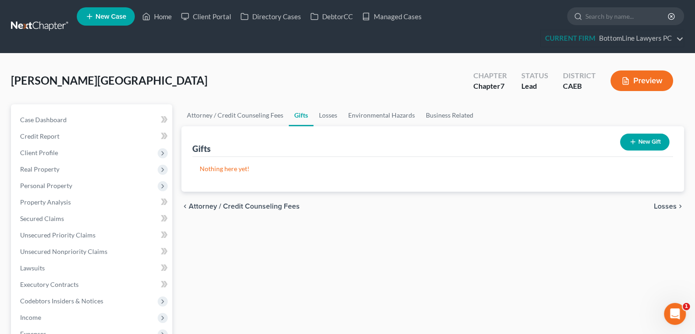
click at [667, 203] on span "Losses" at bounding box center [665, 205] width 23 height 7
click at [659, 203] on span "Environmental Hazards" at bounding box center [638, 205] width 77 height 7
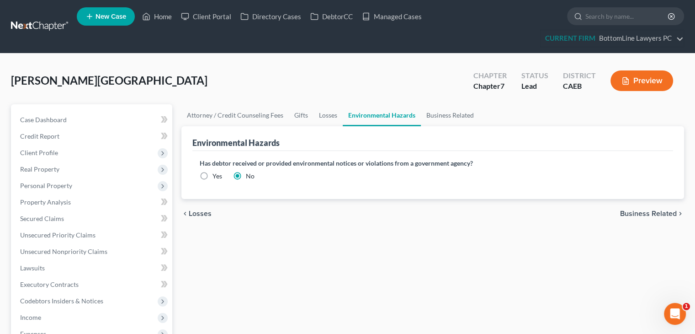
click at [645, 213] on span "Business Related" at bounding box center [648, 213] width 57 height 7
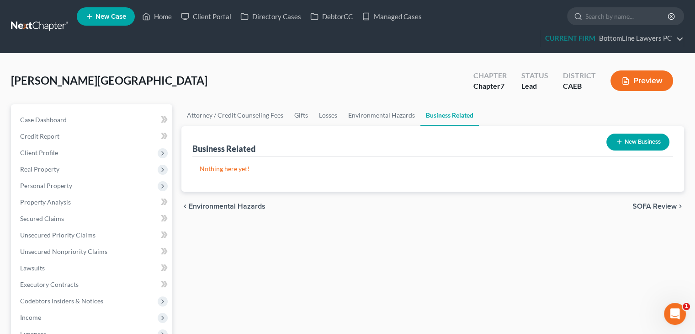
click at [645, 205] on span "SOFA Review" at bounding box center [655, 205] width 44 height 7
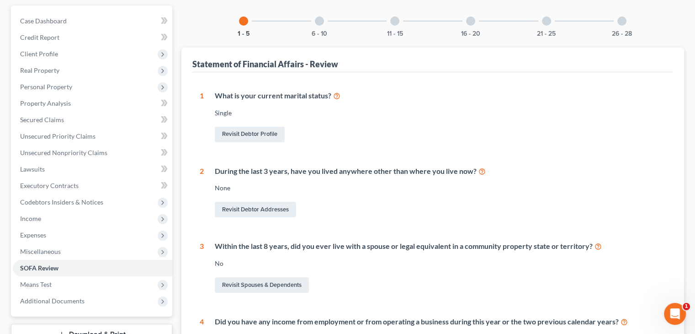
scroll to position [91, 0]
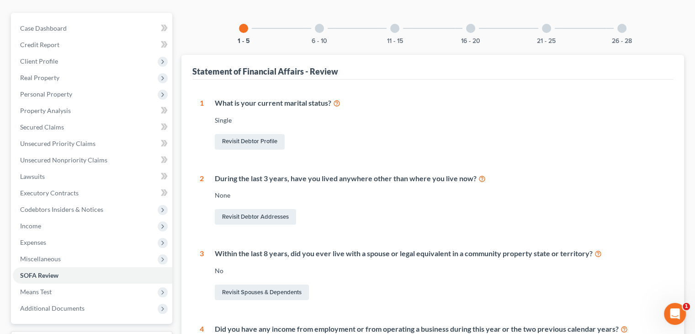
click at [316, 30] on div at bounding box center [319, 28] width 9 height 9
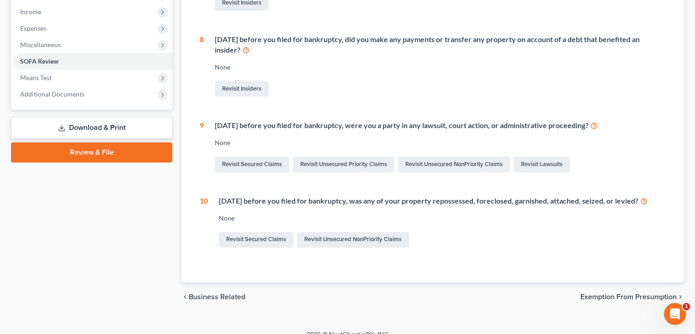
scroll to position [317, 0]
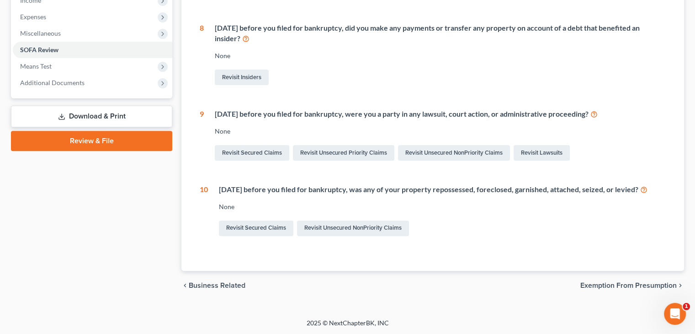
click at [586, 283] on span "Exemption from Presumption" at bounding box center [628, 285] width 96 height 7
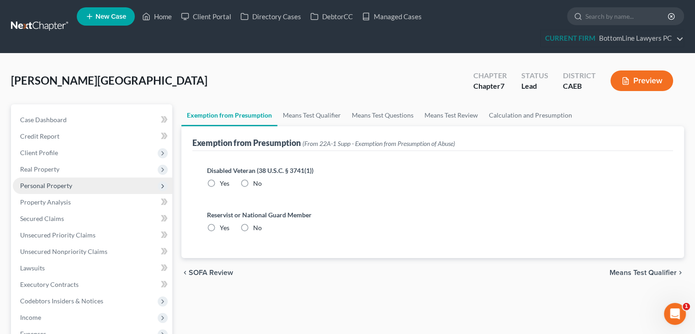
click at [44, 179] on span "Personal Property" at bounding box center [93, 185] width 160 height 16
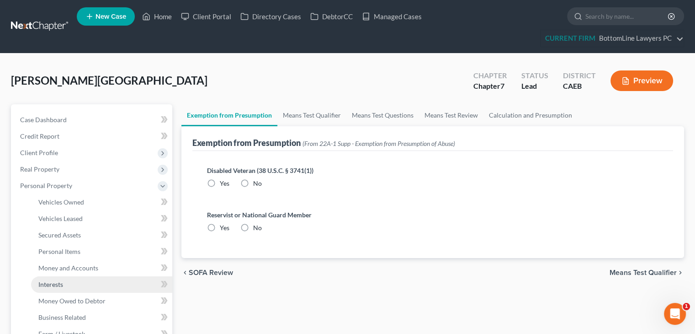
click at [51, 283] on span "Interests" at bounding box center [50, 284] width 25 height 8
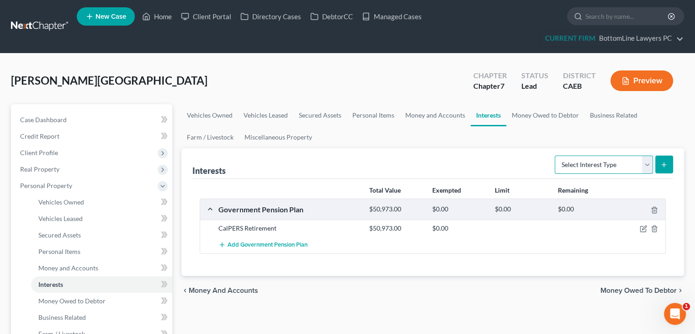
click at [650, 165] on select "Select Interest Type 401K Annuity Bond Education IRA Government Bond Government…" at bounding box center [604, 164] width 98 height 18
select select "term_life_insurance"
click at [556, 155] on select "Select Interest Type 401K Annuity Bond Education IRA Government Bond Government…" at bounding box center [604, 164] width 98 height 18
click at [661, 165] on icon "submit" at bounding box center [663, 164] width 7 height 7
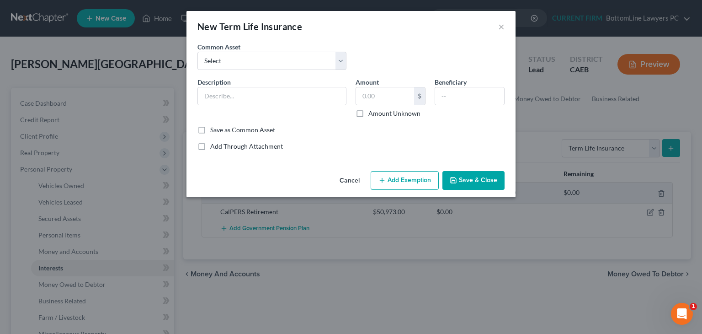
click at [294, 83] on div "Description *" at bounding box center [272, 97] width 158 height 41
click at [289, 94] on input "text" at bounding box center [272, 95] width 148 height 17
type input "Term Life Insurance through employer"
click at [466, 181] on button "Save & Close" at bounding box center [473, 180] width 62 height 19
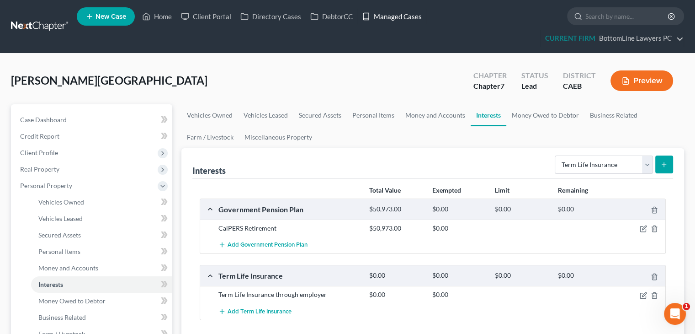
click at [414, 15] on link "Managed Cases" at bounding box center [391, 16] width 69 height 16
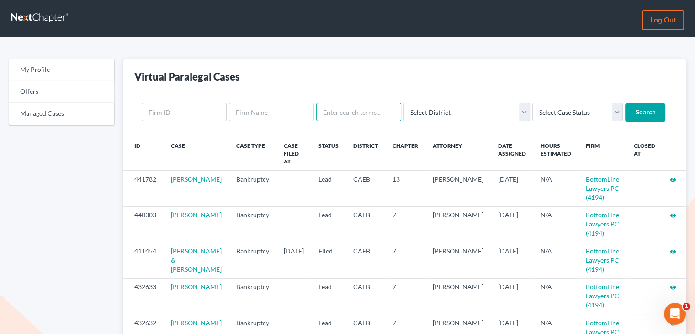
click at [344, 115] on input "text" at bounding box center [358, 112] width 85 height 18
type input "ainl"
click at [625, 103] on input "Search" at bounding box center [645, 112] width 40 height 18
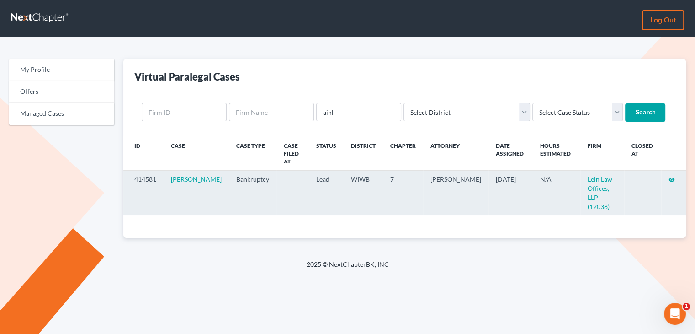
click at [670, 176] on icon "visibility" at bounding box center [672, 179] width 6 height 6
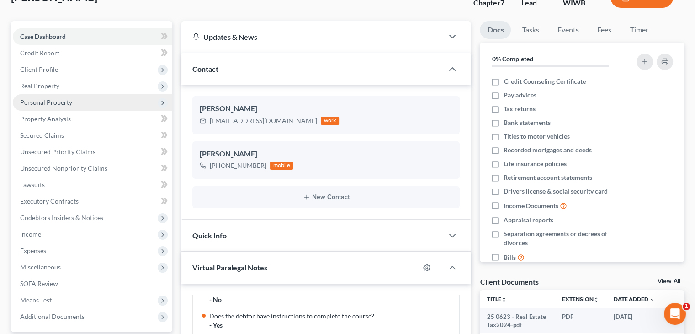
scroll to position [46, 0]
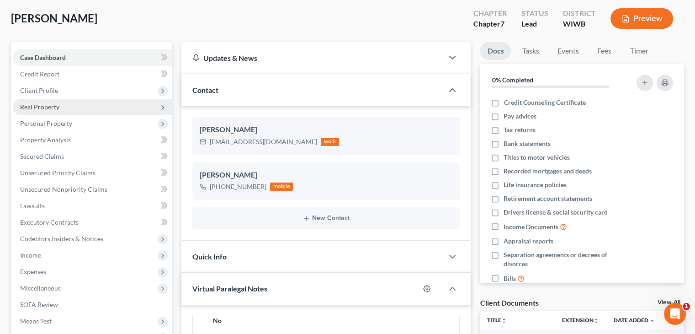
click at [76, 107] on span "Real Property" at bounding box center [93, 107] width 160 height 16
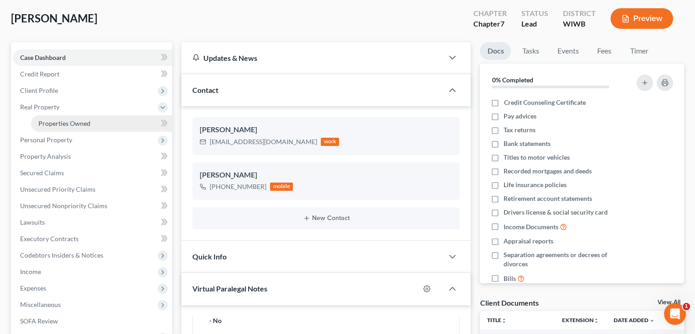
click at [90, 118] on link "Properties Owned" at bounding box center [101, 123] width 141 height 16
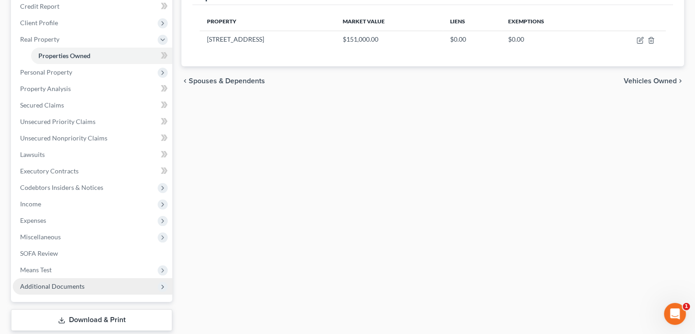
scroll to position [137, 0]
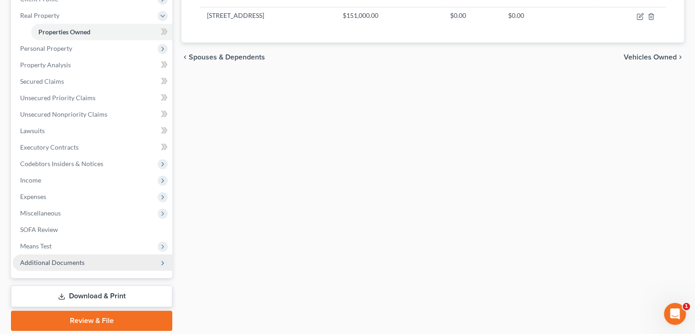
click at [64, 261] on span "Additional Documents" at bounding box center [52, 262] width 64 height 8
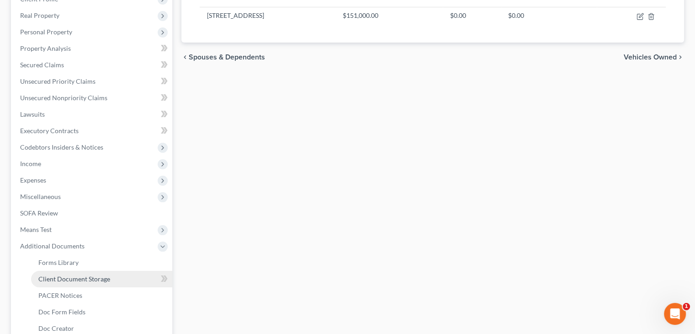
click at [74, 279] on span "Client Document Storage" at bounding box center [74, 279] width 72 height 8
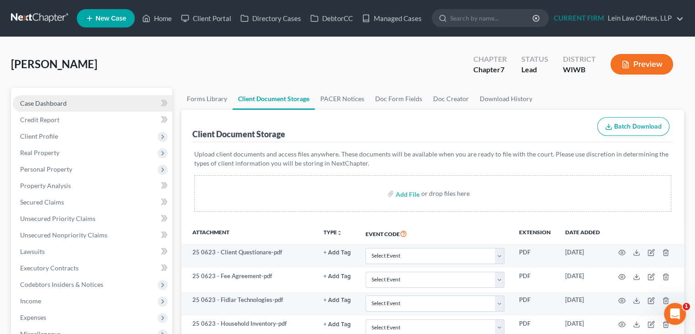
click at [55, 99] on span "Case Dashboard" at bounding box center [43, 103] width 47 height 8
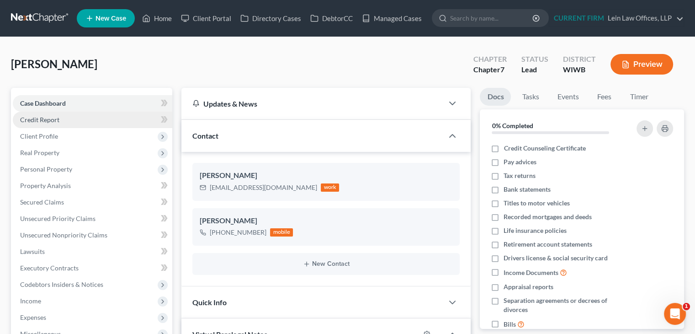
click at [60, 117] on link "Credit Report" at bounding box center [93, 120] width 160 height 16
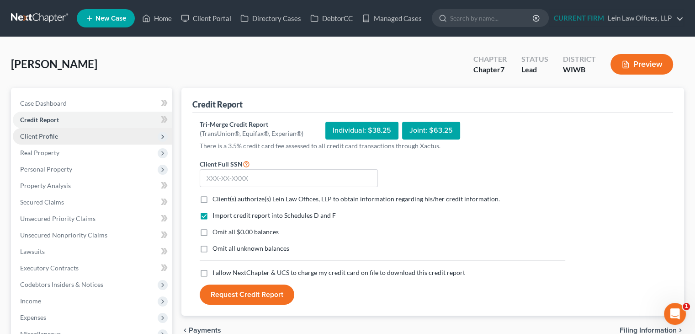
click at [66, 137] on span "Client Profile" at bounding box center [93, 136] width 160 height 16
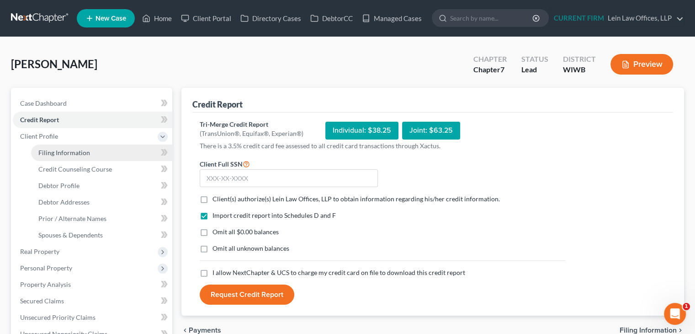
click at [79, 154] on span "Filing Information" at bounding box center [64, 153] width 52 height 8
select select "1"
select select "0"
select select "52"
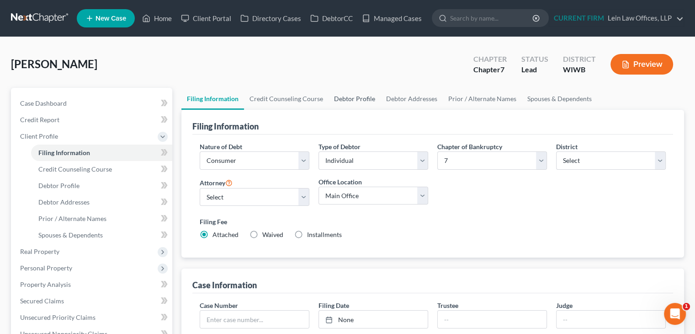
click at [353, 100] on link "Debtor Profile" at bounding box center [355, 99] width 52 height 22
select select "3"
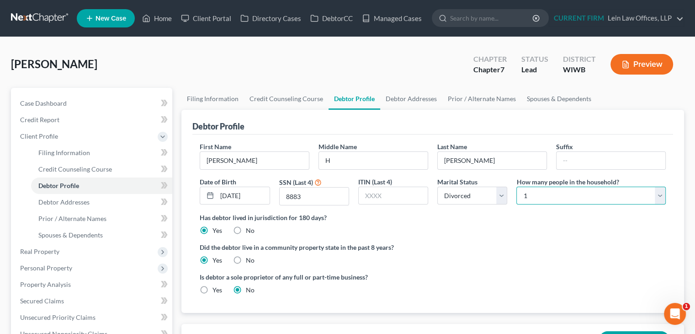
click at [661, 197] on select "Select 1 2 3 4 5 6 7 8 9 10 11 12 13 14 15 16 17 18 19 20" at bounding box center [590, 195] width 149 height 18
click at [516, 186] on select "Select 1 2 3 4 5 6 7 8 9 10 11 12 13 14 15 16 17 18 19 20" at bounding box center [590, 195] width 149 height 18
click at [612, 197] on select "Select 1 2 3 4 5 6 7 8 9 10 11 12 13 14 15 16 17 18 19 20" at bounding box center [590, 195] width 149 height 18
select select "3"
click at [516, 186] on select "Select 1 2 3 4 5 6 7 8 9 10 11 12 13 14 15 16 17 18 19 20" at bounding box center [590, 195] width 149 height 18
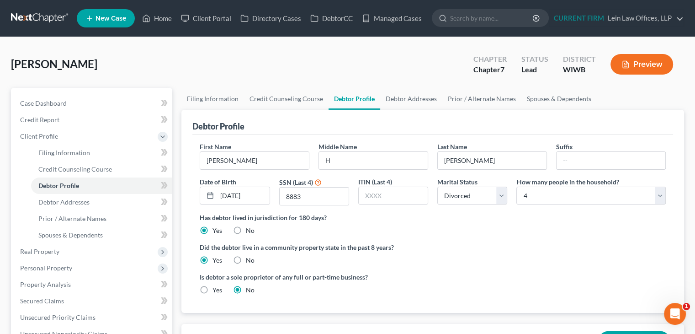
click at [409, 238] on ng-include "First Name [PERSON_NAME] Middle Name H Last Name [PERSON_NAME] Date of Birth [D…" at bounding box center [433, 222] width 466 height 160
click at [423, 97] on link "Debtor Addresses" at bounding box center [411, 99] width 62 height 22
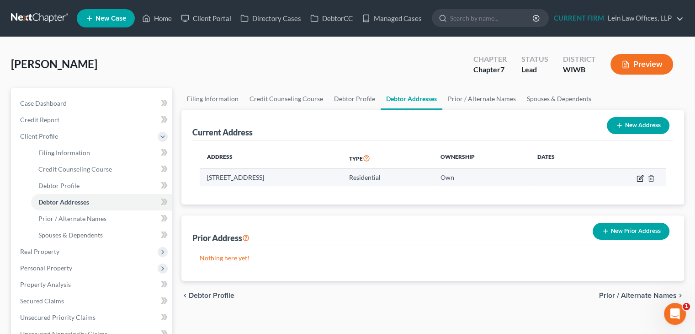
click at [640, 178] on icon "button" at bounding box center [641, 177] width 4 height 4
select select "52"
select select "6"
select select "0"
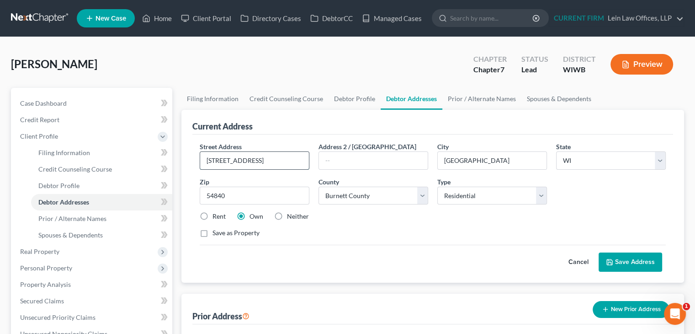
click at [211, 160] on input "[STREET_ADDRESS]" at bounding box center [254, 160] width 109 height 17
type input "[STREET_ADDRESS]"
click at [472, 101] on link "Prior / Alternate Names" at bounding box center [481, 99] width 79 height 22
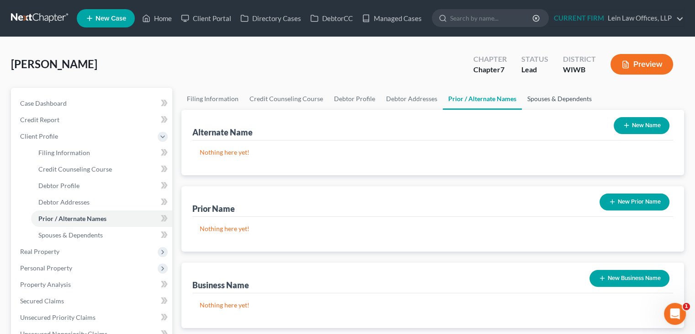
click at [545, 98] on link "Spouses & Dependents" at bounding box center [559, 99] width 75 height 22
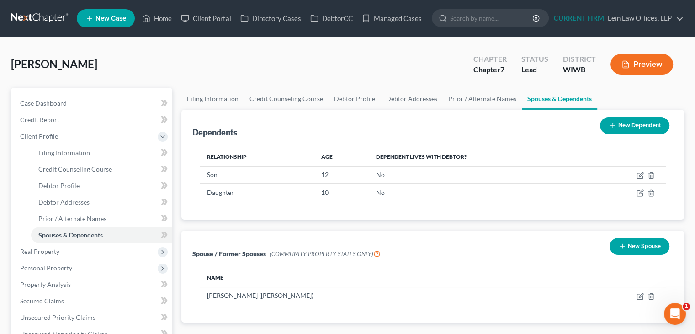
click at [607, 123] on button "New Dependent" at bounding box center [634, 125] width 69 height 17
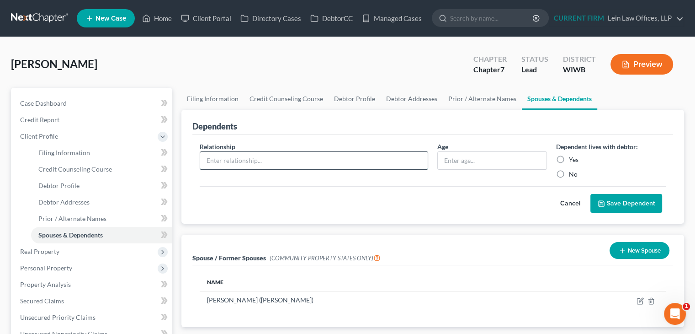
click at [296, 156] on input "text" at bounding box center [314, 160] width 228 height 17
type input "Daughter"
click at [501, 160] on input "text" at bounding box center [492, 160] width 109 height 17
click at [629, 201] on button "Save Dependent" at bounding box center [627, 203] width 72 height 19
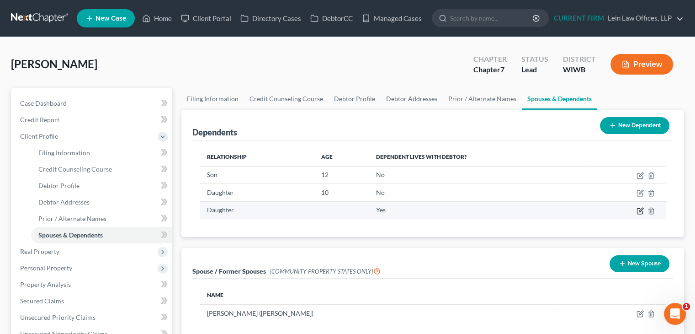
click at [640, 210] on icon "button" at bounding box center [640, 210] width 7 height 7
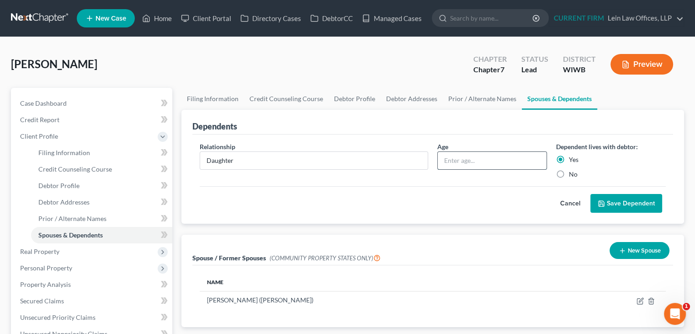
click at [478, 163] on input "text" at bounding box center [492, 160] width 109 height 17
type input "16"
click at [627, 197] on button "Save Dependent" at bounding box center [627, 203] width 72 height 19
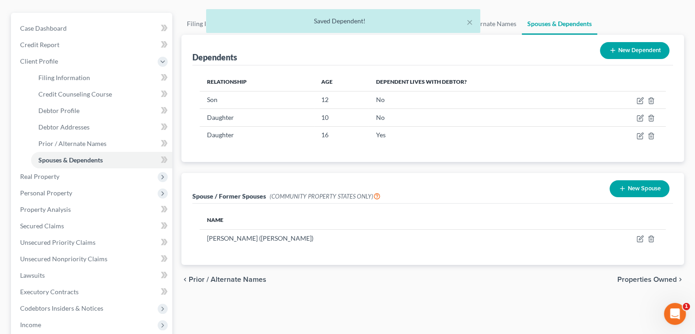
scroll to position [91, 0]
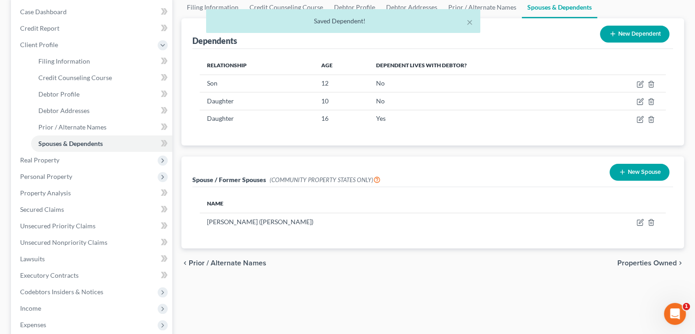
click at [641, 265] on span "Properties Owned" at bounding box center [646, 262] width 59 height 7
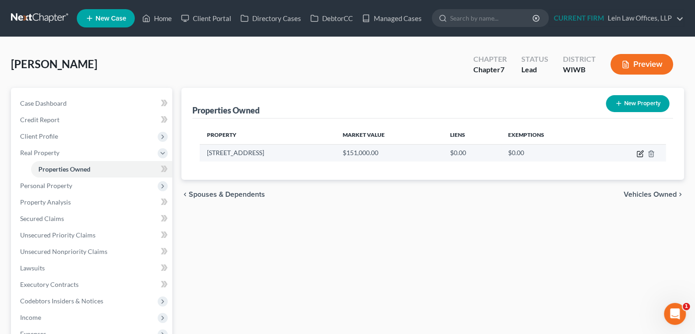
click at [639, 154] on icon "button" at bounding box center [640, 153] width 7 height 7
select select "52"
select select "6"
select select "0"
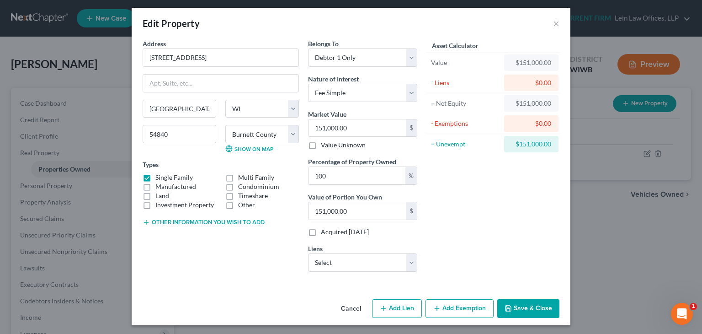
scroll to position [5, 0]
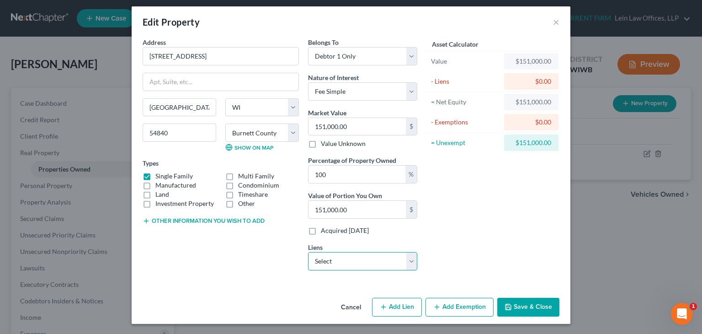
click at [405, 261] on select "Select Cross Country Mortgage, LLC - $0.00" at bounding box center [362, 261] width 109 height 18
select select "45"
select select "3"
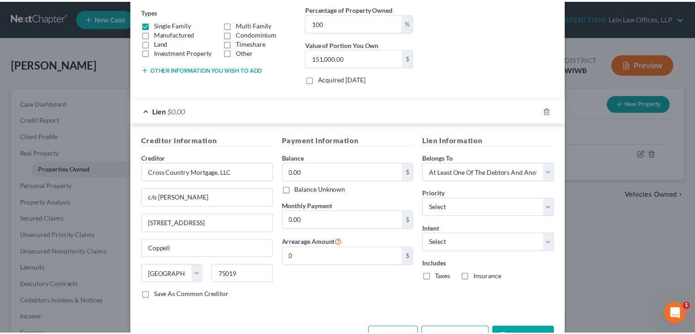
scroll to position [183, 0]
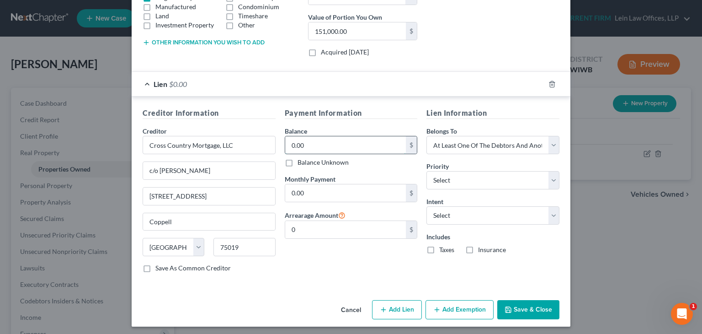
click at [340, 143] on input "0.00" at bounding box center [345, 144] width 121 height 17
type input "75,000"
click at [506, 218] on select "Select Surrender Redeem Reaffirm Avoid Other" at bounding box center [492, 215] width 133 height 18
select select "2"
click at [426, 206] on select "Select Surrender Redeem Reaffirm Avoid Other" at bounding box center [492, 215] width 133 height 18
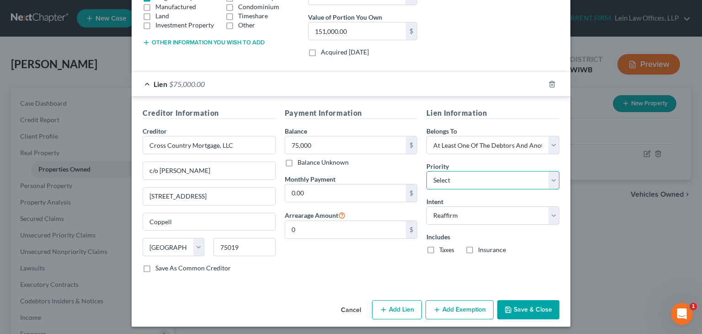
click at [524, 179] on select "Select 1st 2nd 3rd 4th 5th 6th 7th 8th 9th 10th 11th 12th 13th 14th 15th 16th 1…" at bounding box center [492, 180] width 133 height 18
select select "0"
click at [426, 171] on select "Select 1st 2nd 3rd 4th 5th 6th 7th 8th 9th 10th 11th 12th 13th 14th 15th 16th 1…" at bounding box center [492, 180] width 133 height 18
click at [514, 309] on button "Save & Close" at bounding box center [528, 309] width 62 height 19
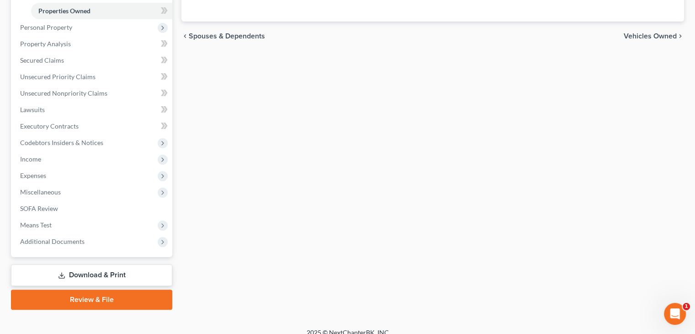
scroll to position [168, 0]
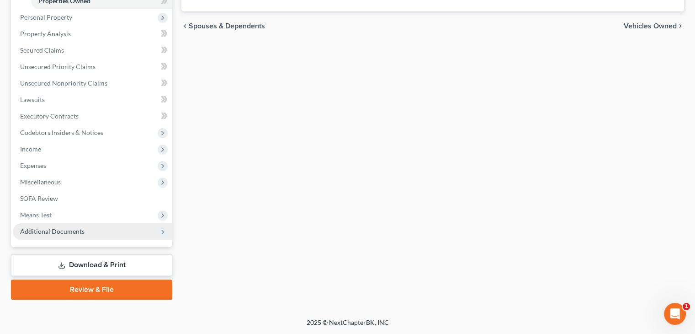
click at [60, 228] on span "Additional Documents" at bounding box center [52, 231] width 64 height 8
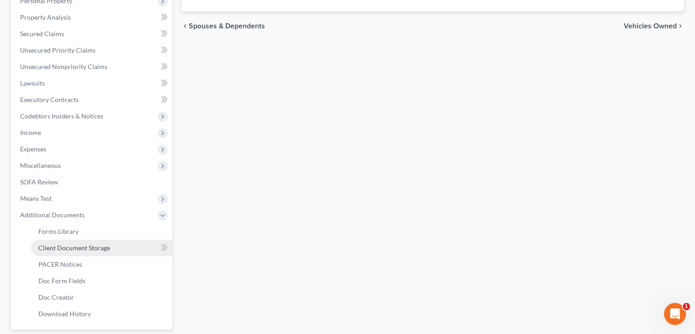
click at [68, 247] on span "Client Document Storage" at bounding box center [74, 248] width 72 height 8
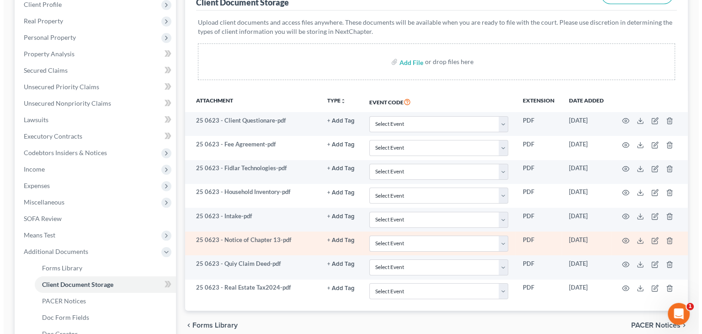
scroll to position [137, 0]
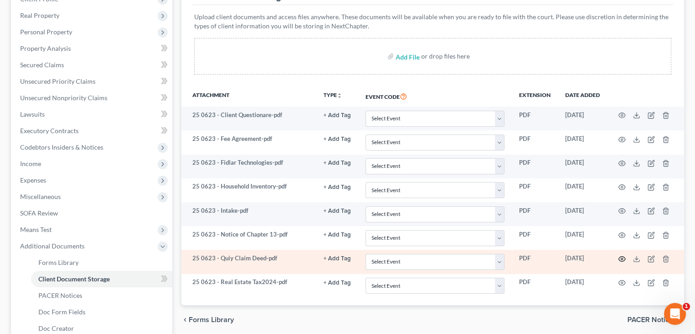
click at [623, 256] on icon "button" at bounding box center [621, 258] width 7 height 7
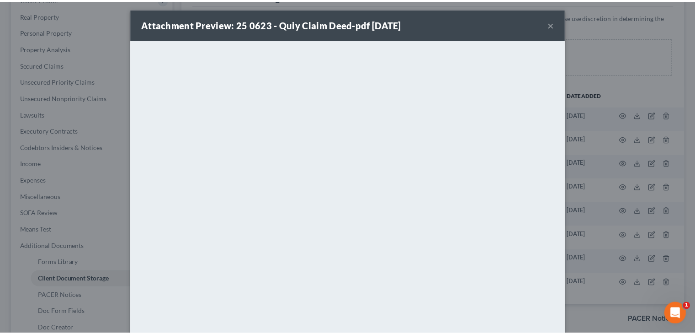
scroll to position [0, 0]
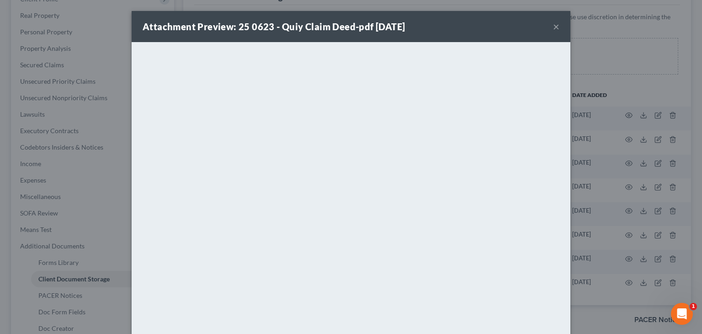
click at [549, 29] on div "Attachment Preview: 25 0623 - Quiy Claim Deed-pdf [DATE] ×" at bounding box center [351, 26] width 439 height 31
click at [554, 27] on button "×" at bounding box center [556, 26] width 6 height 11
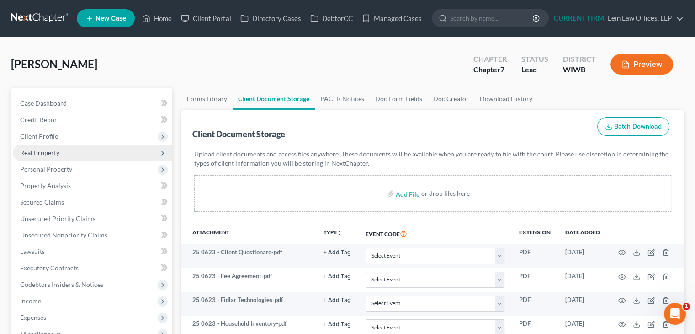
click at [61, 152] on span "Real Property" at bounding box center [93, 152] width 160 height 16
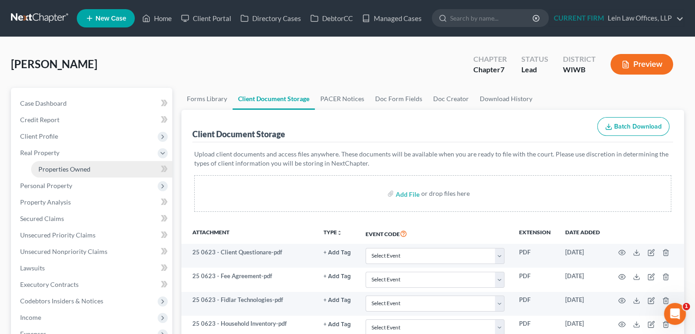
click at [71, 166] on span "Properties Owned" at bounding box center [64, 169] width 52 height 8
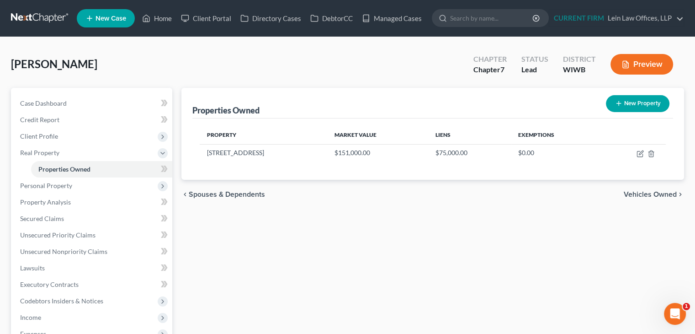
click at [635, 193] on span "Vehicles Owned" at bounding box center [650, 194] width 53 height 7
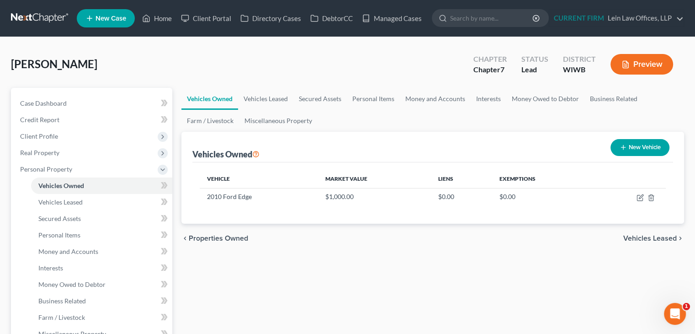
click at [623, 147] on line "button" at bounding box center [623, 147] width 4 height 0
select select "0"
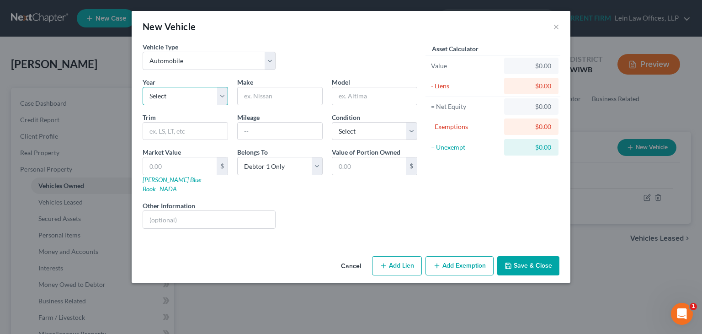
click at [197, 97] on select "Select 2026 2025 2024 2023 2022 2021 2020 2019 2018 2017 2016 2015 2014 2013 20…" at bounding box center [185, 96] width 85 height 18
select select "20"
click at [143, 87] on select "Select 2026 2025 2024 2023 2022 2021 2020 2019 2018 2017 2016 2015 2014 2013 20…" at bounding box center [185, 96] width 85 height 18
click at [287, 95] on input "text" at bounding box center [280, 95] width 85 height 17
type input "Ford"
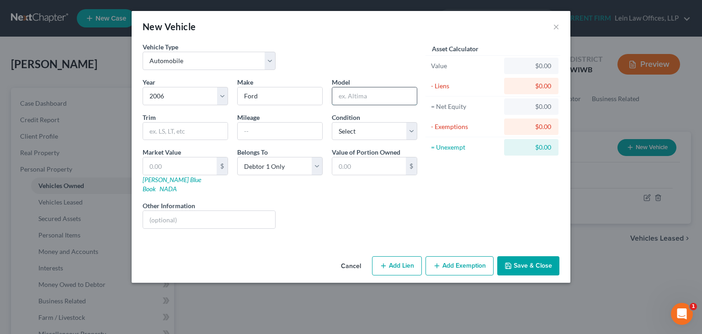
click at [358, 97] on input "text" at bounding box center [374, 95] width 85 height 17
type input "F-150"
click at [361, 133] on select "Select Excellent Very Good Good Fair Poor" at bounding box center [374, 131] width 85 height 18
select select "3"
click at [332, 122] on select "Select Excellent Very Good Good Fair Poor" at bounding box center [374, 131] width 85 height 18
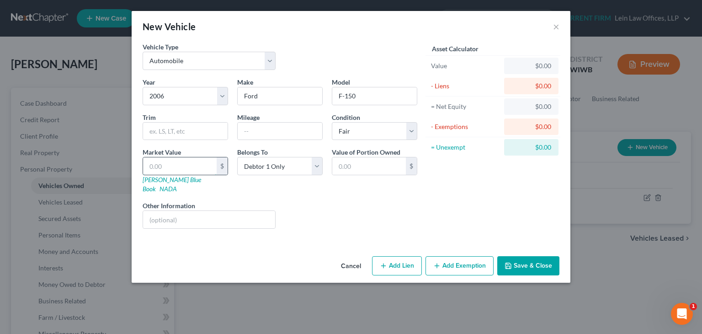
click at [192, 167] on input "text" at bounding box center [180, 165] width 74 height 17
type input "2"
type input "2.00"
type input "20"
type input "20.00"
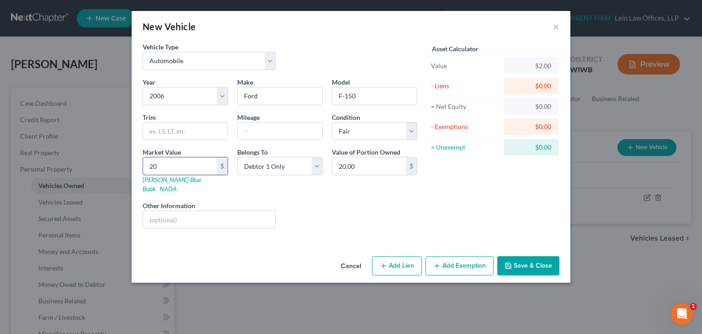
type input "200"
type input "200.00"
type input "2000"
type input "2,000.00"
type input "2,000"
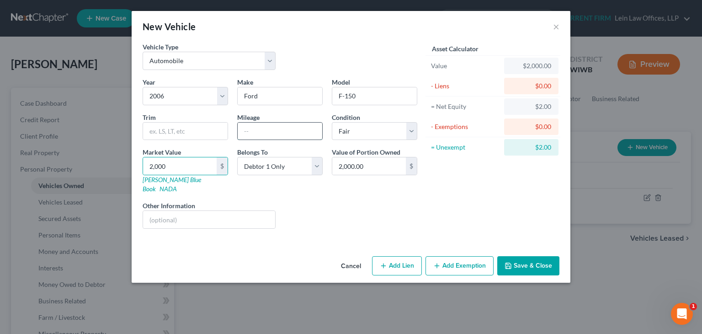
click at [307, 128] on input "text" at bounding box center [280, 130] width 85 height 17
click at [263, 131] on input "text" at bounding box center [280, 130] width 85 height 17
type input "275000"
click at [524, 256] on button "Save & Close" at bounding box center [528, 265] width 62 height 19
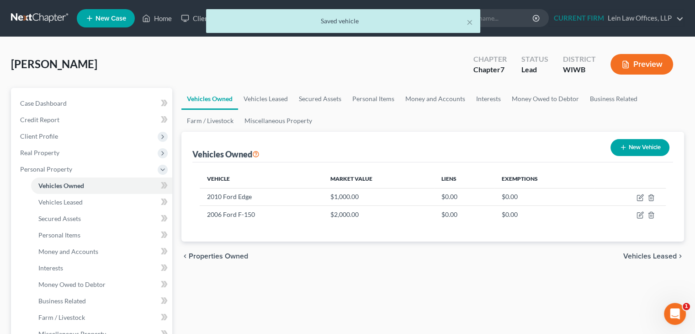
click at [641, 256] on span "Vehicles Leased" at bounding box center [649, 255] width 53 height 7
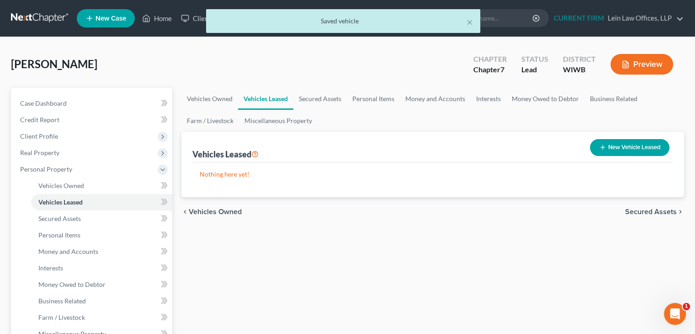
click at [208, 208] on span "Vehicles Owned" at bounding box center [215, 211] width 53 height 7
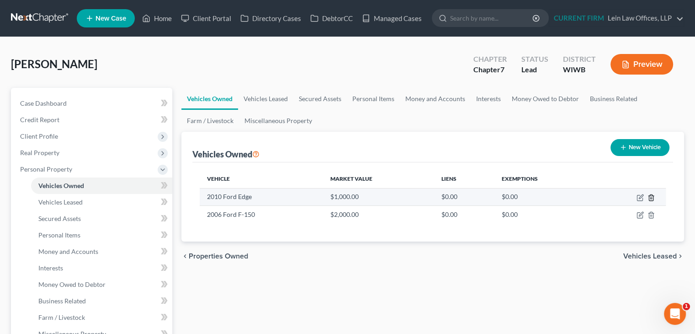
click at [651, 197] on line "button" at bounding box center [651, 198] width 0 height 2
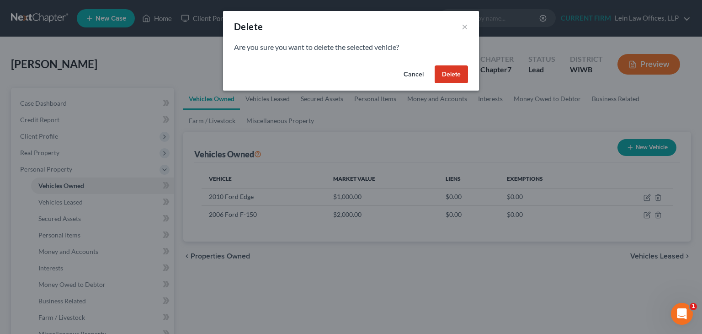
click at [454, 72] on button "Delete" at bounding box center [451, 74] width 33 height 18
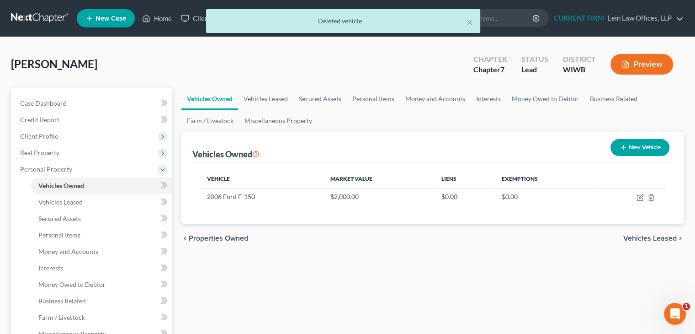
click at [642, 236] on span "Vehicles Leased" at bounding box center [649, 237] width 53 height 7
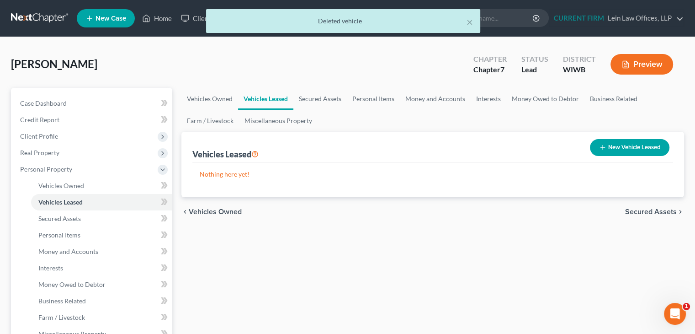
click at [644, 211] on span "Secured Assets" at bounding box center [651, 211] width 52 height 7
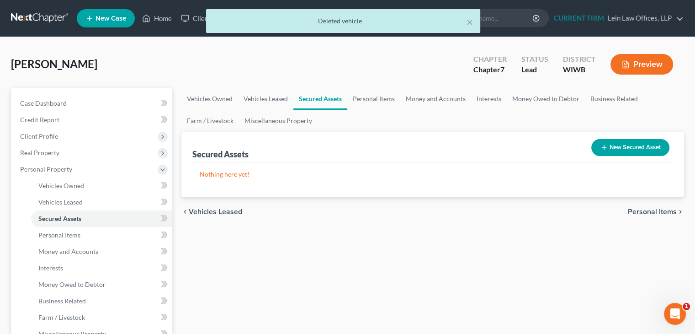
click at [656, 211] on span "Personal Items" at bounding box center [652, 211] width 49 height 7
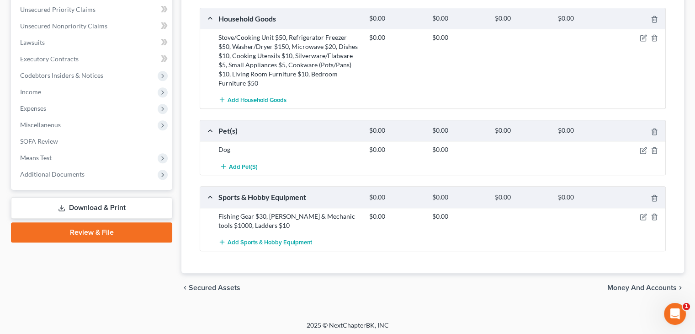
scroll to position [374, 0]
click at [626, 287] on span "Money and Accounts" at bounding box center [641, 286] width 69 height 7
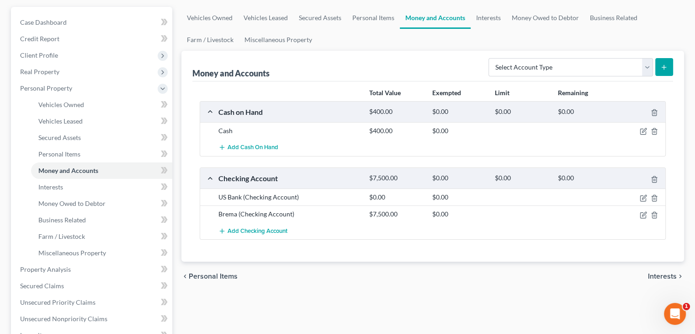
scroll to position [91, 0]
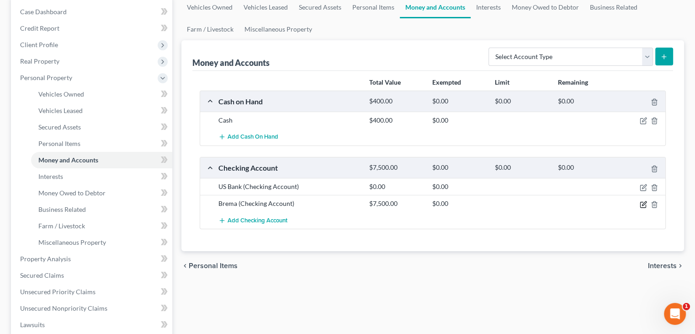
click at [643, 203] on icon "button" at bounding box center [643, 204] width 7 height 7
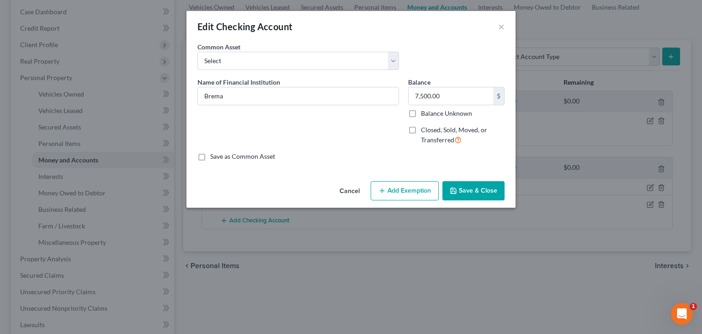
click at [352, 190] on button "Cancel" at bounding box center [349, 191] width 35 height 18
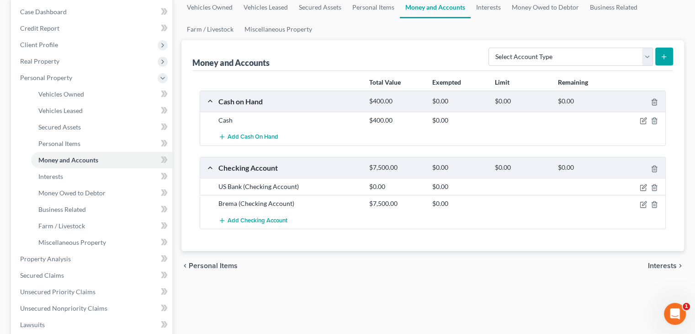
click at [659, 264] on span "Interests" at bounding box center [662, 265] width 29 height 7
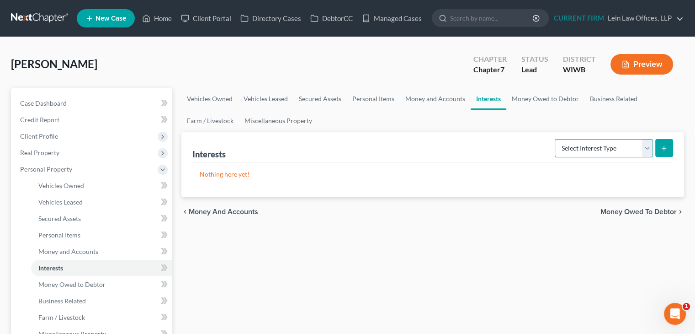
click at [645, 149] on select "Select Interest Type 401K Annuity Bond Education IRA Government Bond Government…" at bounding box center [604, 148] width 98 height 18
click at [630, 209] on span "Money Owed to Debtor" at bounding box center [639, 211] width 76 height 7
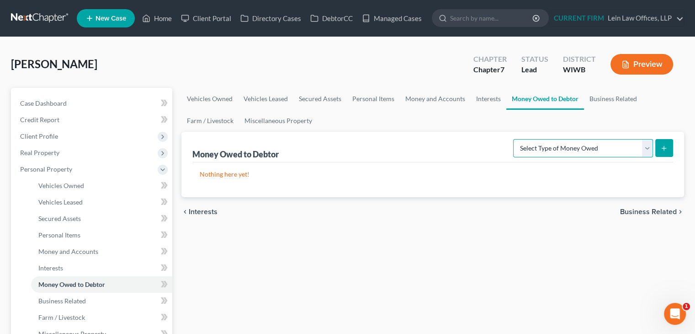
click at [581, 149] on select "Select Type of Money Owed Accounts Receivable Alimony Child Support Claims Agai…" at bounding box center [583, 148] width 140 height 18
click at [612, 182] on div "Nothing here yet!" at bounding box center [432, 179] width 481 height 35
click at [614, 98] on link "Business Related" at bounding box center [613, 99] width 59 height 22
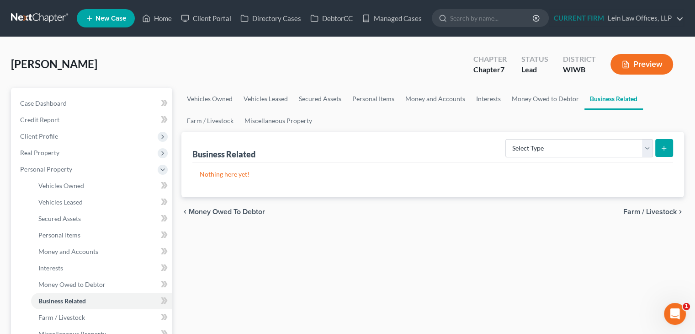
click at [645, 209] on span "Farm / Livestock" at bounding box center [649, 211] width 53 height 7
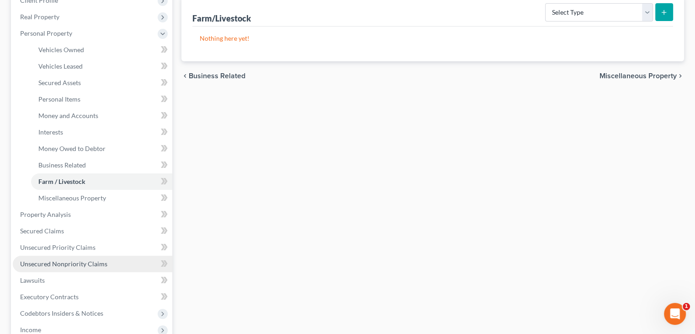
scroll to position [183, 0]
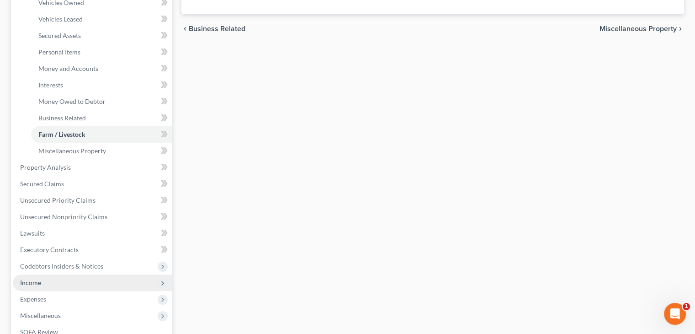
click at [41, 281] on span "Income" at bounding box center [93, 282] width 160 height 16
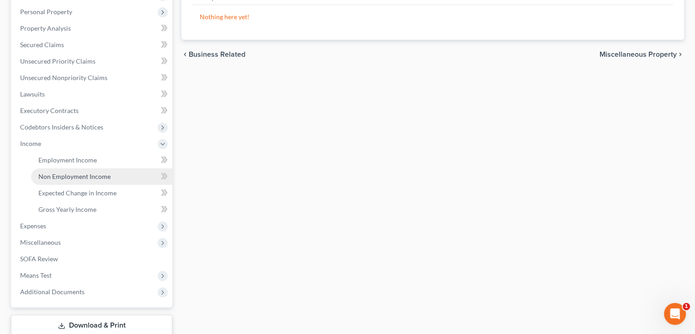
scroll to position [137, 0]
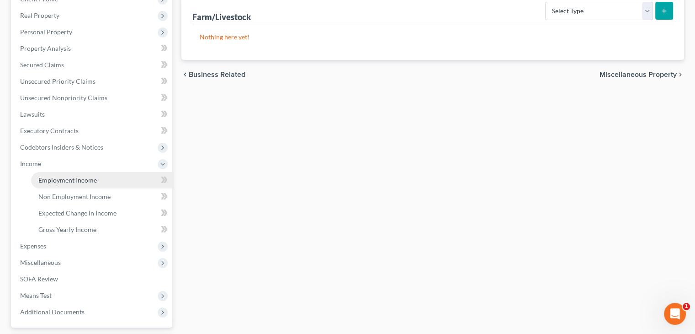
click at [74, 183] on span "Employment Income" at bounding box center [67, 180] width 59 height 8
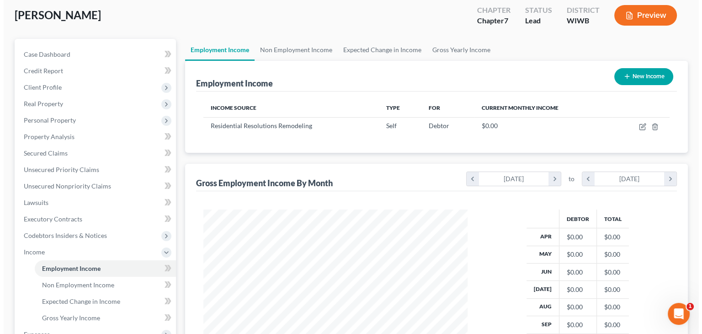
scroll to position [46, 0]
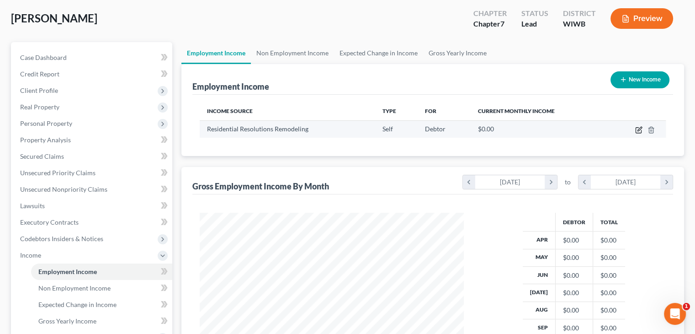
click at [638, 128] on icon "button" at bounding box center [638, 129] width 7 height 7
select select "1"
select select "0"
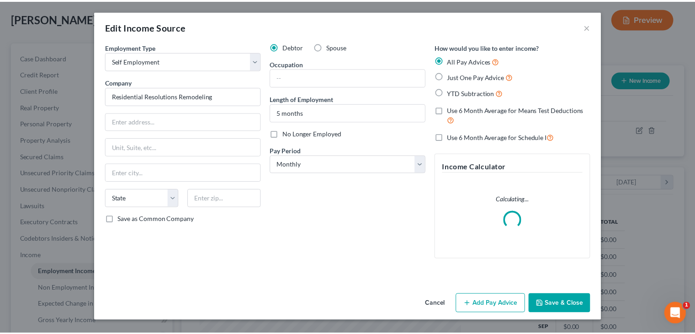
scroll to position [163, 285]
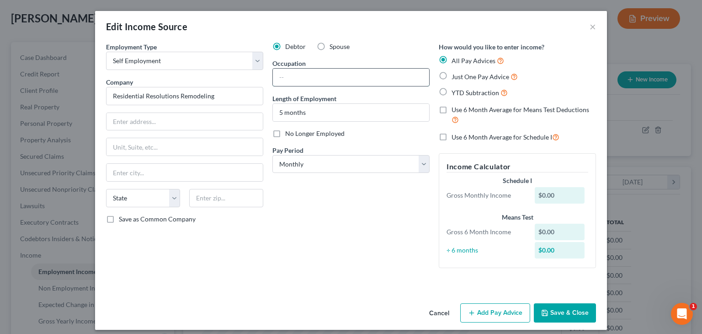
click at [331, 78] on input "text" at bounding box center [351, 77] width 156 height 17
type input "Unemployed"
click at [561, 315] on button "Save & Close" at bounding box center [565, 312] width 62 height 19
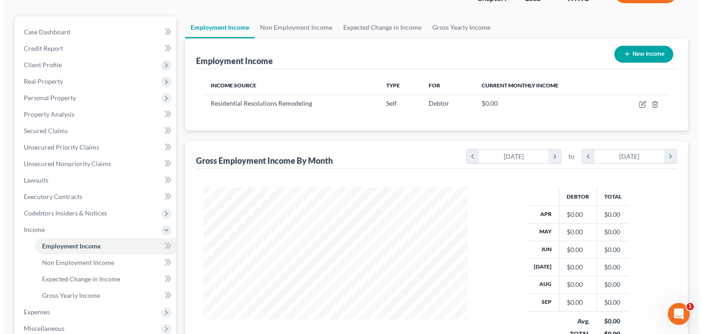
scroll to position [137, 0]
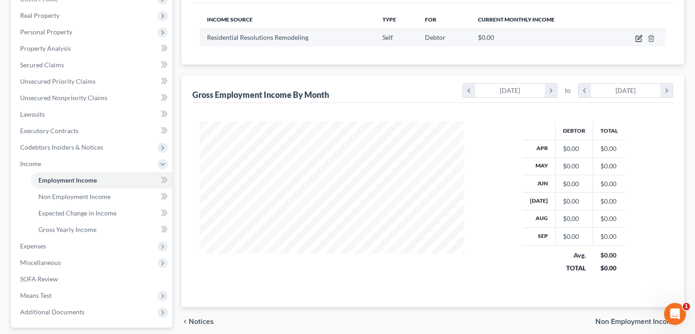
click at [636, 38] on icon "button" at bounding box center [638, 38] width 5 height 5
select select "1"
select select "0"
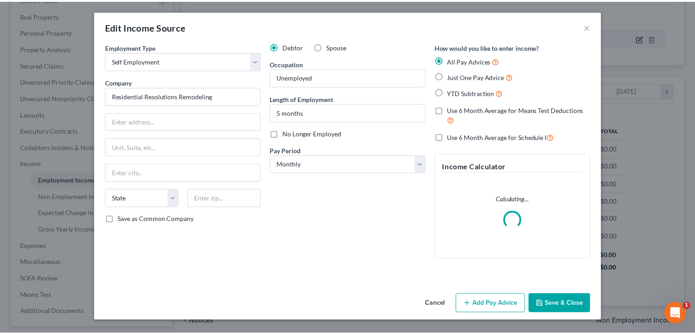
scroll to position [163, 285]
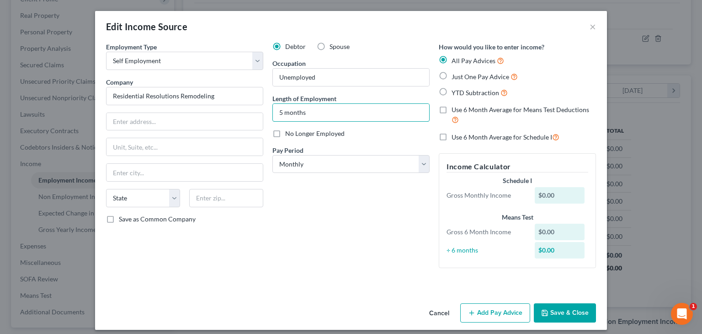
drag, startPoint x: 280, startPoint y: 113, endPoint x: 264, endPoint y: 116, distance: 15.8
click at [268, 116] on div "Debtor Spouse Occupation [DEMOGRAPHIC_DATA] Length of Employment 5 months No Lo…" at bounding box center [351, 158] width 166 height 233
type input "8 months"
click at [558, 312] on button "Save & Close" at bounding box center [565, 312] width 62 height 19
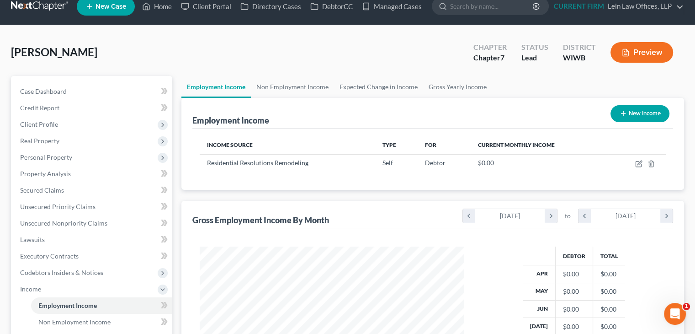
scroll to position [0, 0]
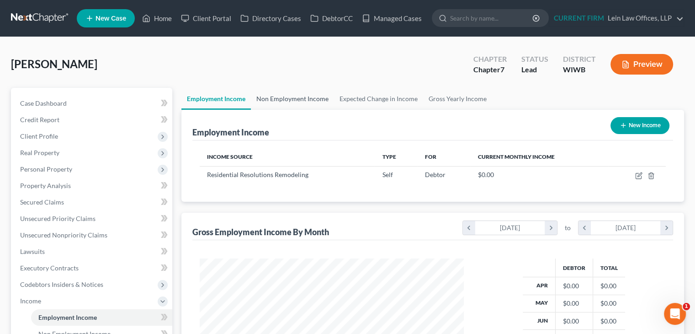
click at [298, 96] on link "Non Employment Income" at bounding box center [292, 99] width 83 height 22
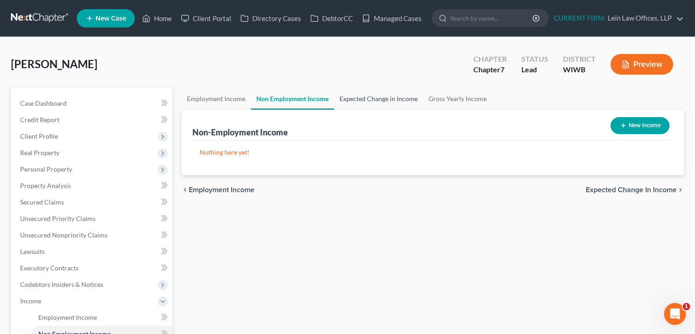
click at [376, 97] on link "Expected Change in Income" at bounding box center [378, 99] width 89 height 22
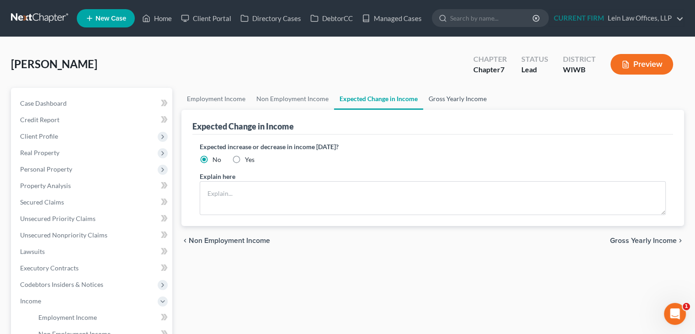
click at [453, 96] on link "Gross Yearly Income" at bounding box center [457, 99] width 69 height 22
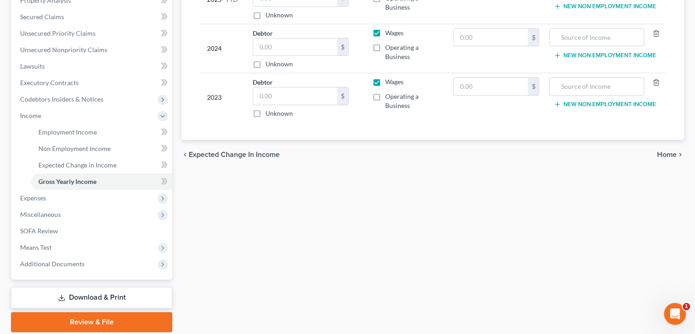
scroll to position [218, 0]
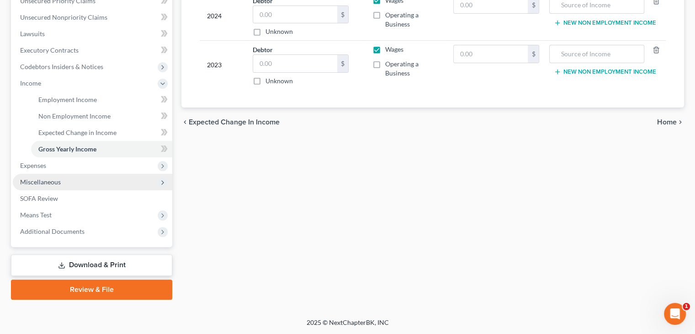
click at [49, 178] on span "Miscellaneous" at bounding box center [40, 182] width 41 height 8
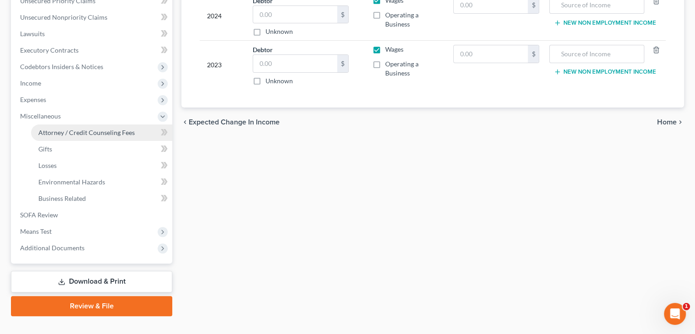
click at [103, 130] on span "Attorney / Credit Counseling Fees" at bounding box center [86, 132] width 96 height 8
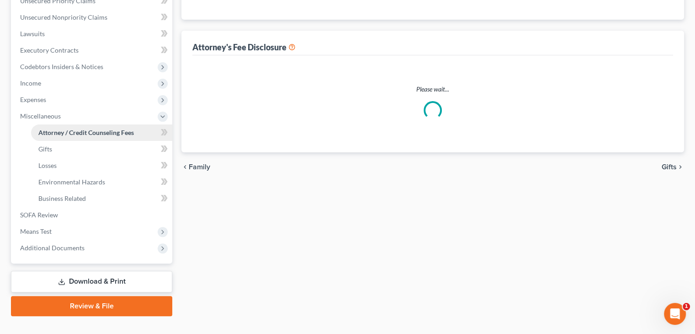
select select "0"
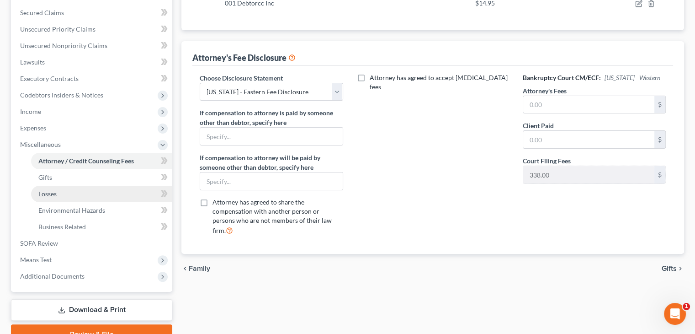
scroll to position [229, 0]
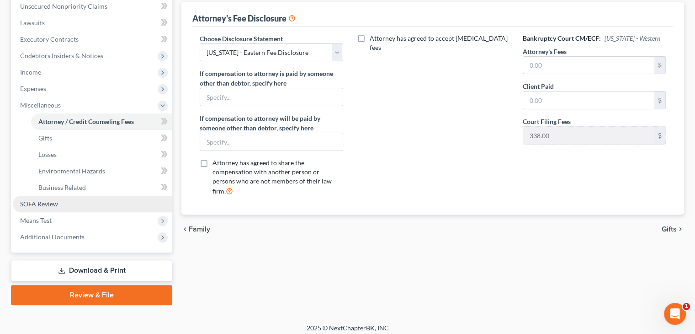
click at [57, 204] on span "SOFA Review" at bounding box center [39, 204] width 38 height 8
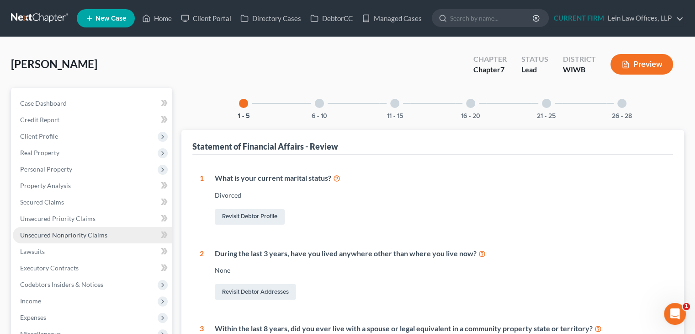
click at [51, 235] on span "Unsecured Nonpriority Claims" at bounding box center [63, 235] width 87 height 8
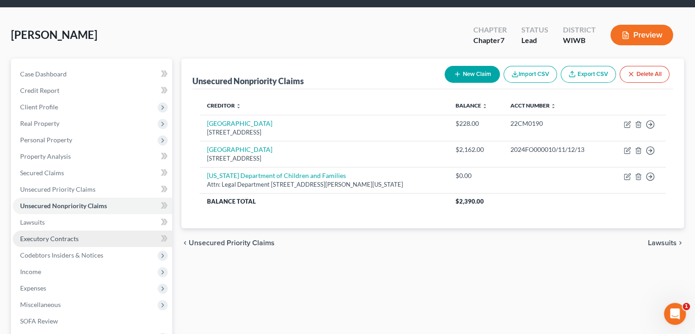
scroll to position [46, 0]
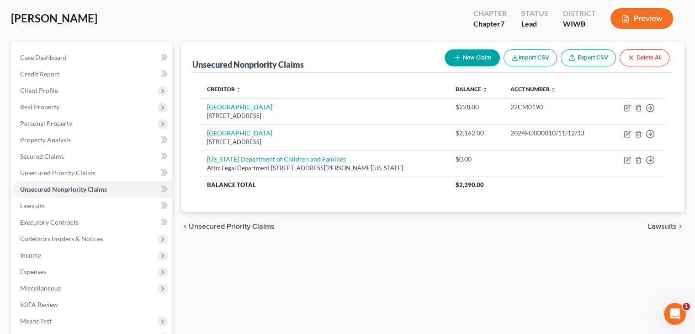
click at [455, 59] on icon "button" at bounding box center [457, 57] width 7 height 7
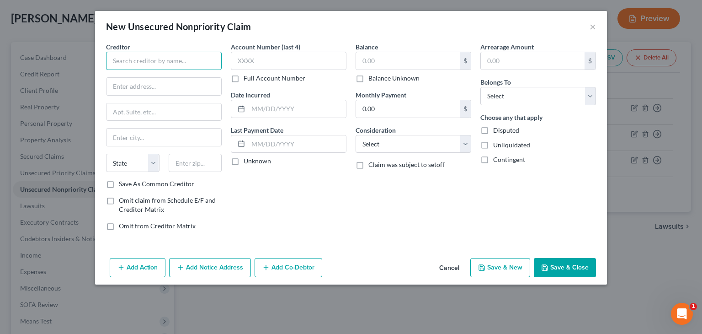
click at [187, 59] on input "text" at bounding box center [164, 61] width 116 height 18
type input "Deb"
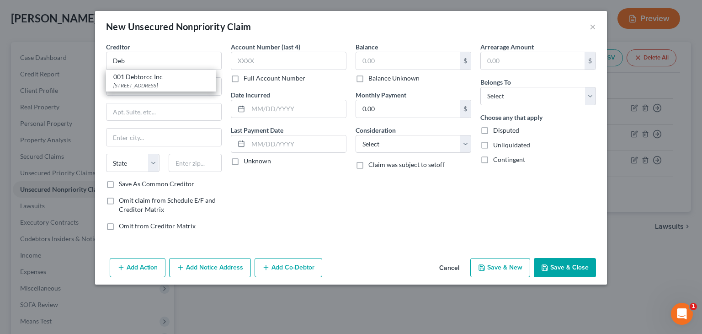
click at [450, 266] on button "Cancel" at bounding box center [449, 268] width 35 height 18
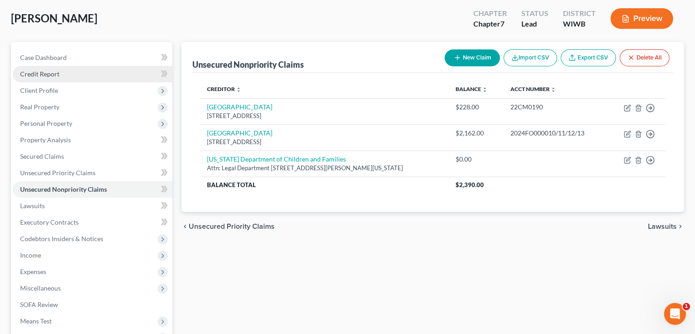
click at [64, 75] on link "Credit Report" at bounding box center [93, 74] width 160 height 16
